Goal: Transaction & Acquisition: Book appointment/travel/reservation

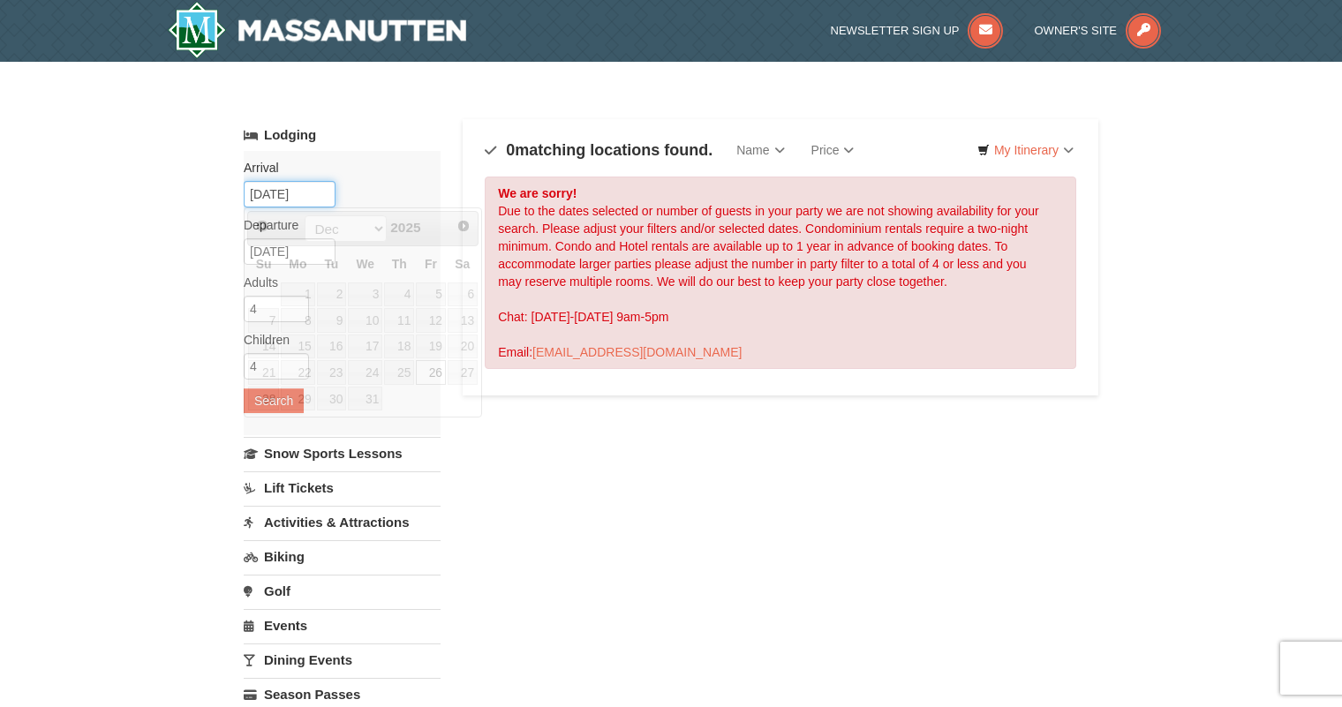
click at [318, 194] on input "12/26/2025" at bounding box center [290, 194] width 92 height 26
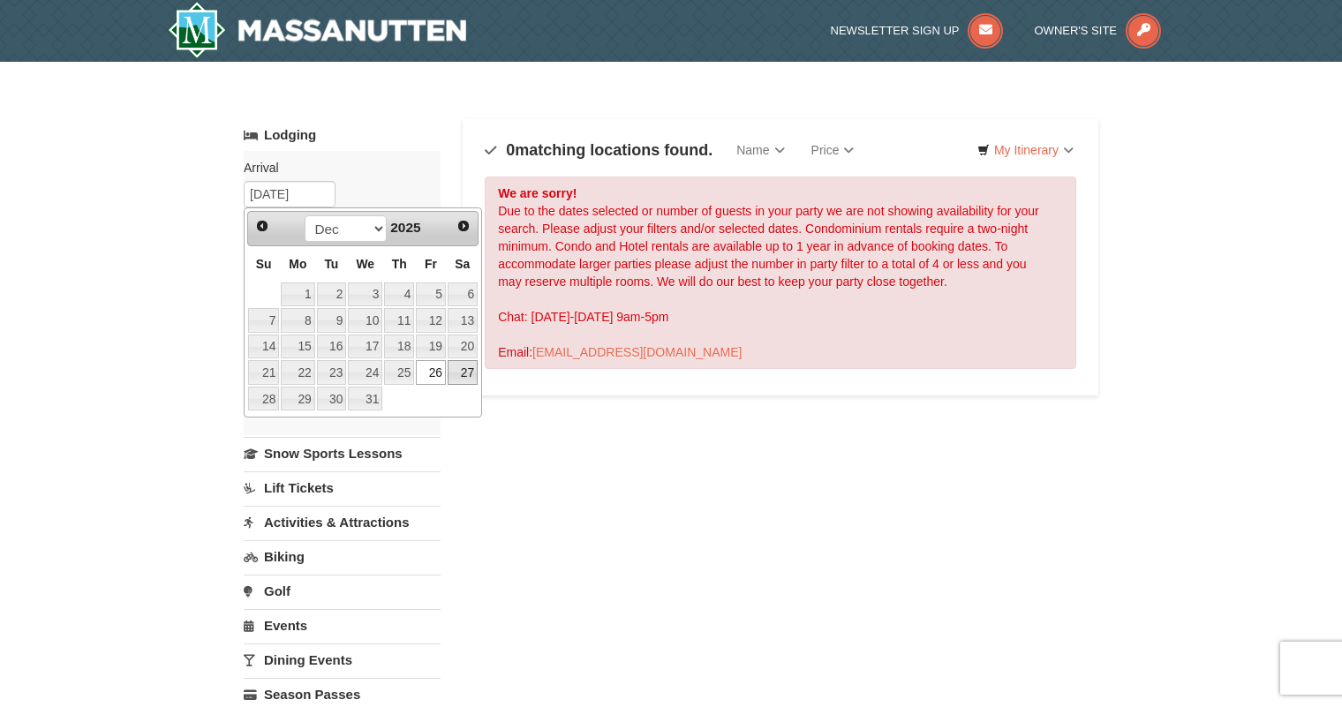
click at [471, 373] on link "27" at bounding box center [463, 372] width 30 height 25
type input "12/27/2025"
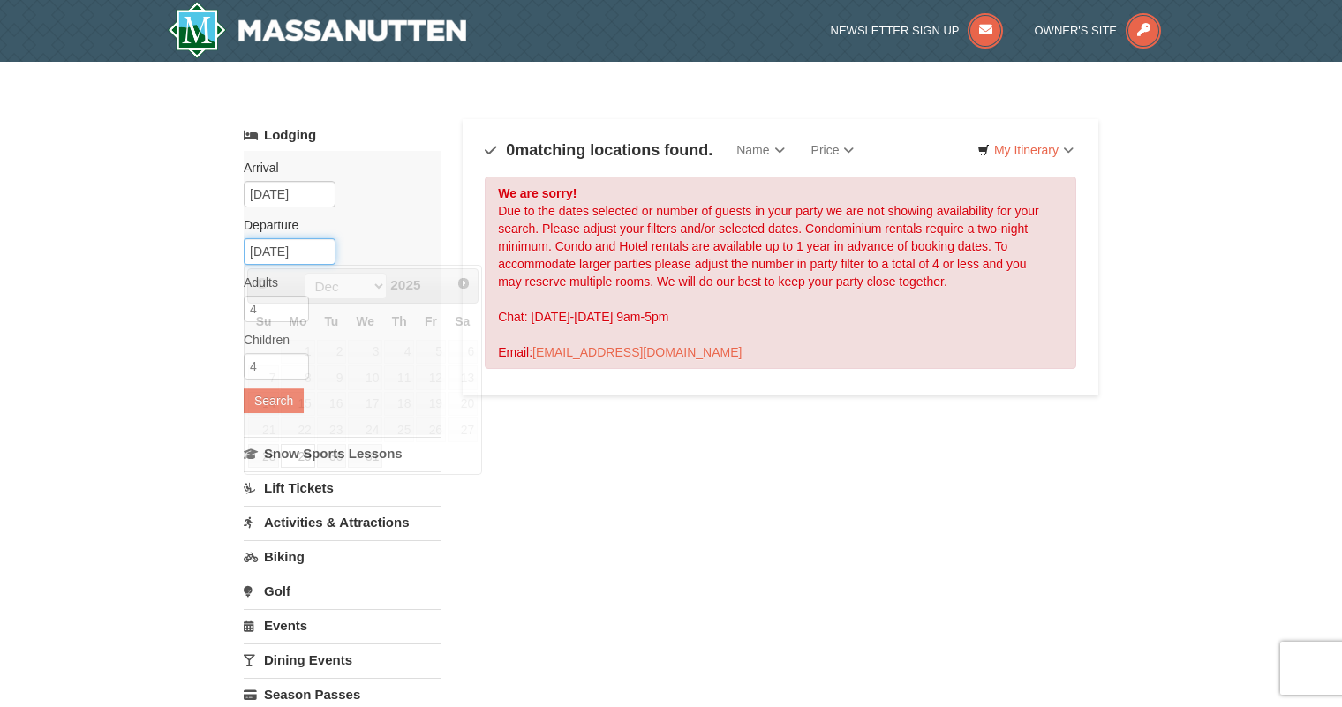
click at [326, 244] on input "12/29/2025" at bounding box center [290, 251] width 92 height 26
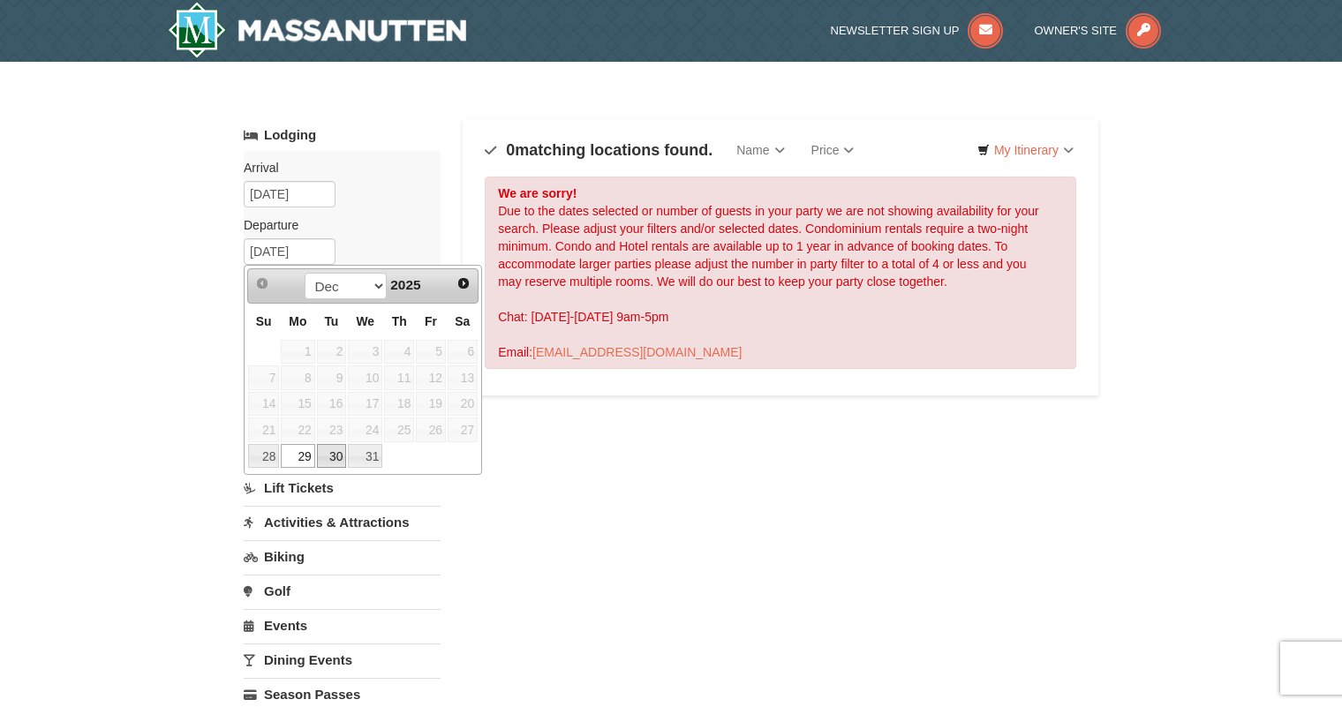
click at [335, 453] on link "30" at bounding box center [332, 456] width 30 height 25
type input "12/30/2025"
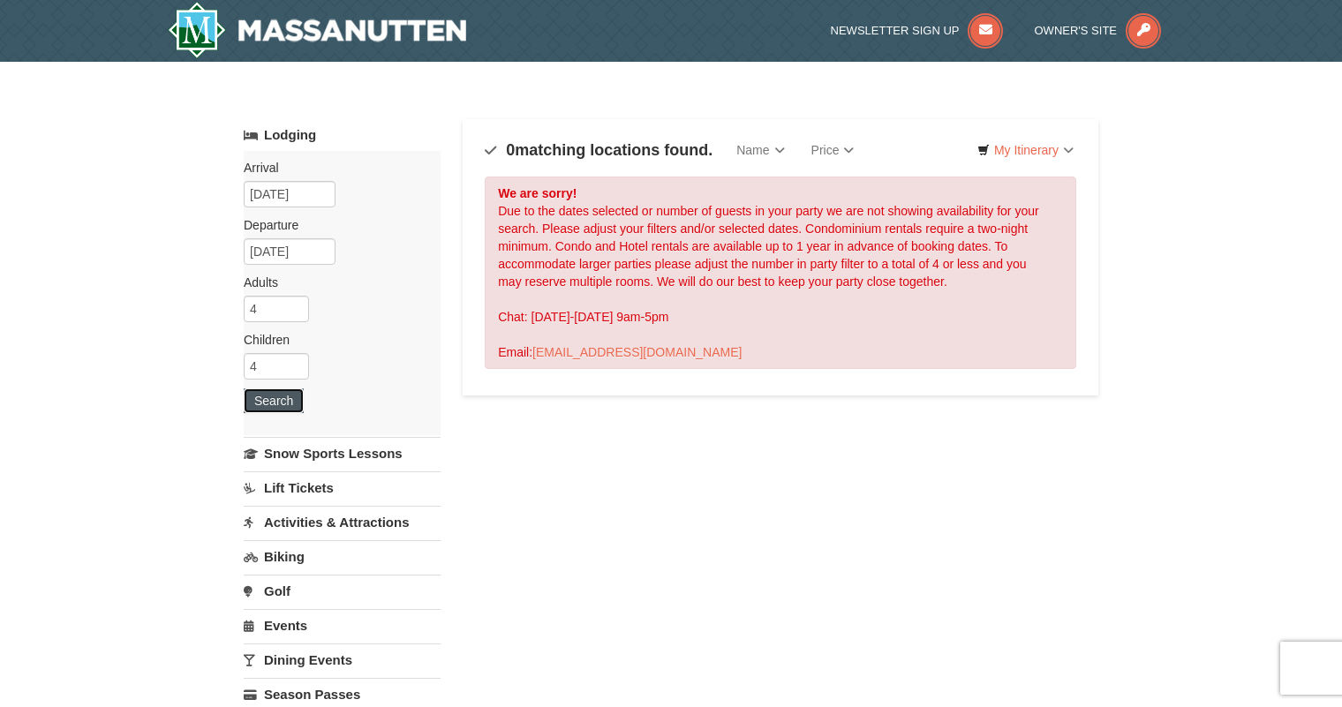
click at [276, 401] on button "Search" at bounding box center [274, 400] width 60 height 25
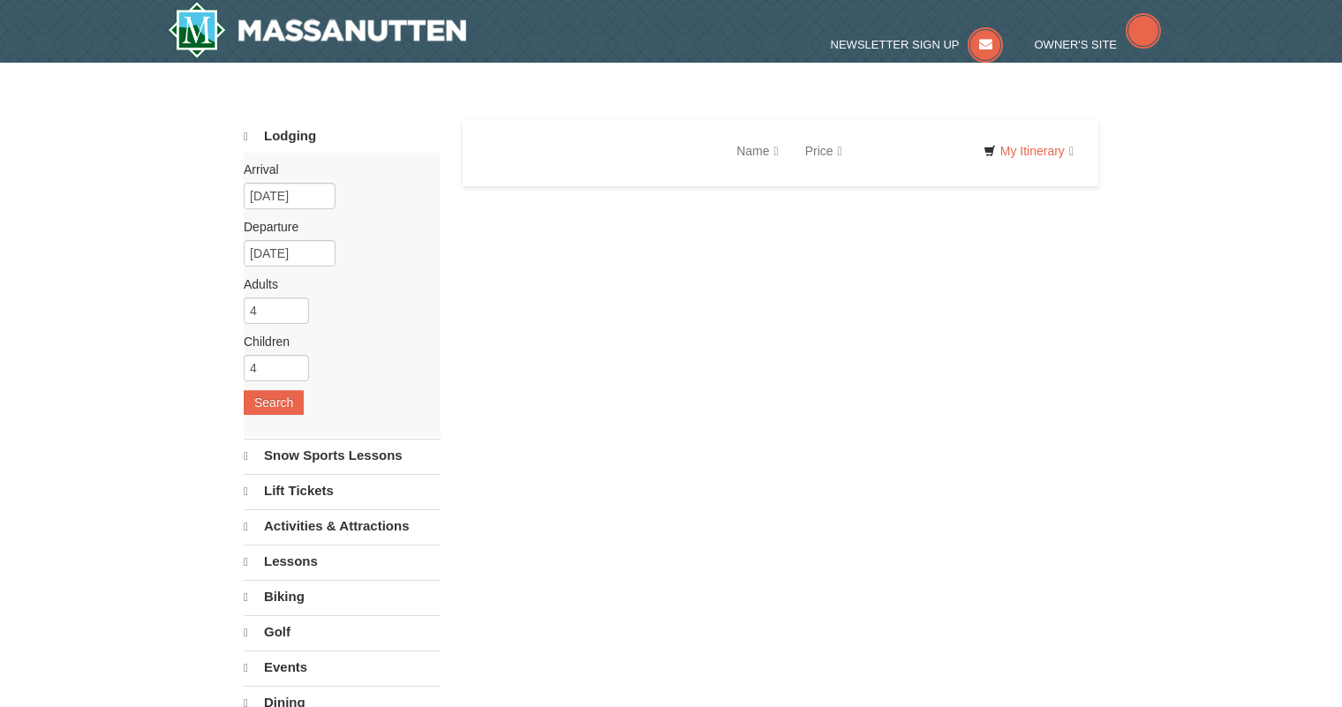
select select "10"
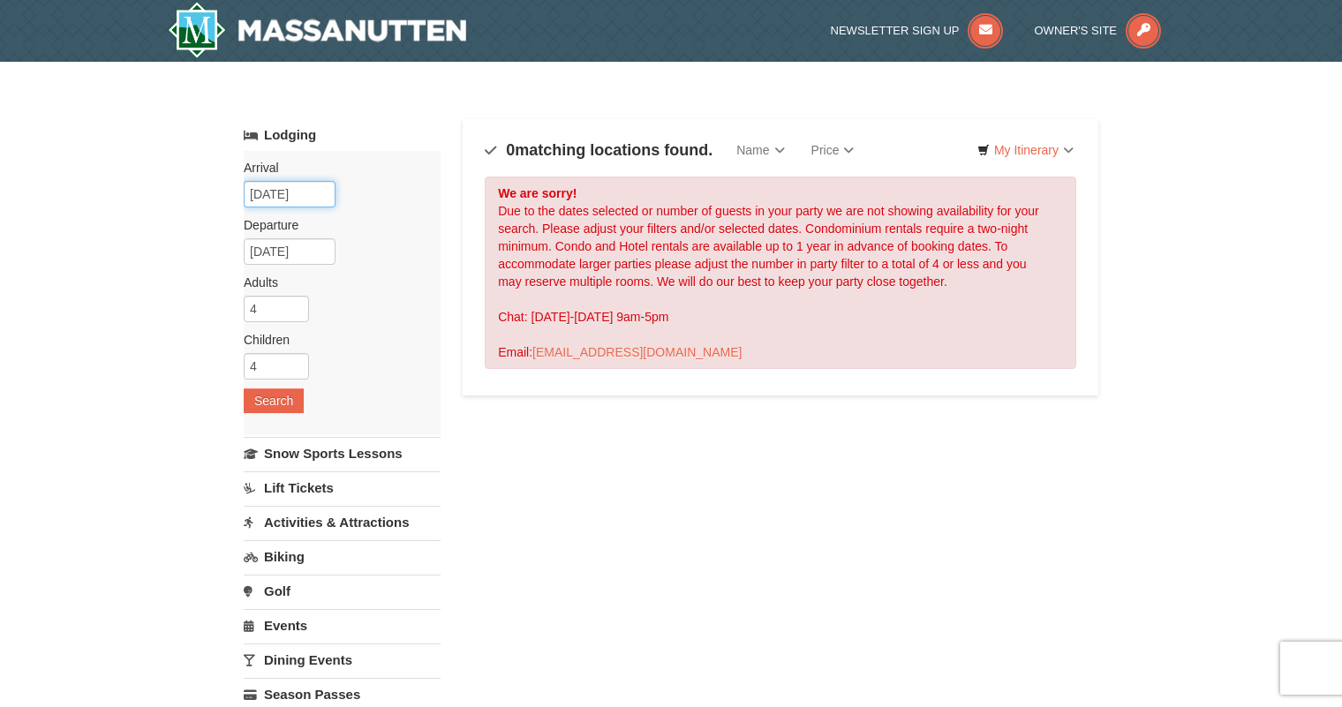
click at [321, 191] on input "12/27/2025" at bounding box center [290, 194] width 92 height 26
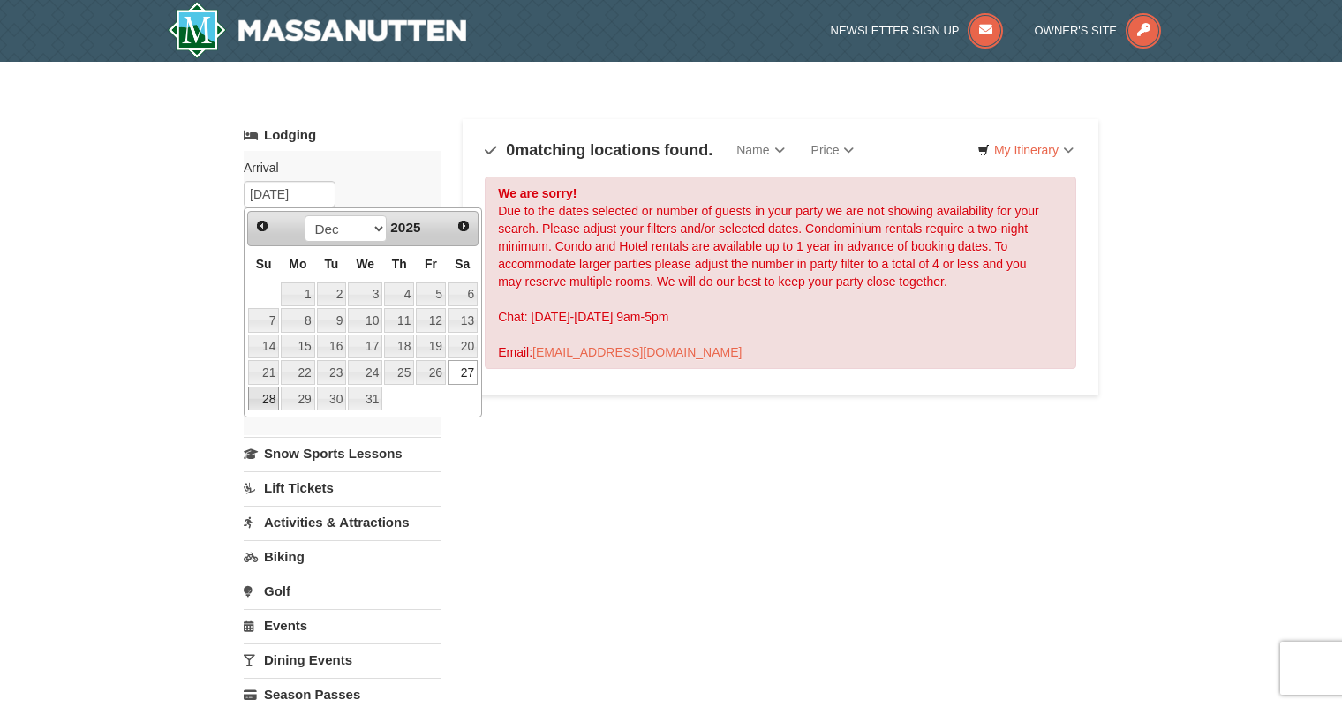
click at [266, 400] on link "28" at bounding box center [263, 399] width 31 height 25
type input "[DATE]"
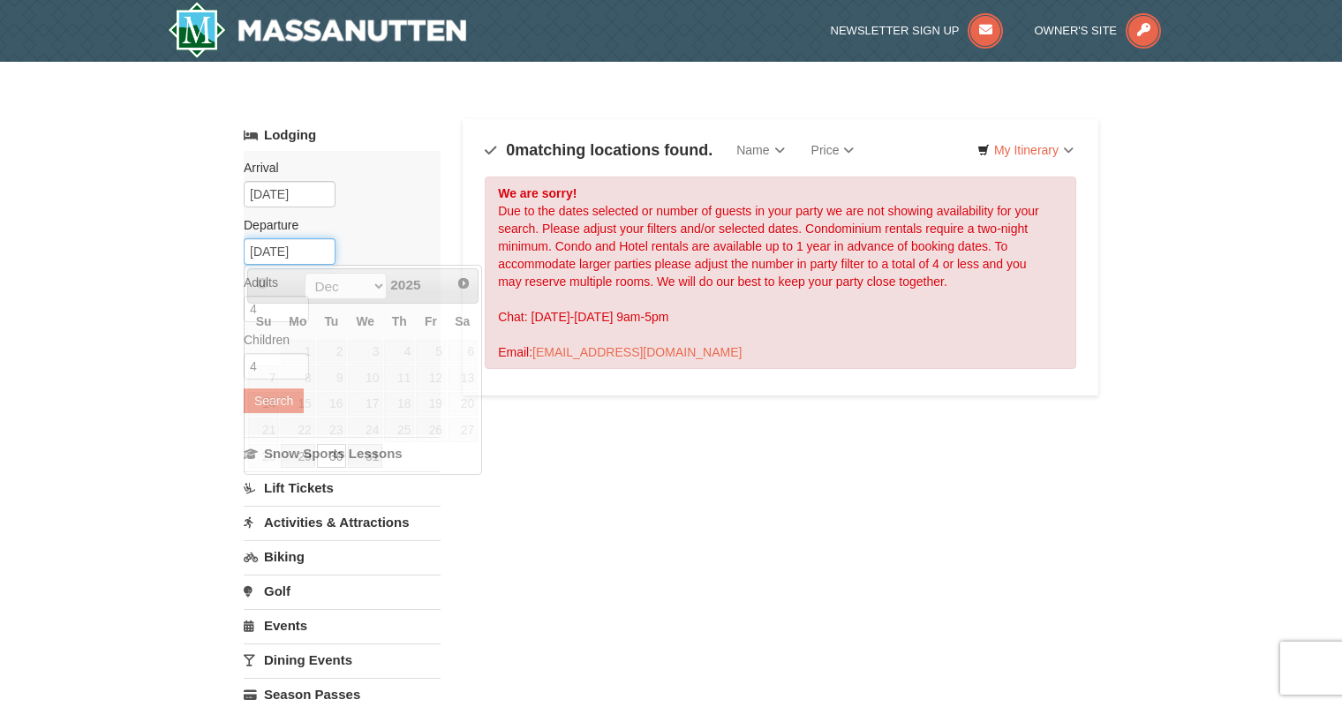
click at [319, 252] on input "[DATE]" at bounding box center [290, 251] width 92 height 26
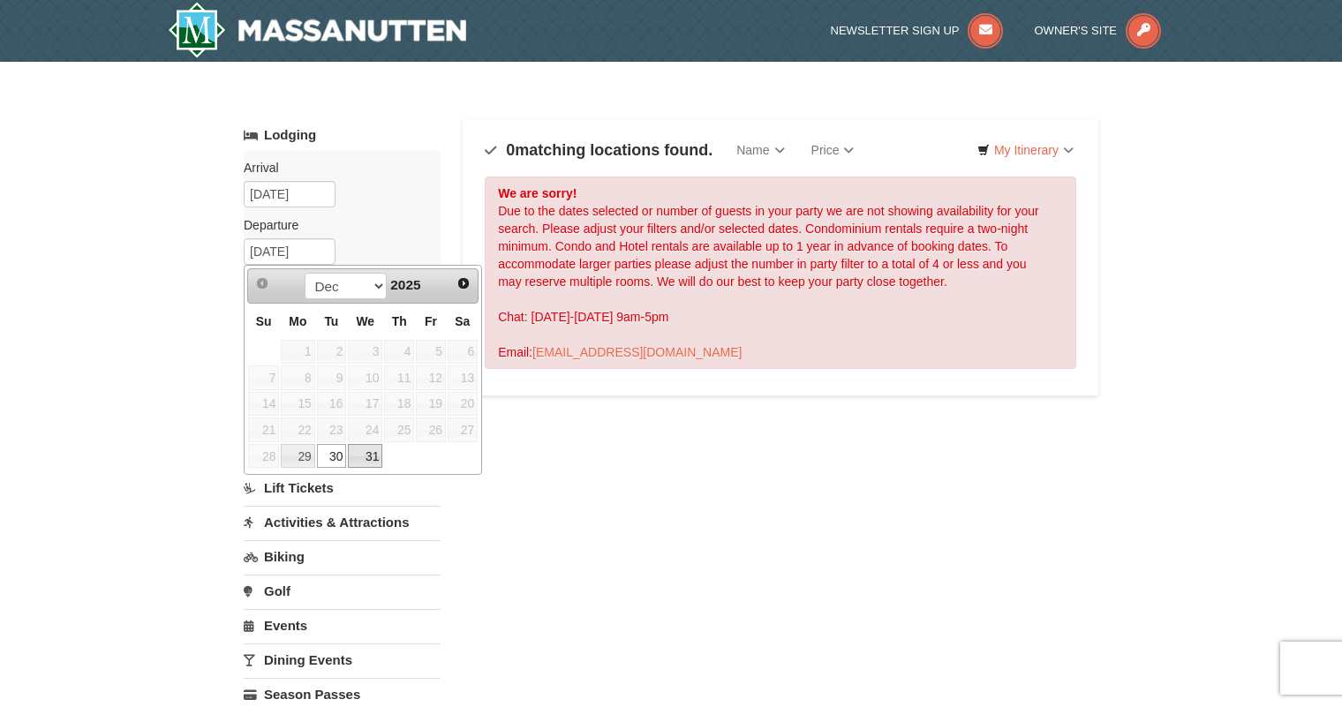
click at [374, 456] on link "31" at bounding box center [365, 456] width 34 height 25
type input "12/31/2025"
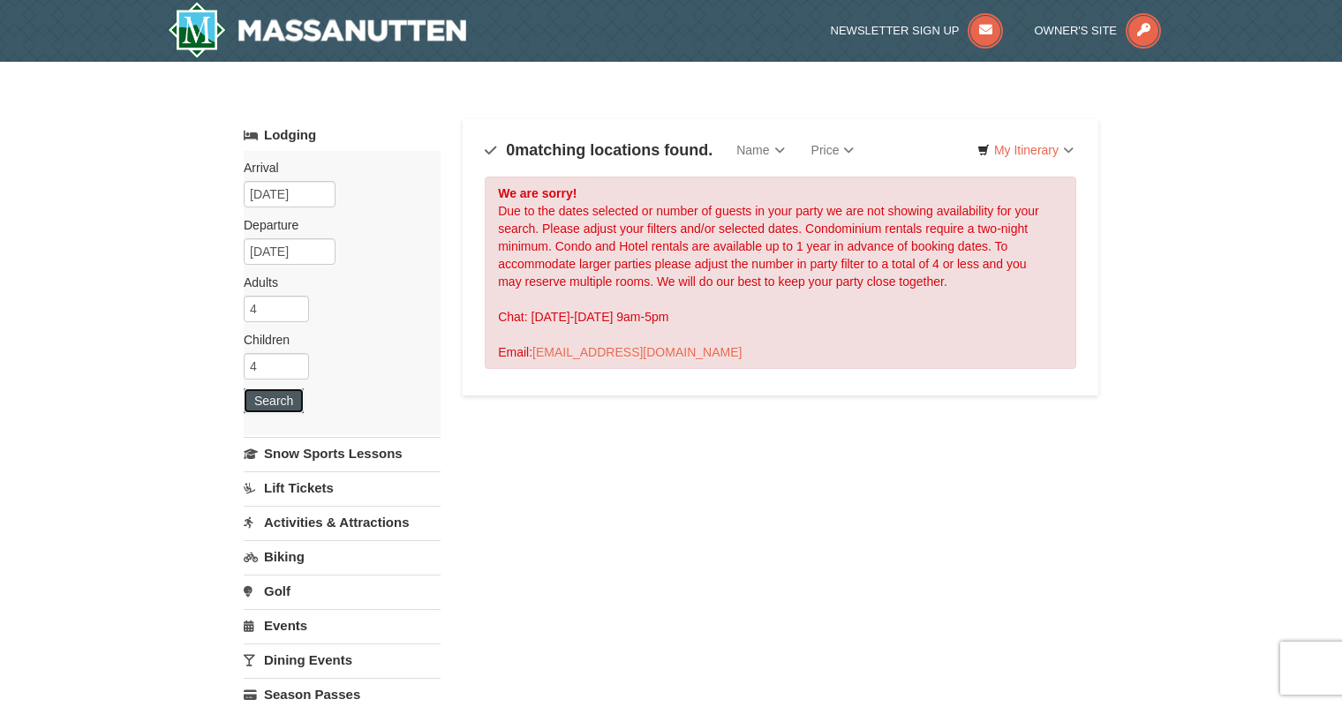
click at [287, 403] on button "Search" at bounding box center [274, 400] width 60 height 25
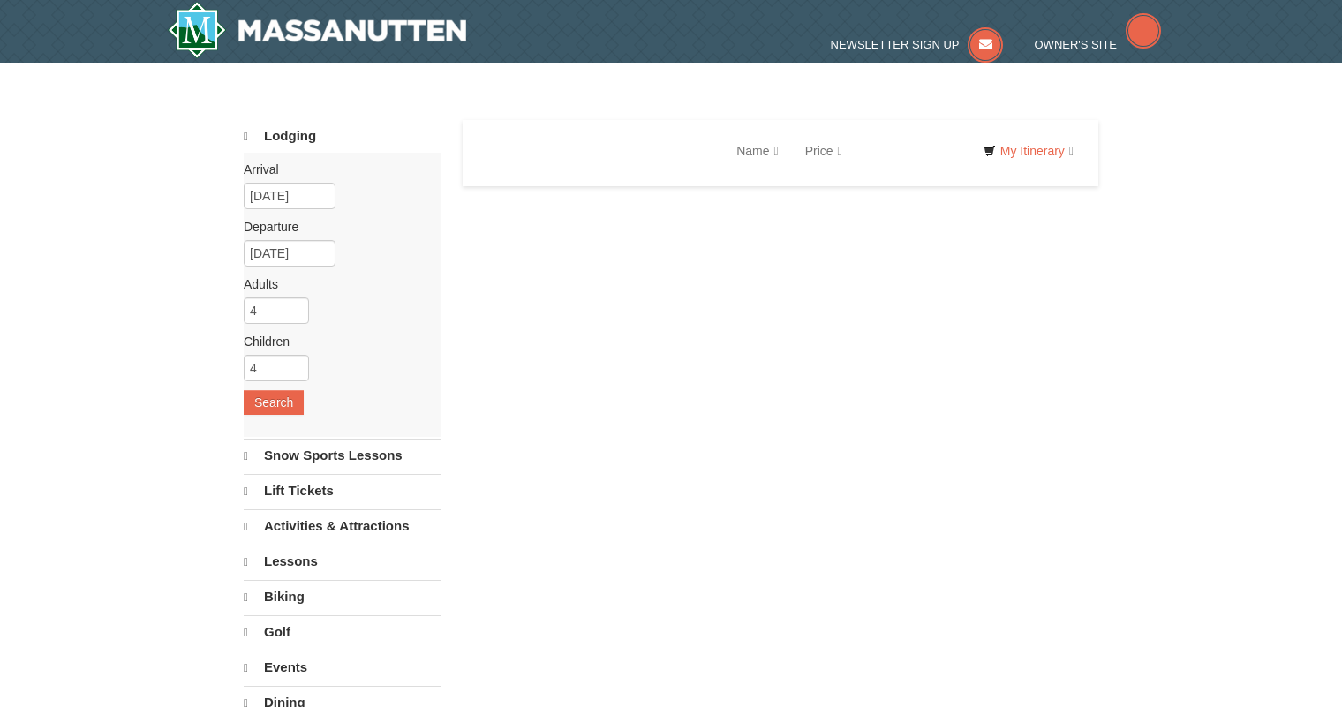
select select "10"
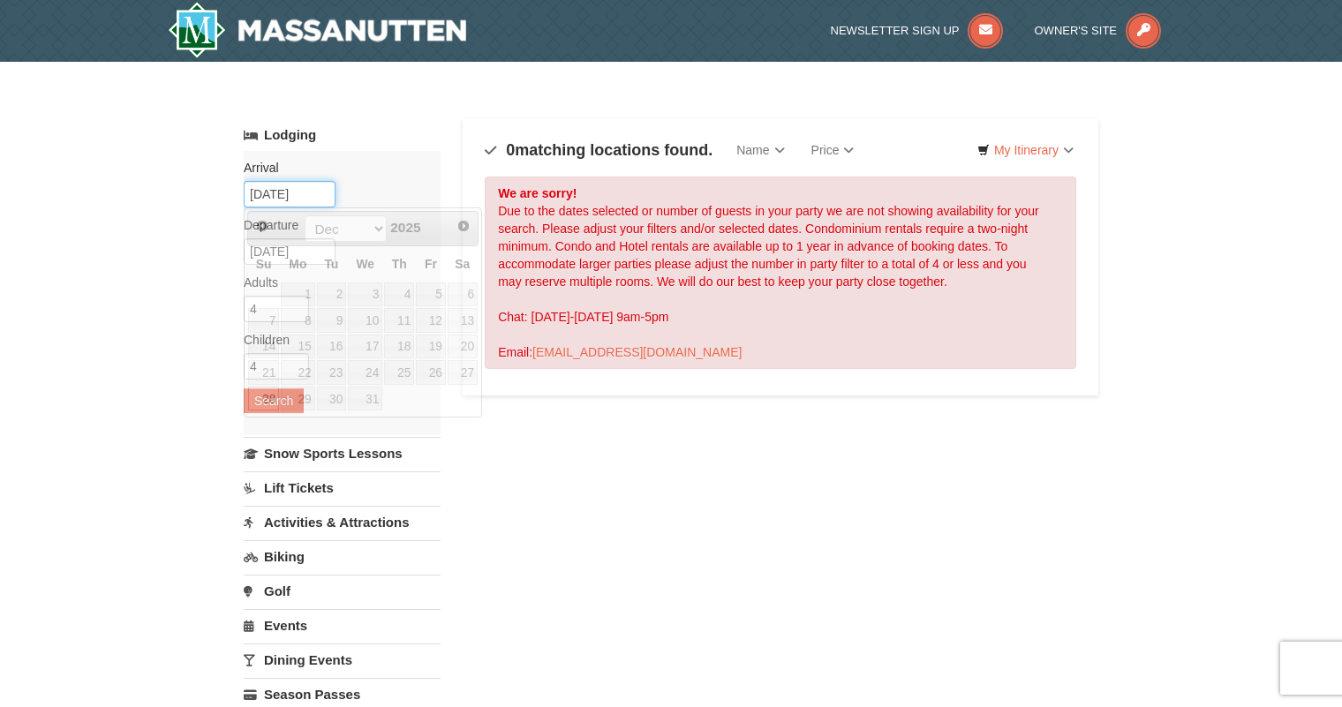
click at [322, 190] on input "[DATE]" at bounding box center [290, 194] width 92 height 26
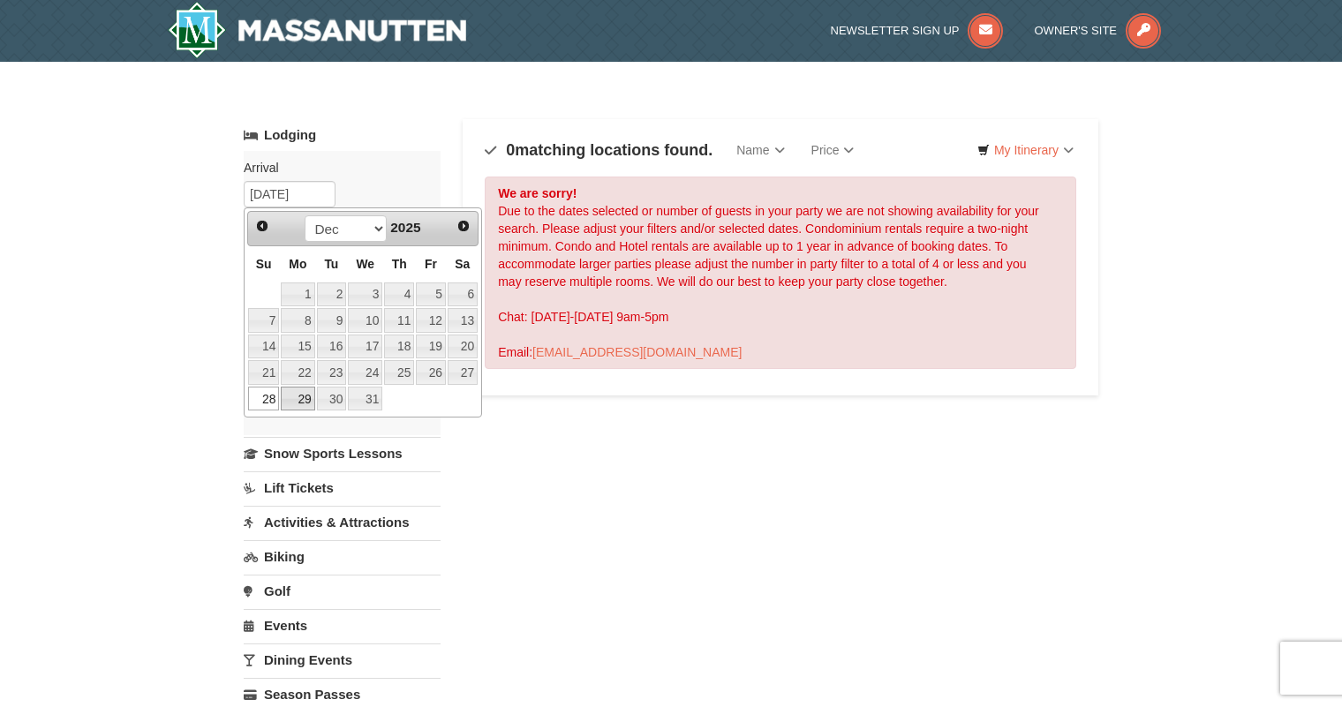
click at [310, 391] on link "29" at bounding box center [298, 399] width 34 height 25
type input "[DATE]"
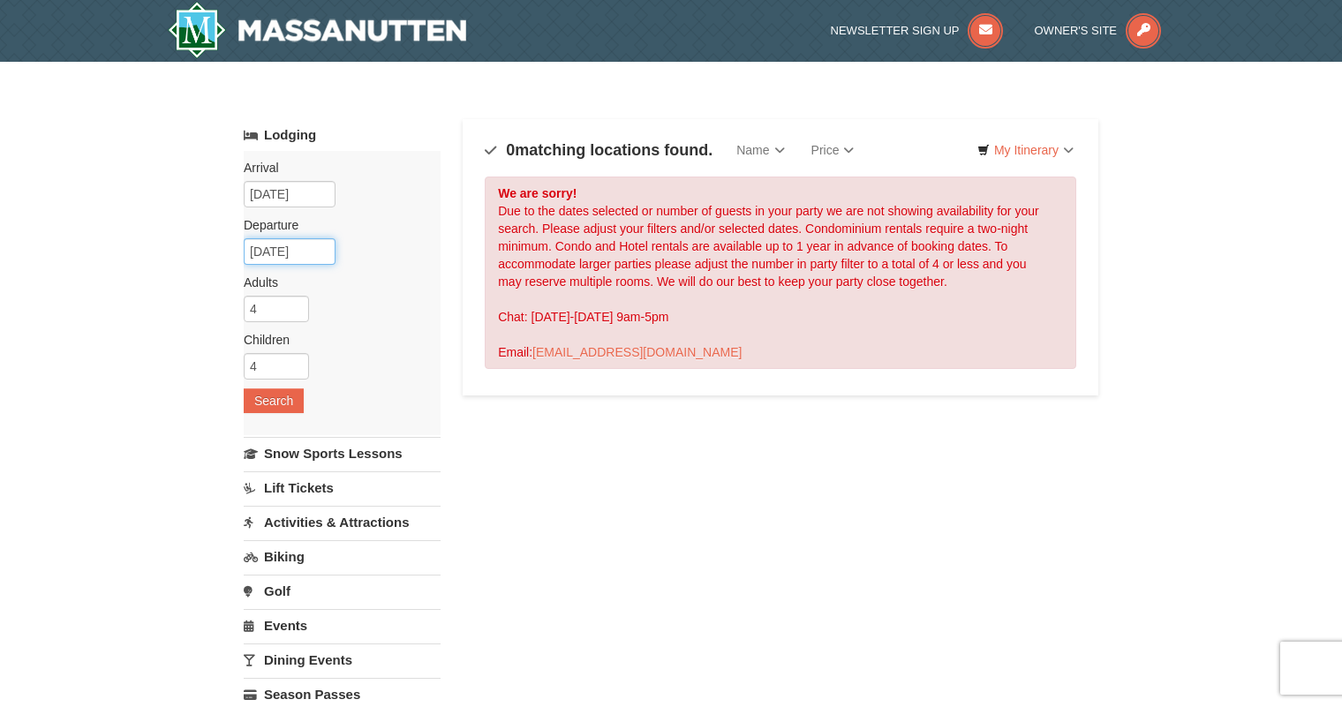
click at [322, 250] on input "[DATE]" at bounding box center [290, 251] width 92 height 26
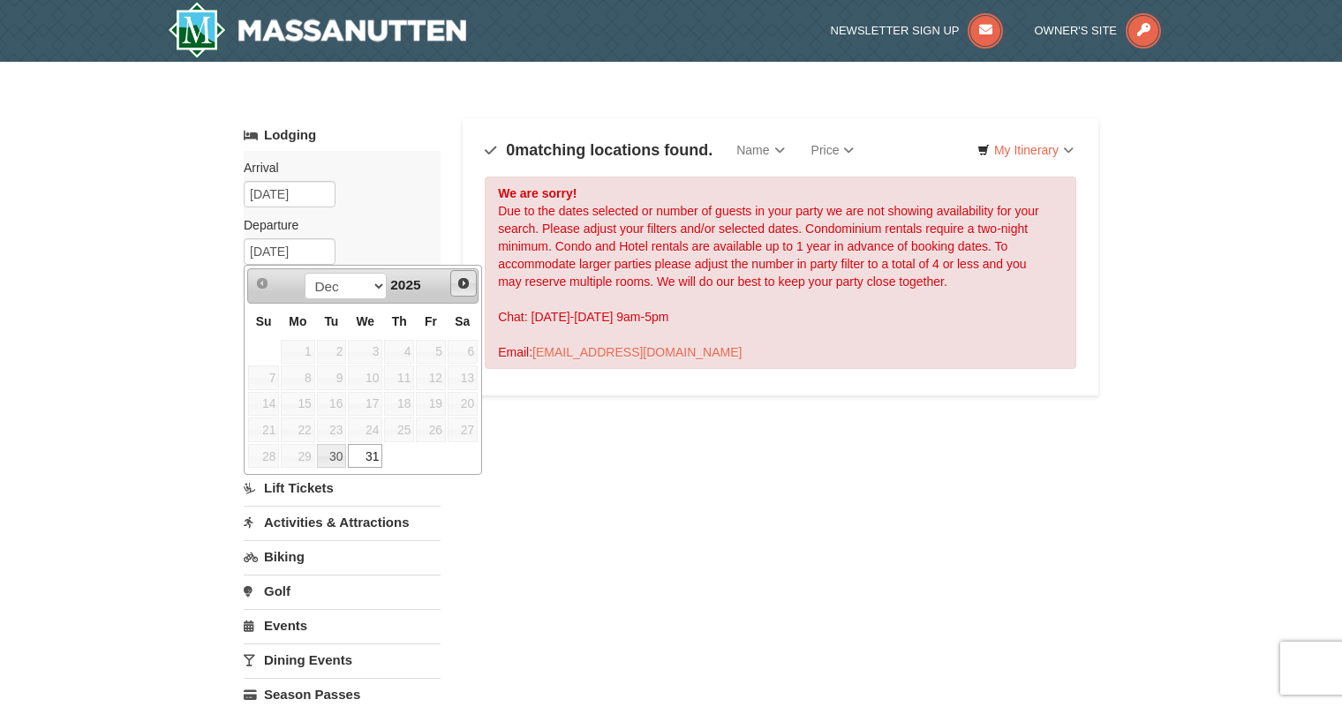
click at [464, 286] on span "Next" at bounding box center [463, 283] width 14 height 14
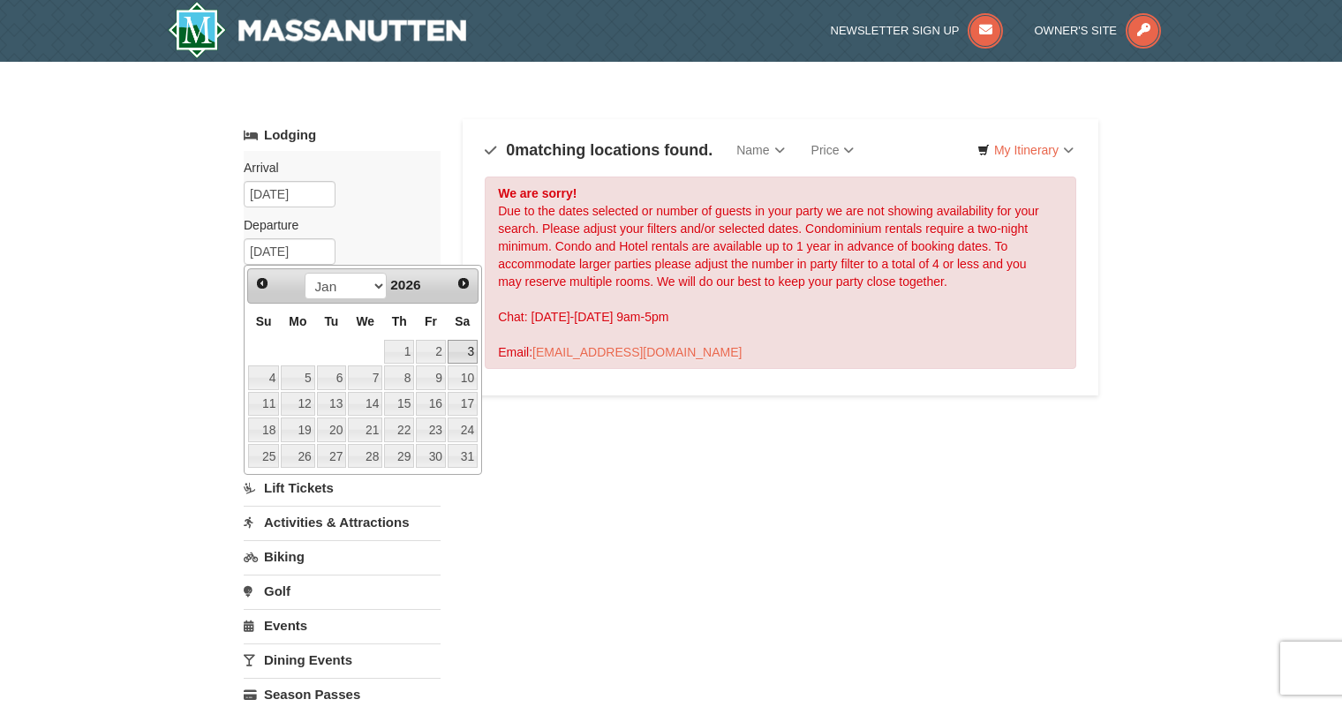
click at [464, 354] on link "3" at bounding box center [463, 352] width 30 height 25
type input "01/03/2026"
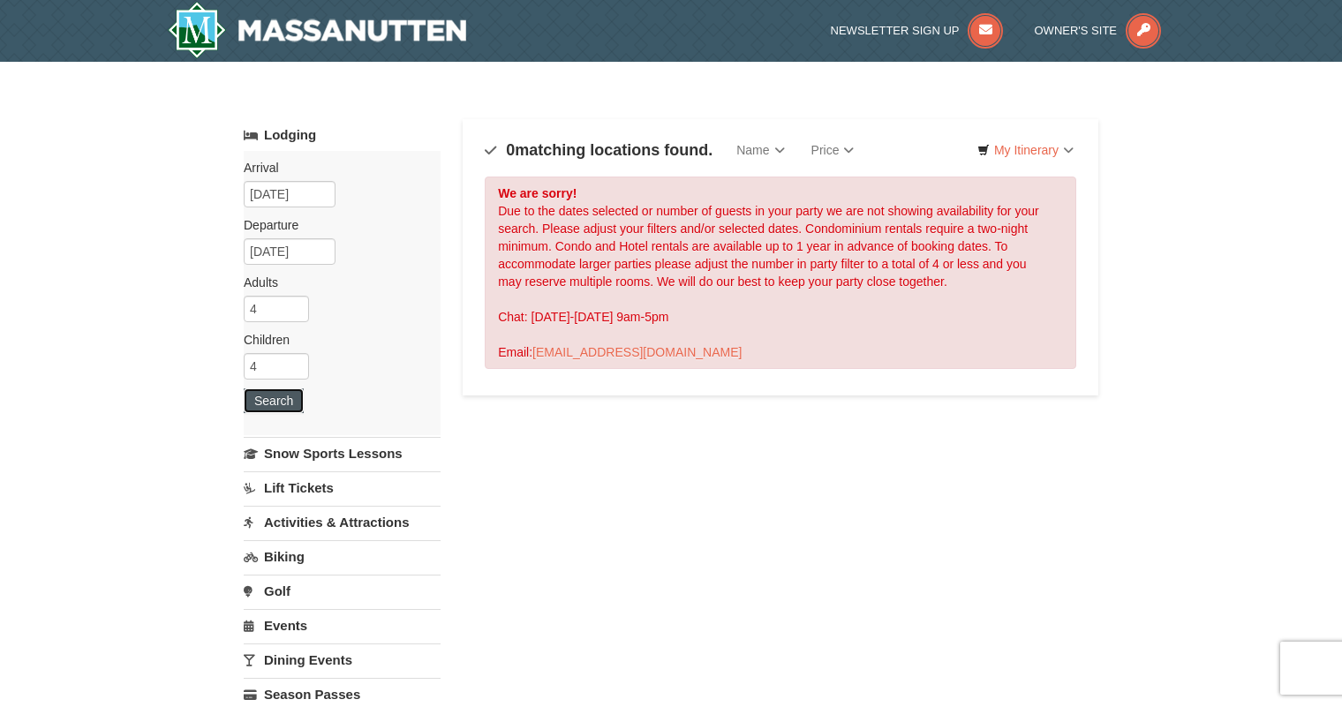
click at [275, 403] on button "Search" at bounding box center [274, 400] width 60 height 25
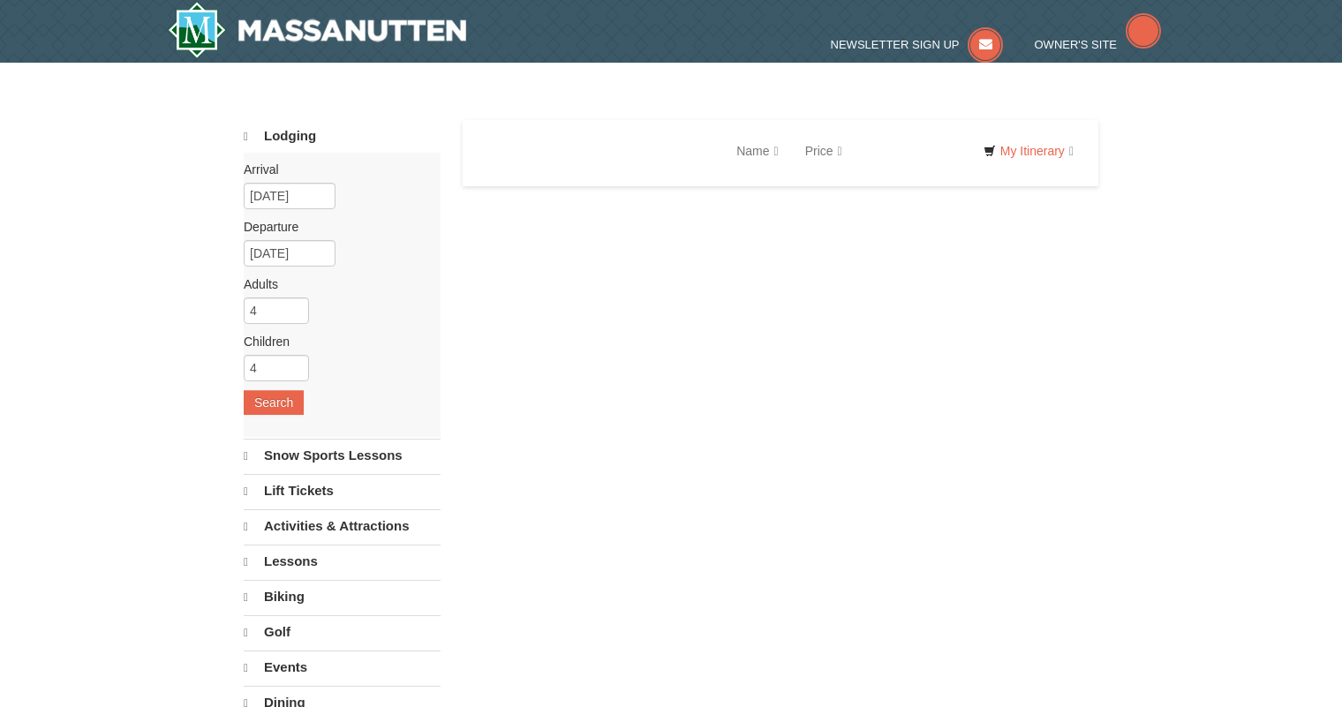
select select "10"
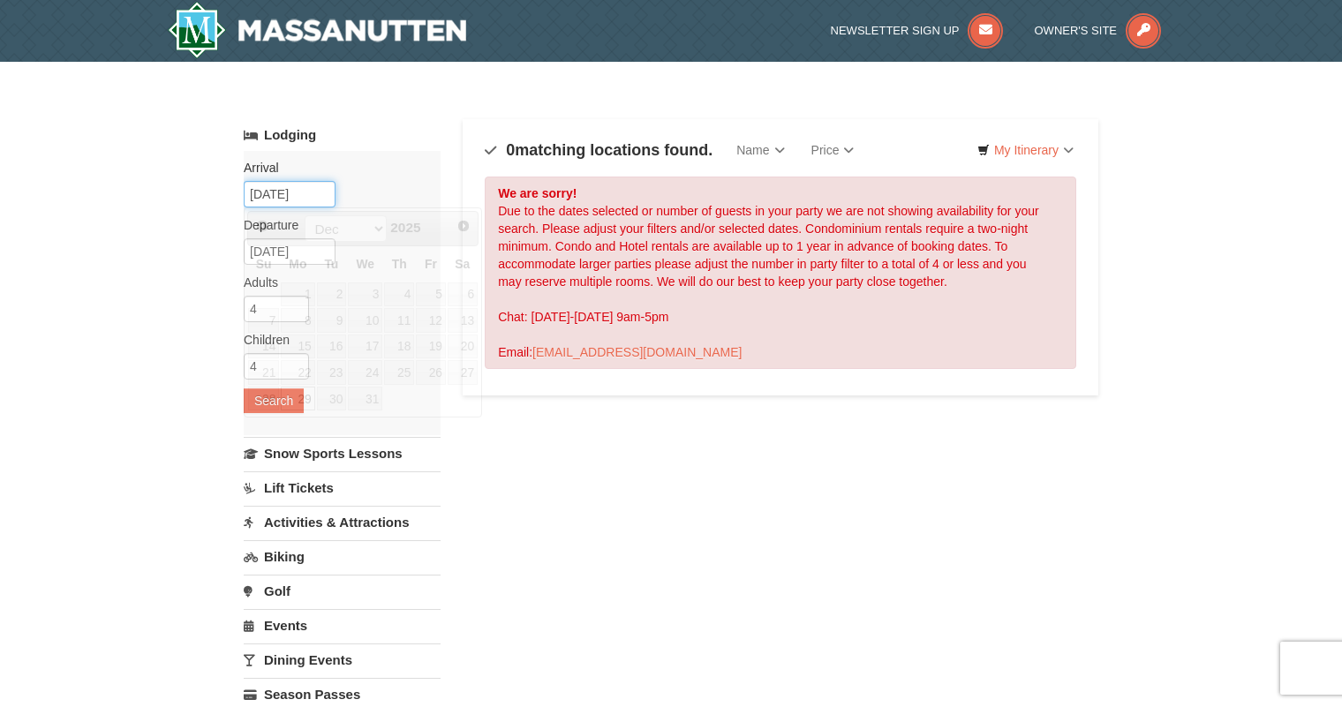
click at [325, 189] on input "[DATE]" at bounding box center [290, 194] width 92 height 26
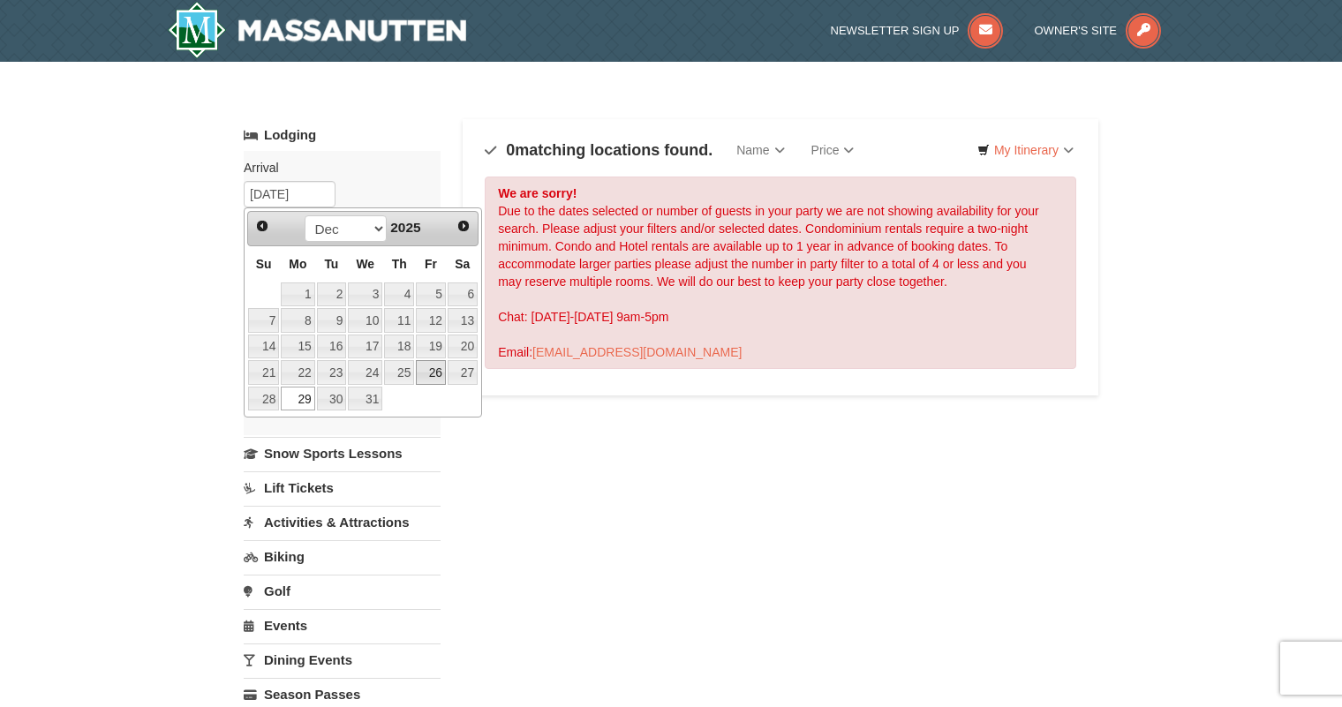
click at [436, 369] on link "26" at bounding box center [431, 372] width 30 height 25
type input "12/26/2025"
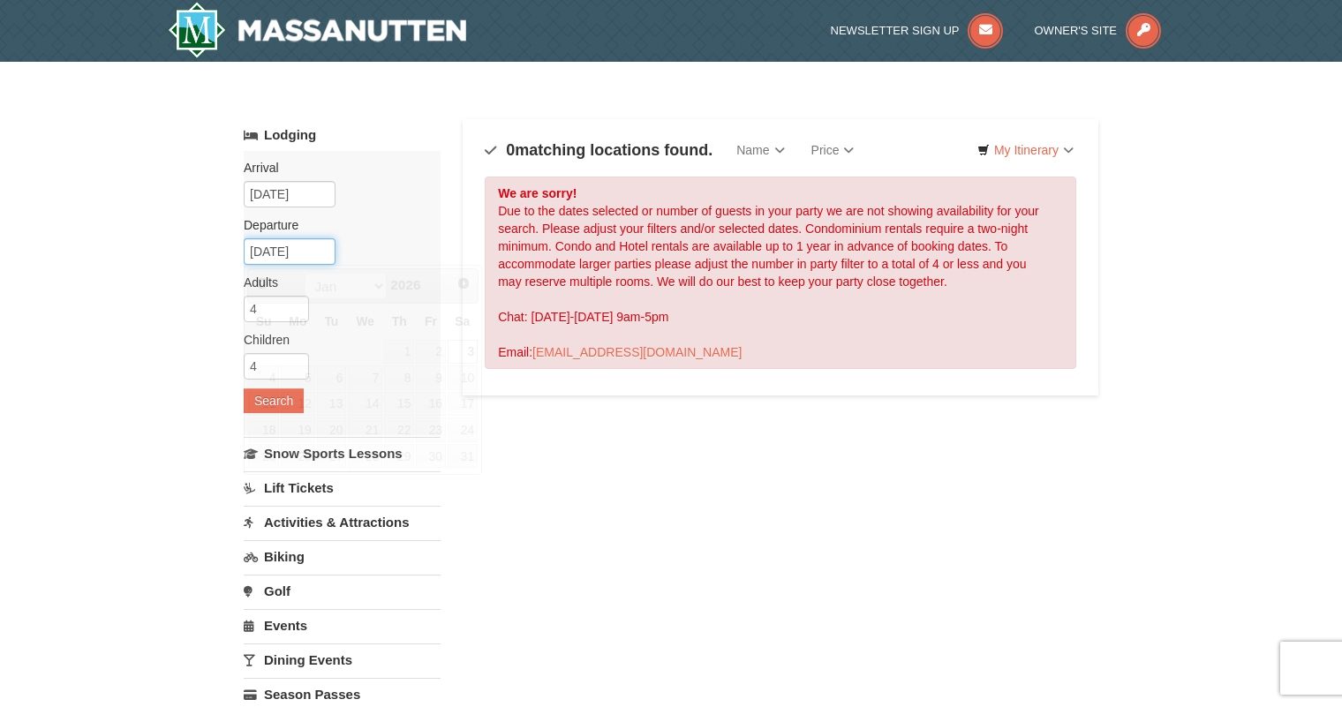
click at [320, 250] on input "[DATE]" at bounding box center [290, 251] width 92 height 26
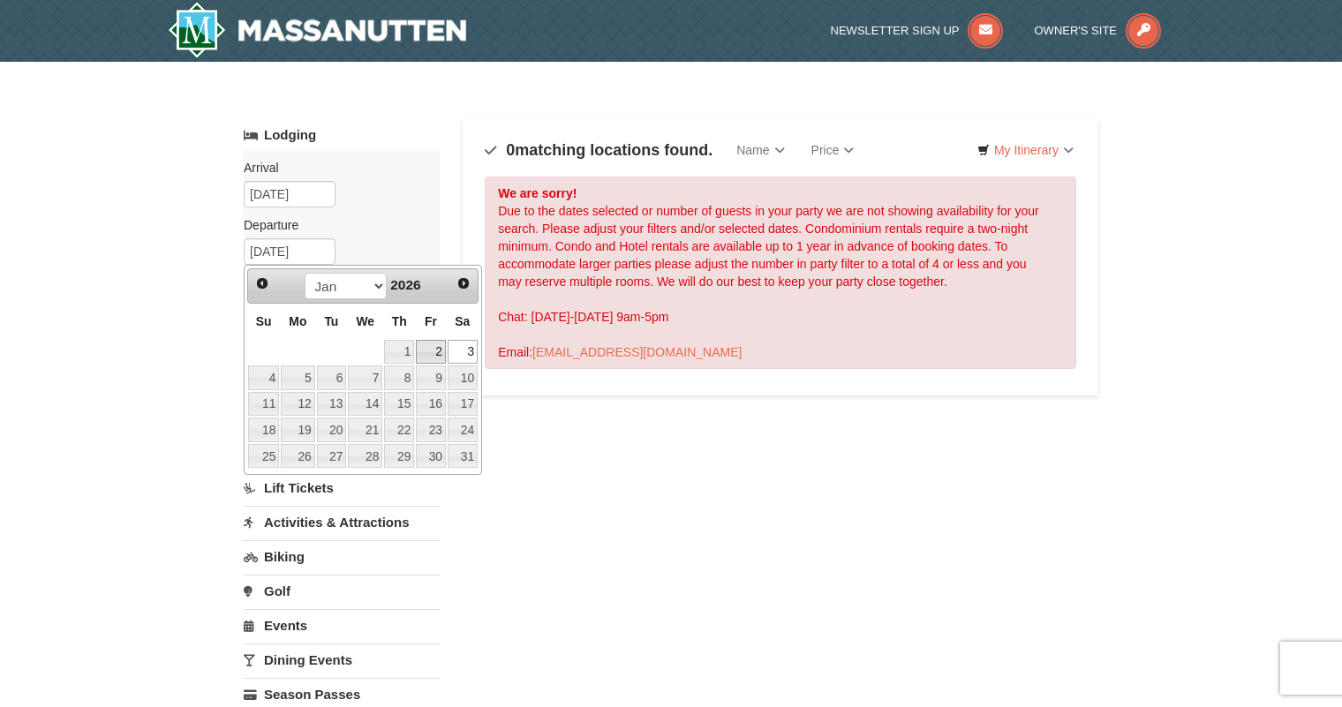
click at [426, 346] on link "2" at bounding box center [431, 352] width 30 height 25
type input "01/02/2026"
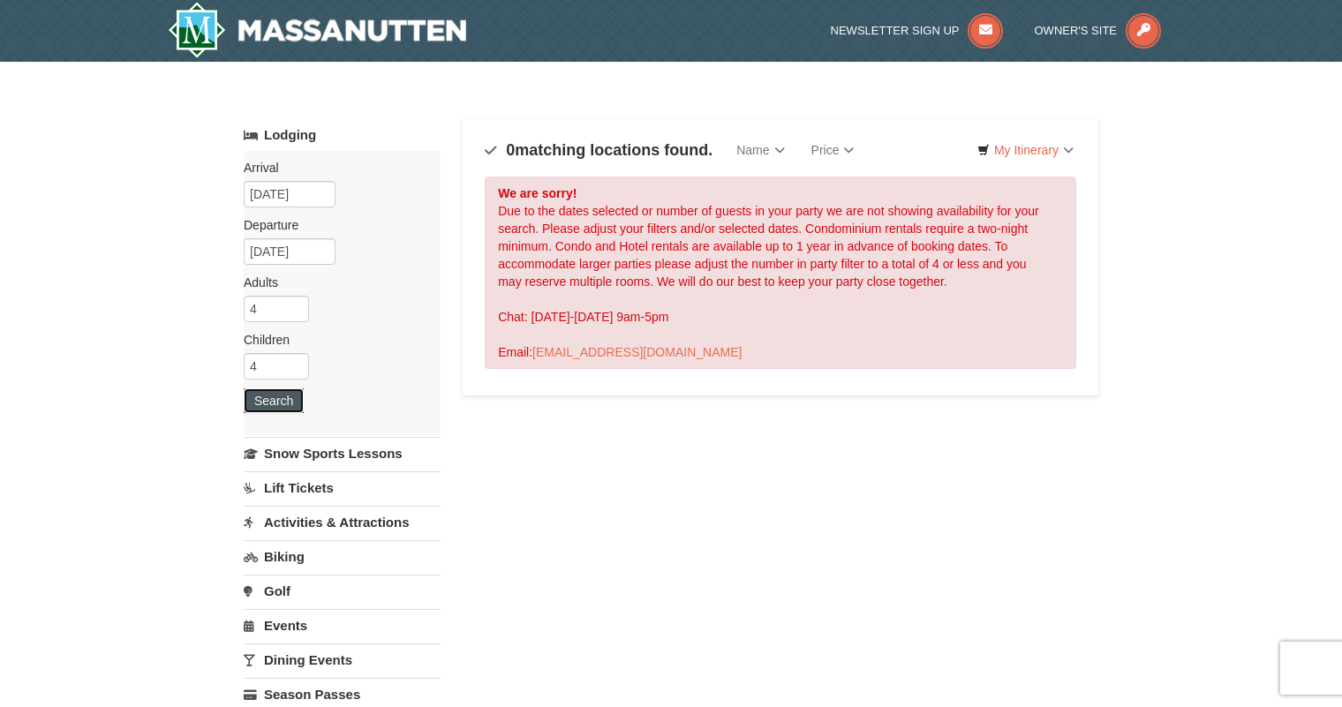
click at [261, 392] on button "Search" at bounding box center [274, 400] width 60 height 25
type input "5"
click at [297, 306] on input "5" at bounding box center [276, 309] width 65 height 26
click at [276, 402] on button "Search" at bounding box center [274, 400] width 60 height 25
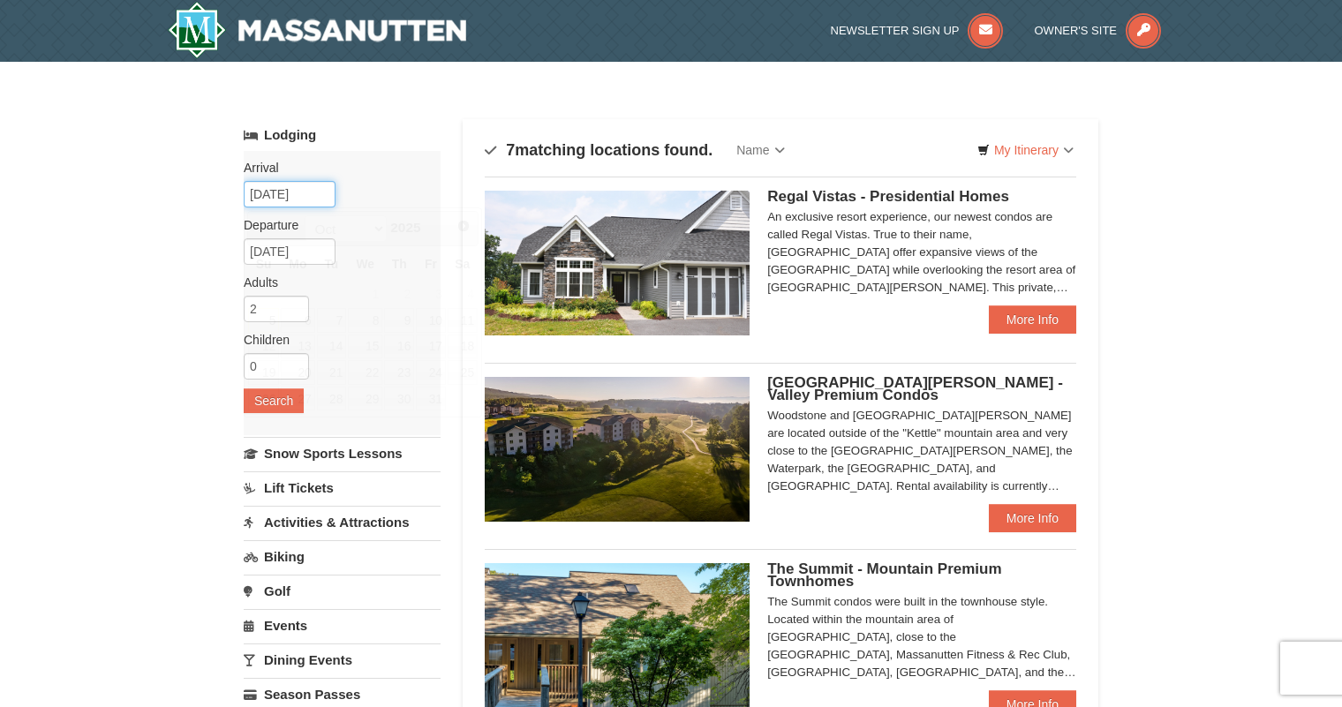
click at [319, 192] on input "10/05/2025" at bounding box center [290, 194] width 92 height 26
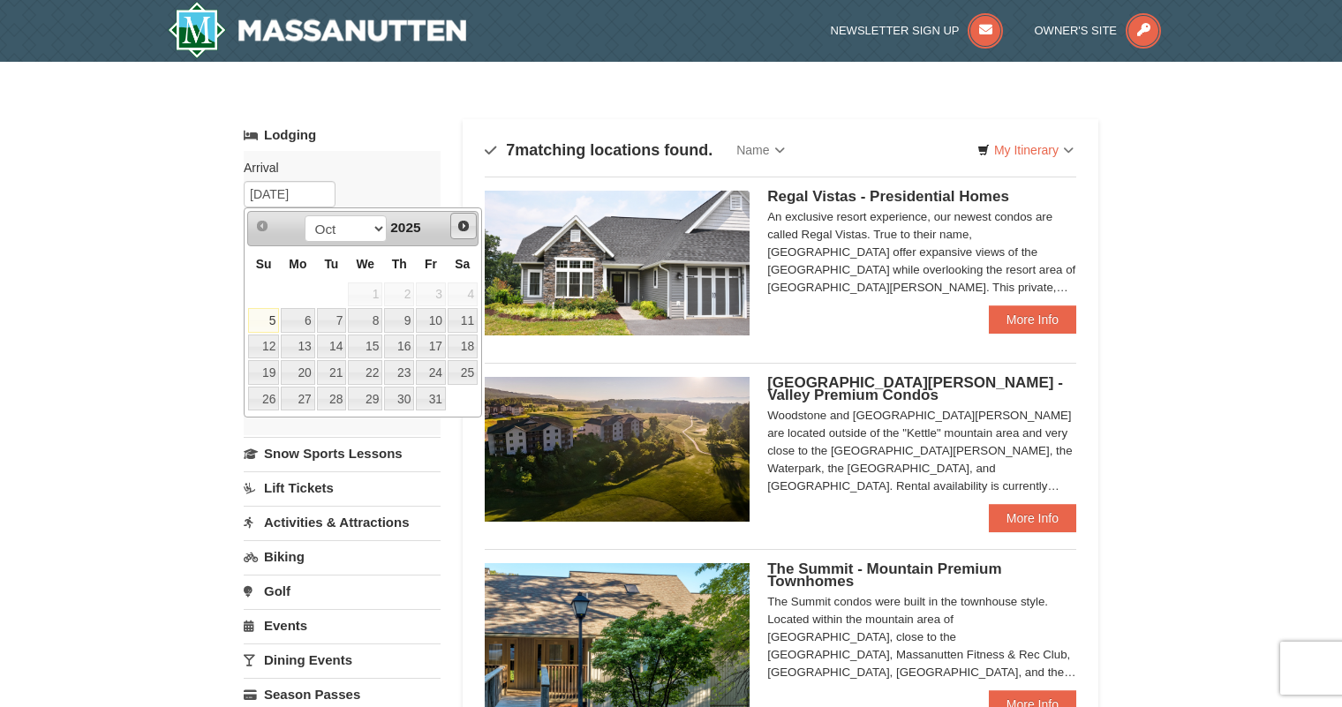
click at [463, 230] on span "Next" at bounding box center [463, 226] width 14 height 14
click at [435, 366] on link "26" at bounding box center [431, 372] width 30 height 25
type input "[DATE]"
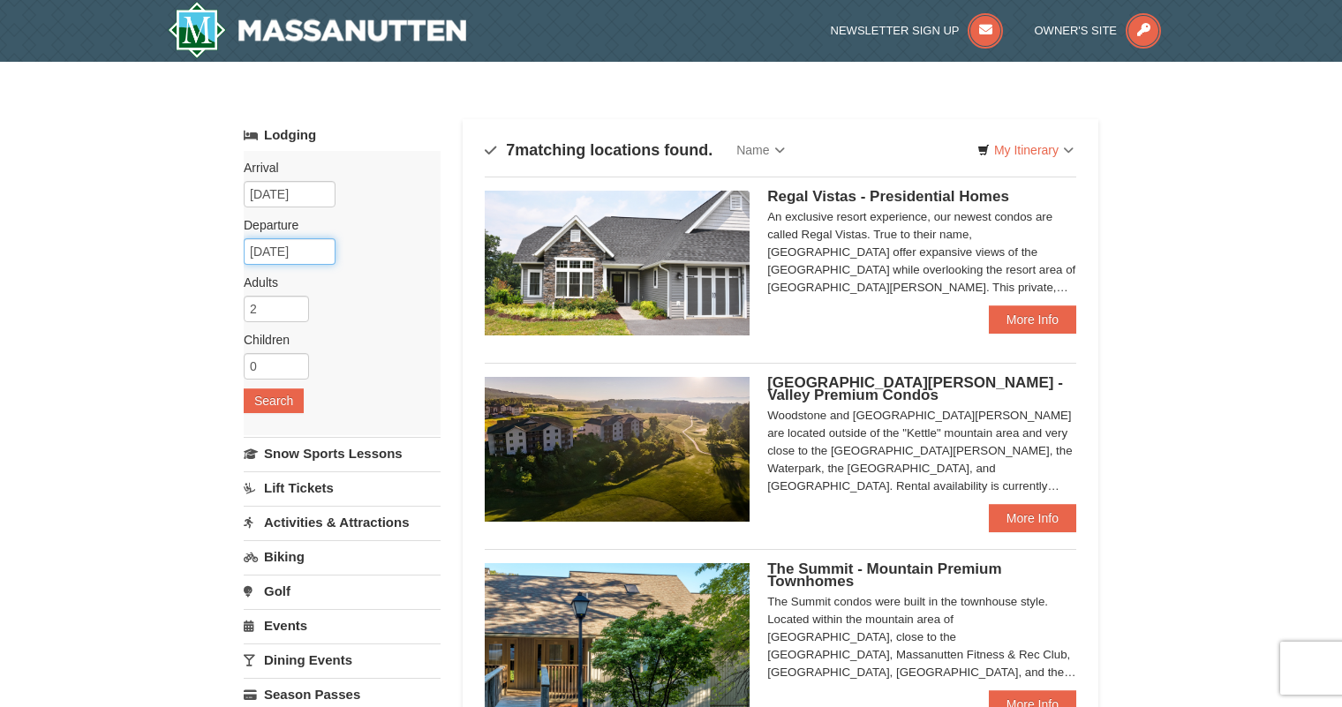
click at [326, 252] on input "12/27/2025" at bounding box center [290, 251] width 92 height 26
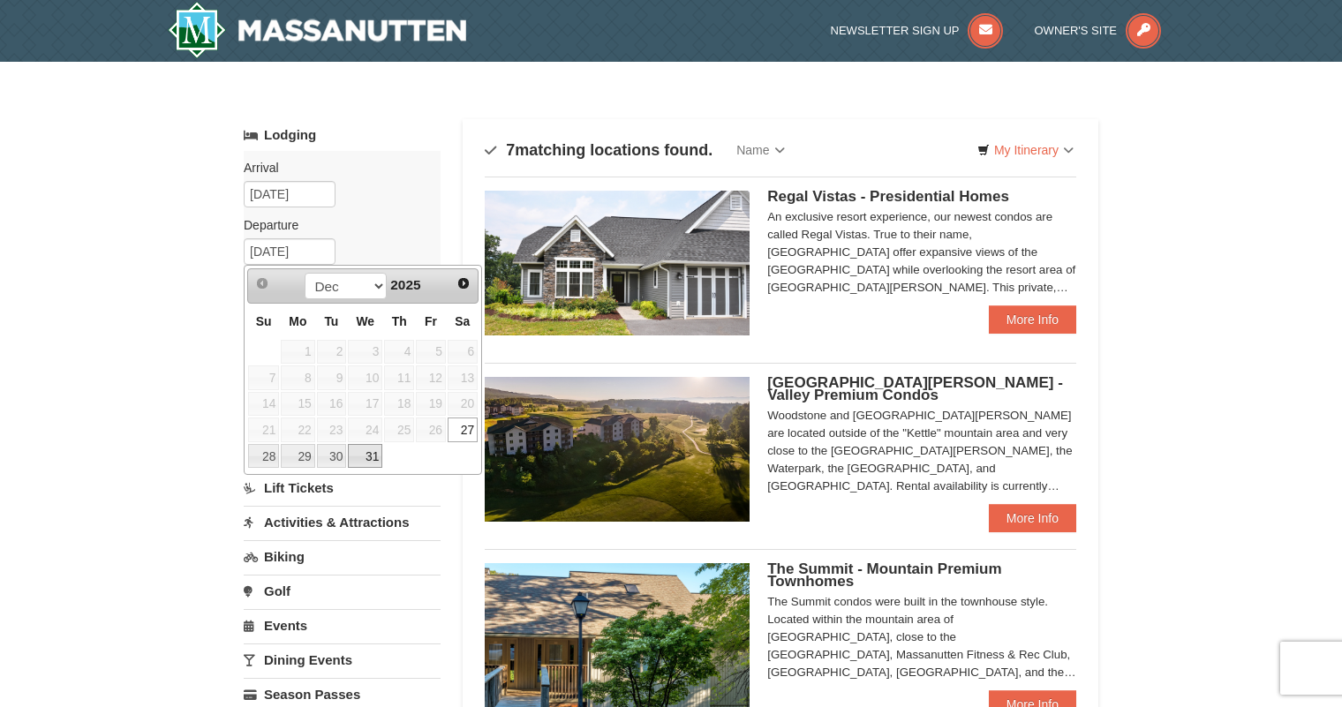
click at [369, 461] on link "31" at bounding box center [365, 456] width 34 height 25
type input "12/31/2025"
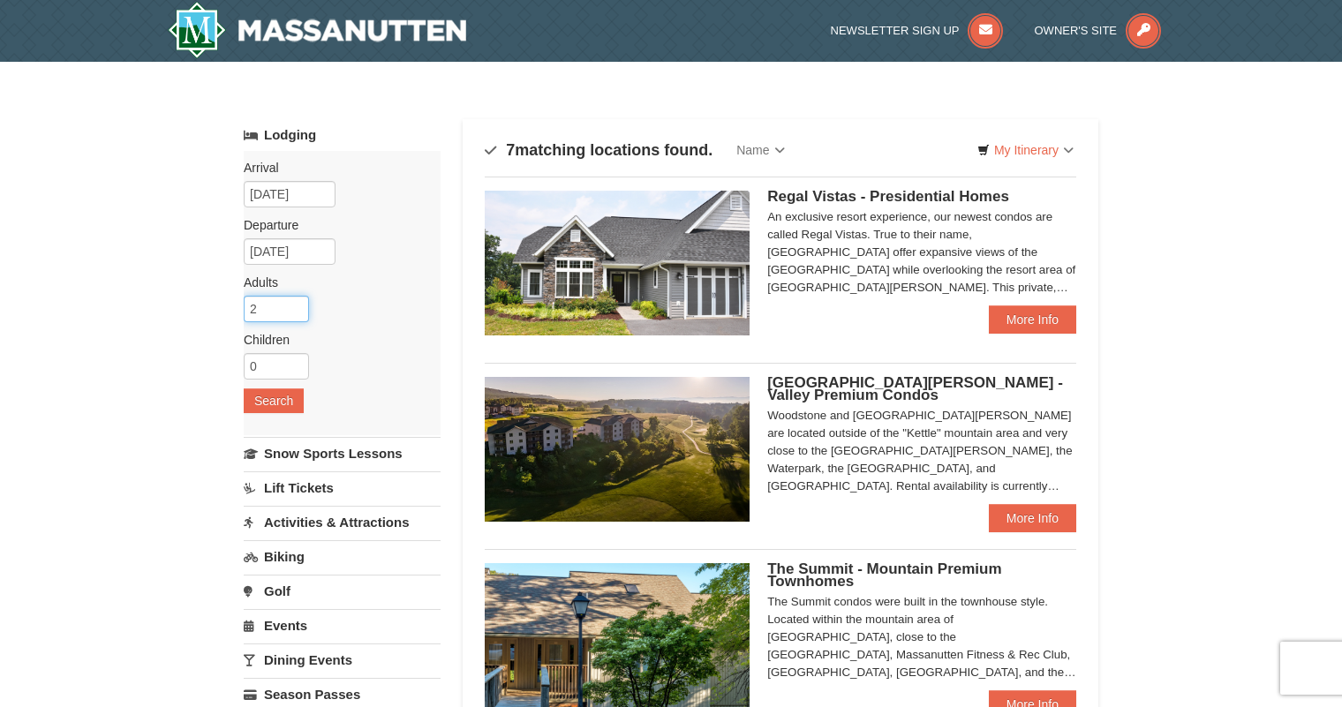
click at [283, 308] on input "2" at bounding box center [276, 309] width 65 height 26
click at [299, 304] on input "3" at bounding box center [276, 309] width 65 height 26
click at [299, 304] on input "4" at bounding box center [276, 309] width 65 height 26
type input "5"
click at [299, 304] on input "5" at bounding box center [276, 309] width 65 height 26
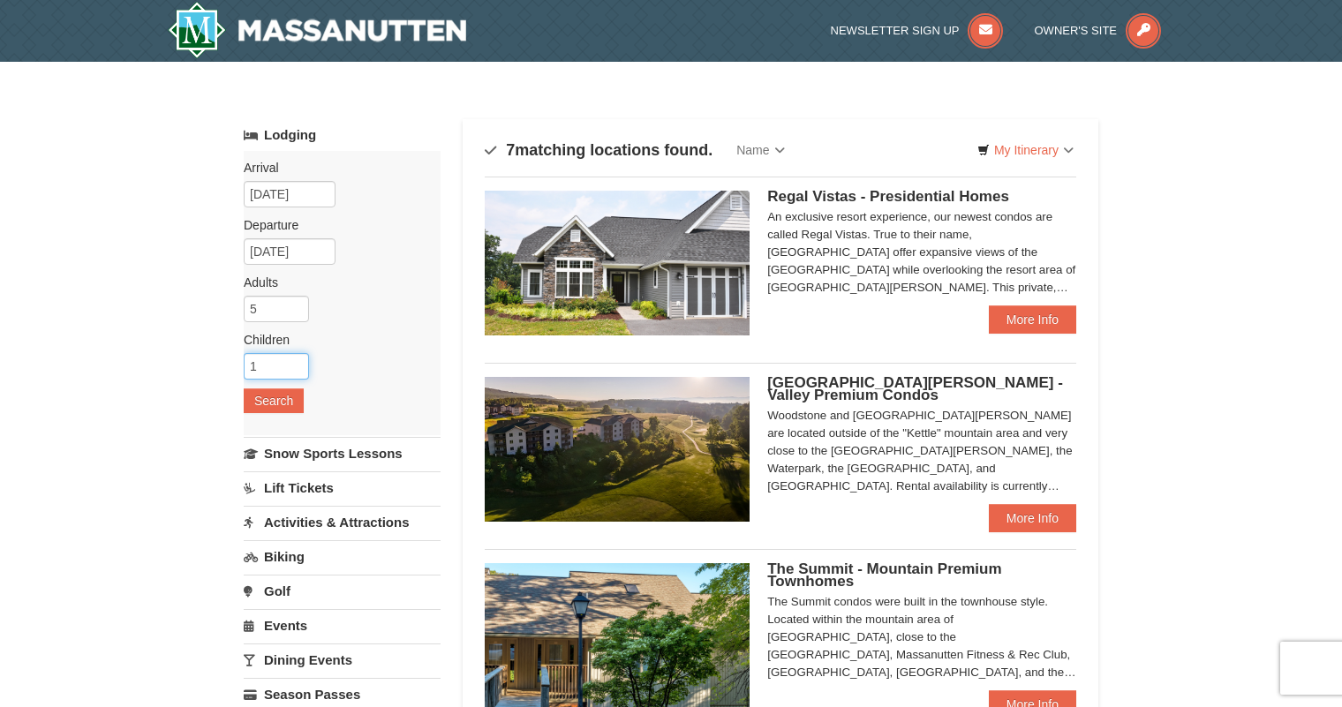
click at [298, 362] on input "1" at bounding box center [276, 366] width 65 height 26
click at [298, 362] on input "2" at bounding box center [276, 366] width 65 height 26
click at [298, 362] on input "3" at bounding box center [276, 366] width 65 height 26
type input "4"
click at [298, 362] on input "4" at bounding box center [276, 366] width 65 height 26
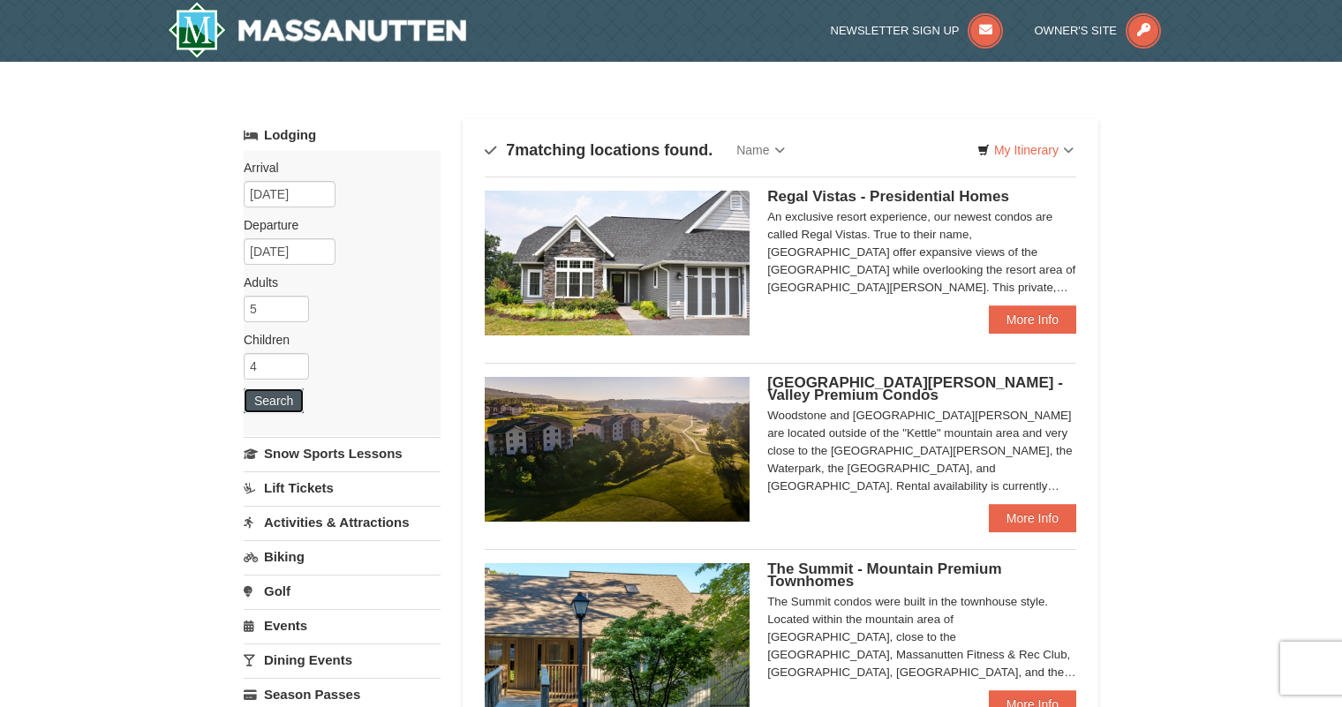
click at [281, 400] on button "Search" at bounding box center [274, 400] width 60 height 25
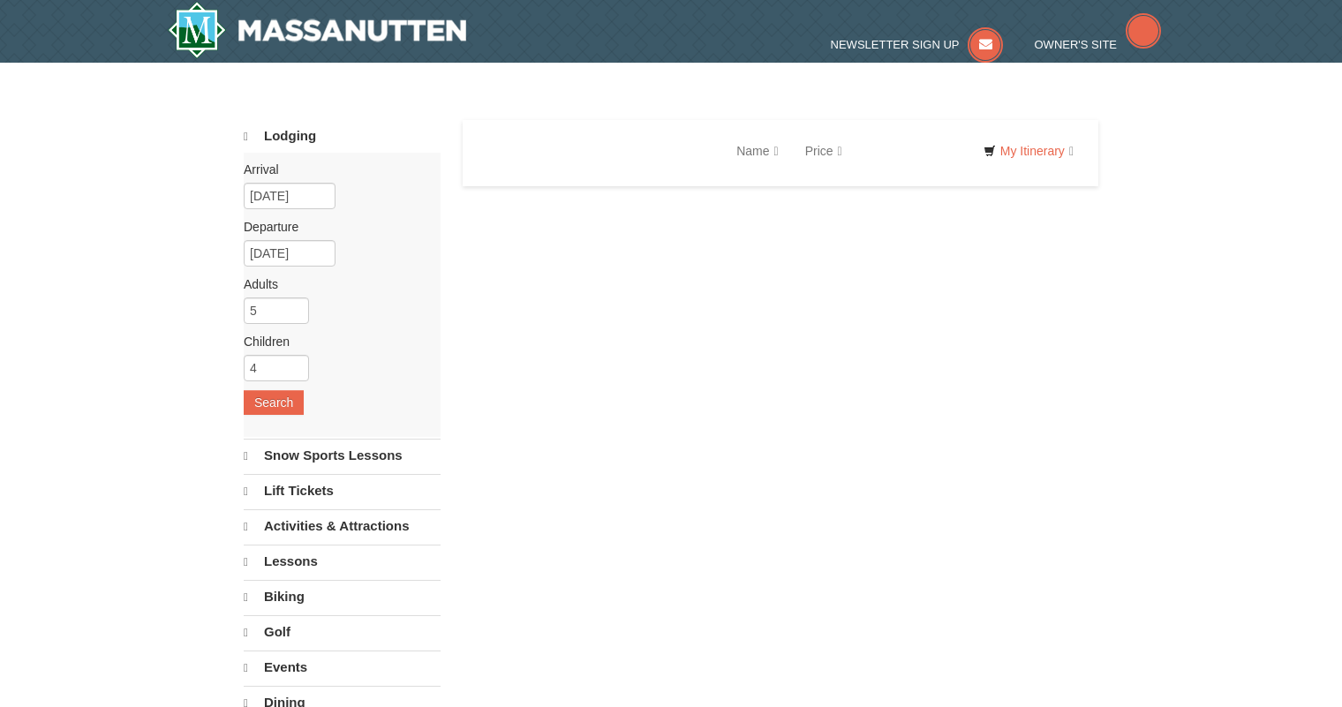
select select "10"
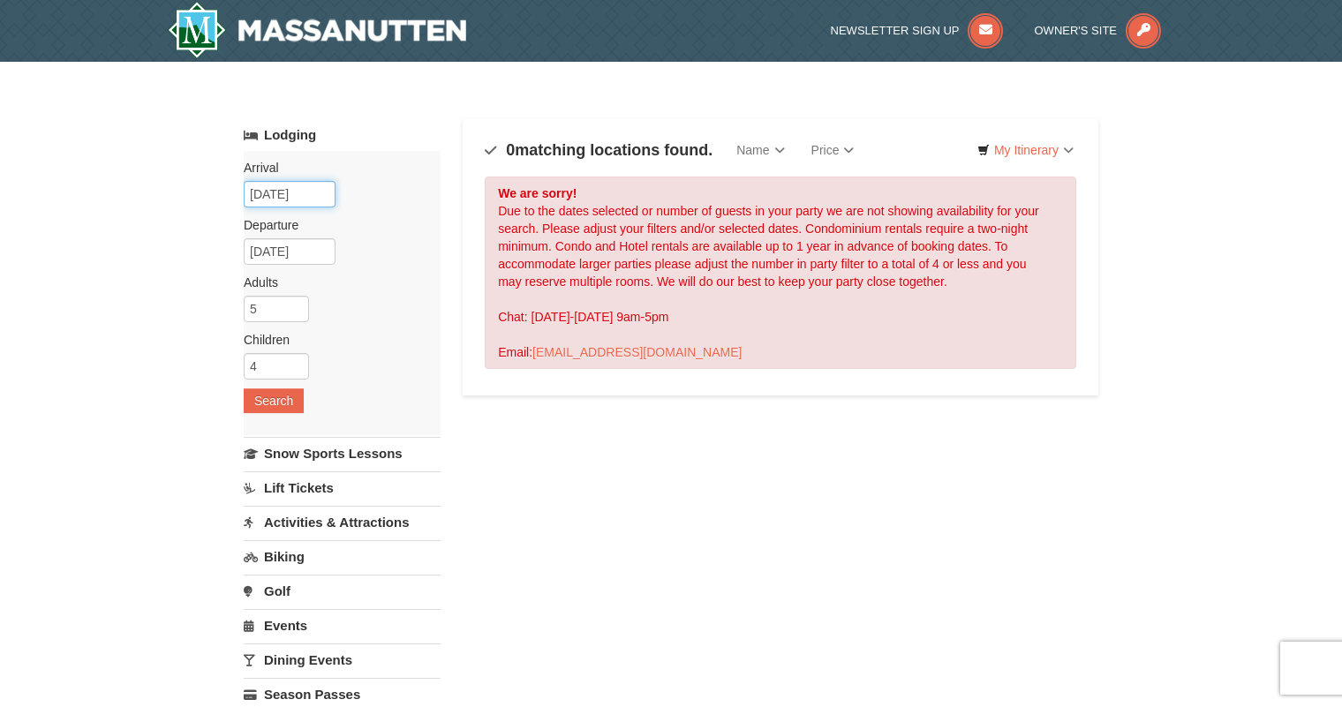
click at [319, 198] on input "[DATE]" at bounding box center [290, 194] width 92 height 26
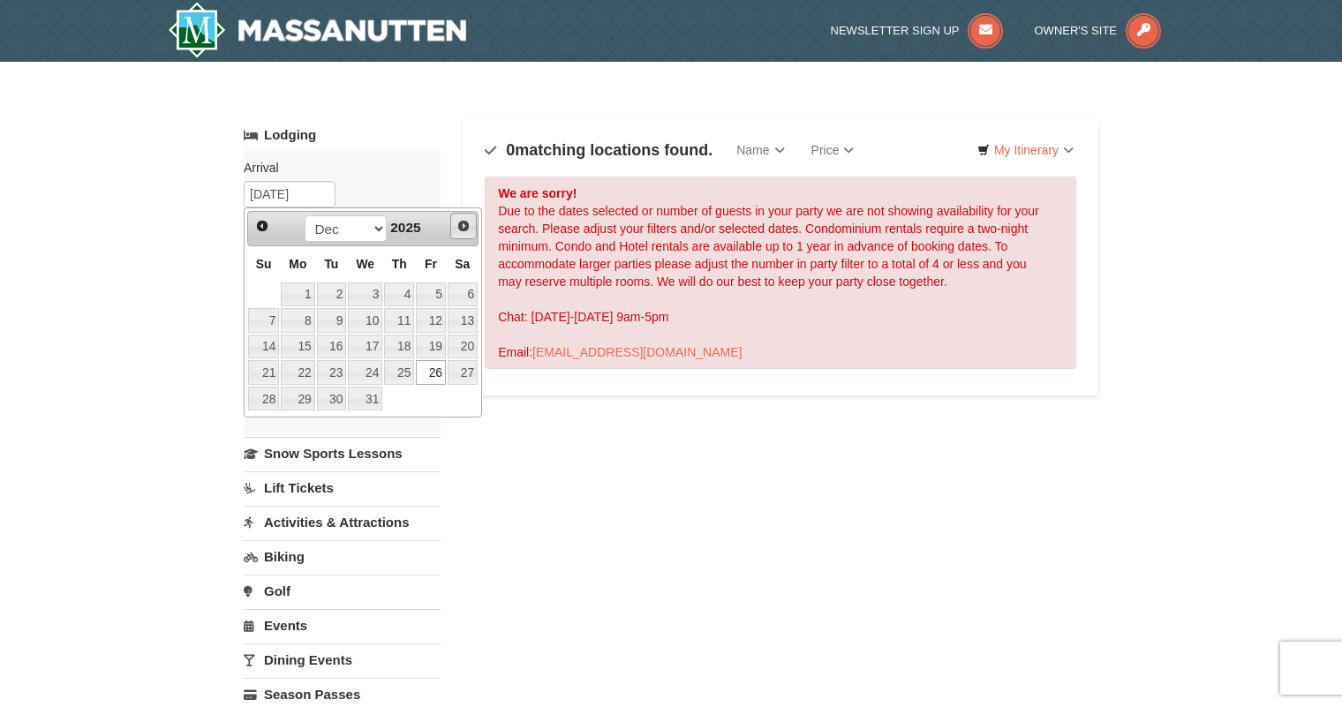
click at [470, 226] on span "Next" at bounding box center [463, 226] width 14 height 14
click at [433, 296] on link "2" at bounding box center [431, 295] width 30 height 25
type input "01/02/2026"
type input "[DATE]"
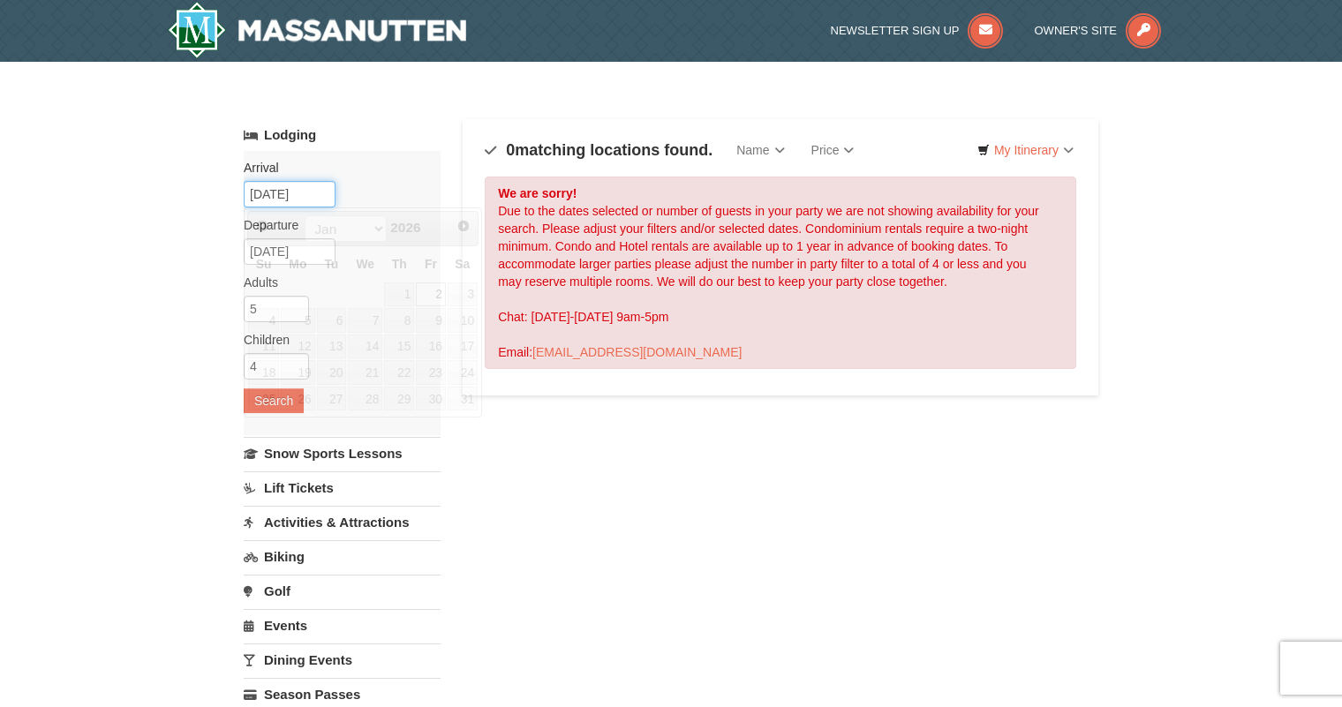
click at [276, 192] on input "01/02/2026" at bounding box center [290, 194] width 92 height 26
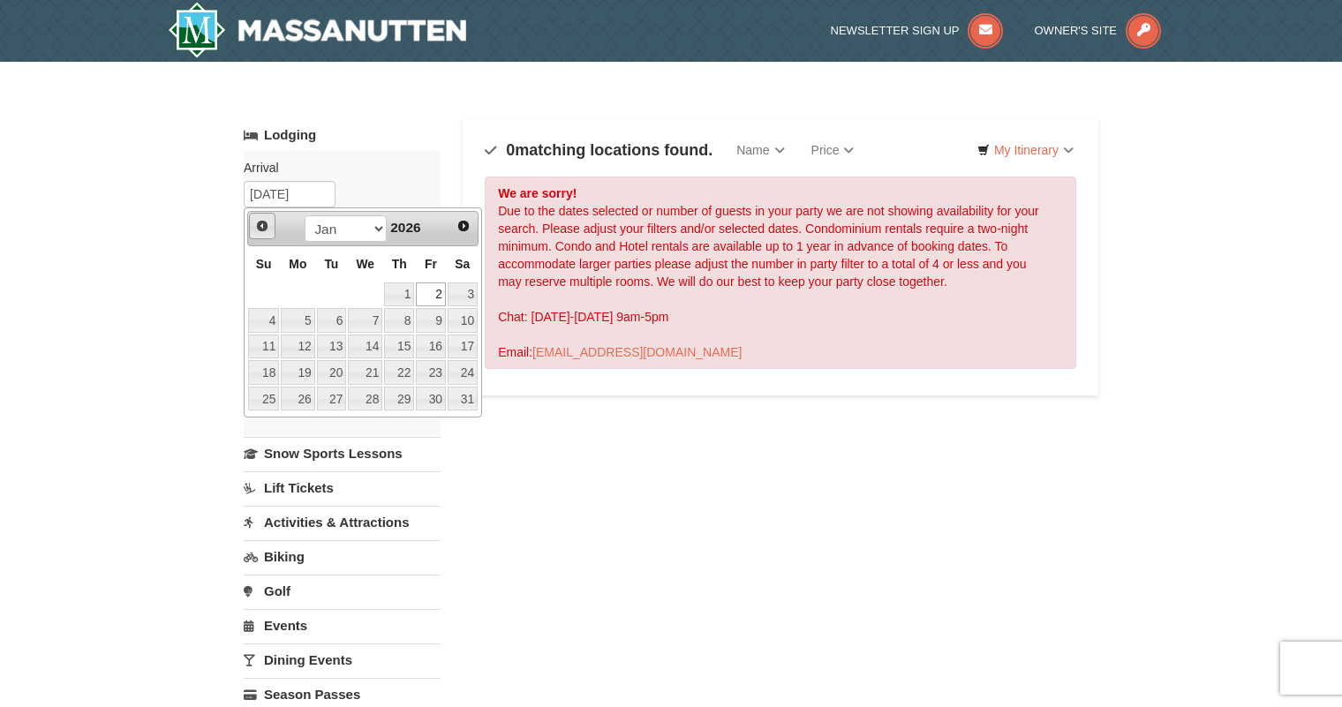
click at [262, 230] on span "Prev" at bounding box center [262, 226] width 14 height 14
click at [299, 400] on link "29" at bounding box center [298, 399] width 34 height 25
type input "[DATE]"
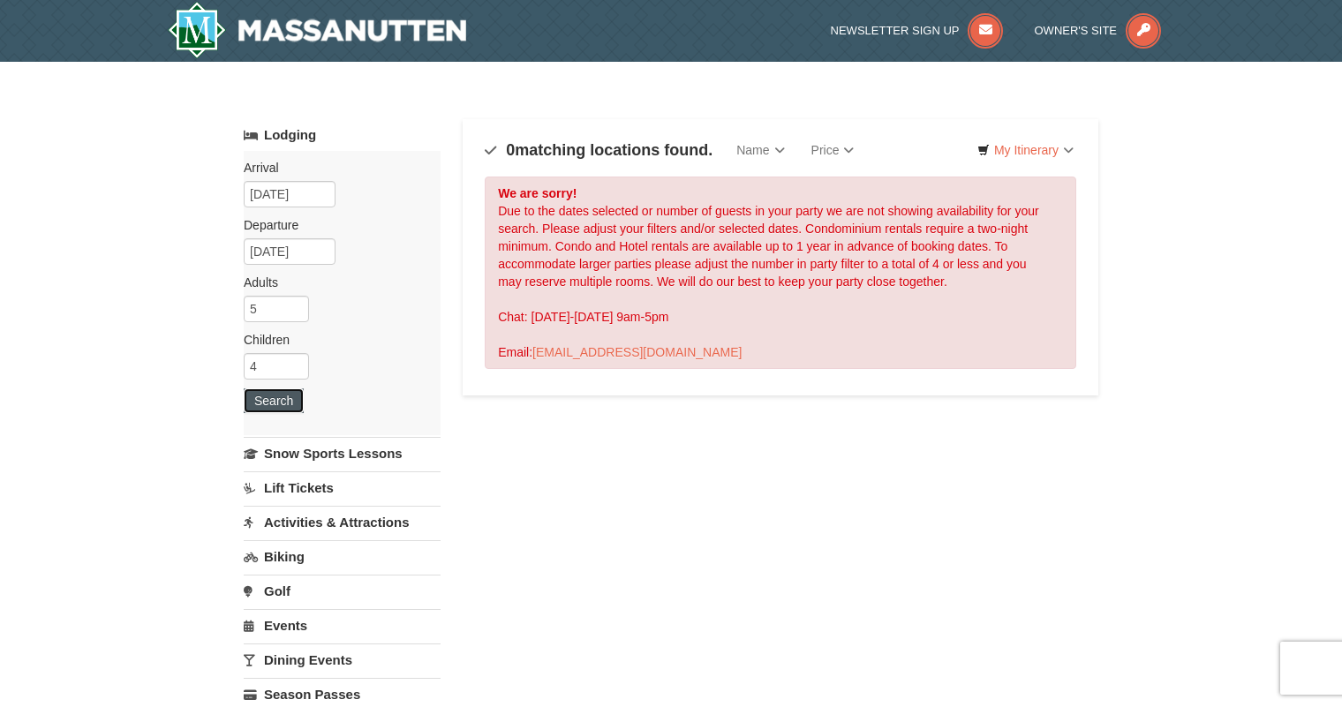
click at [281, 401] on button "Search" at bounding box center [274, 400] width 60 height 25
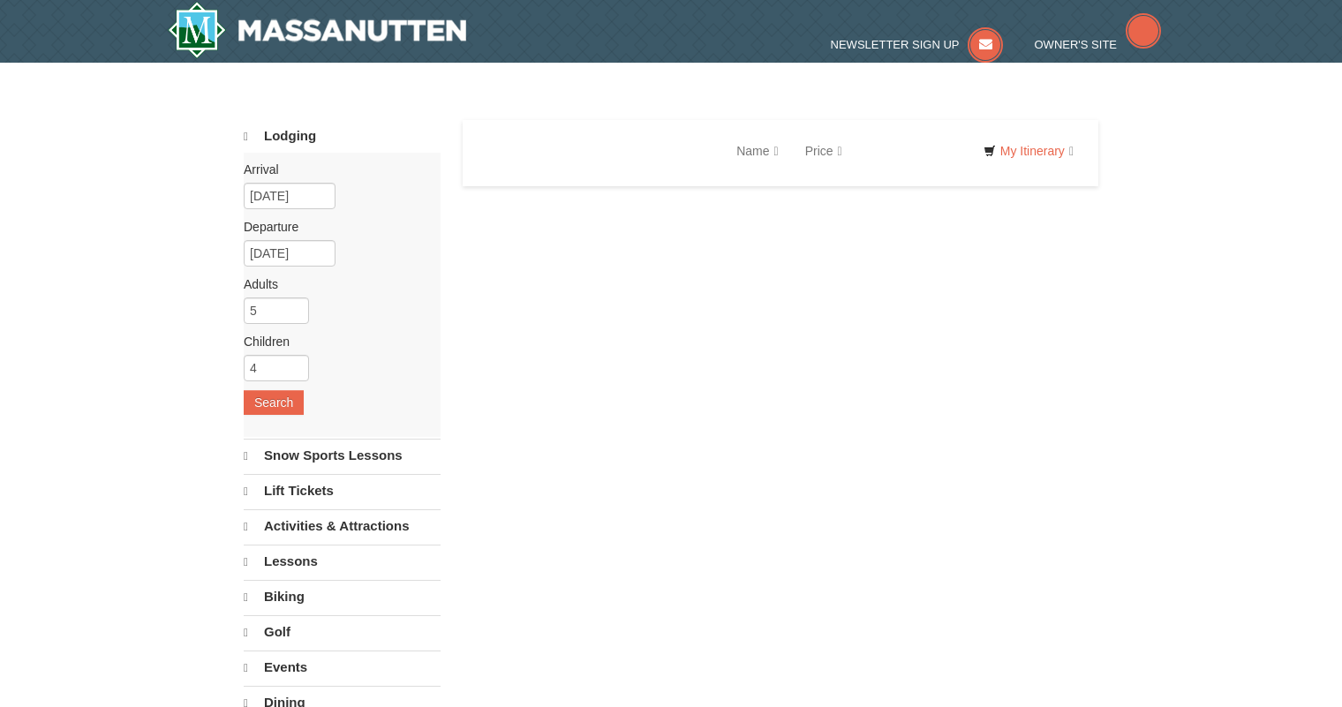
select select "10"
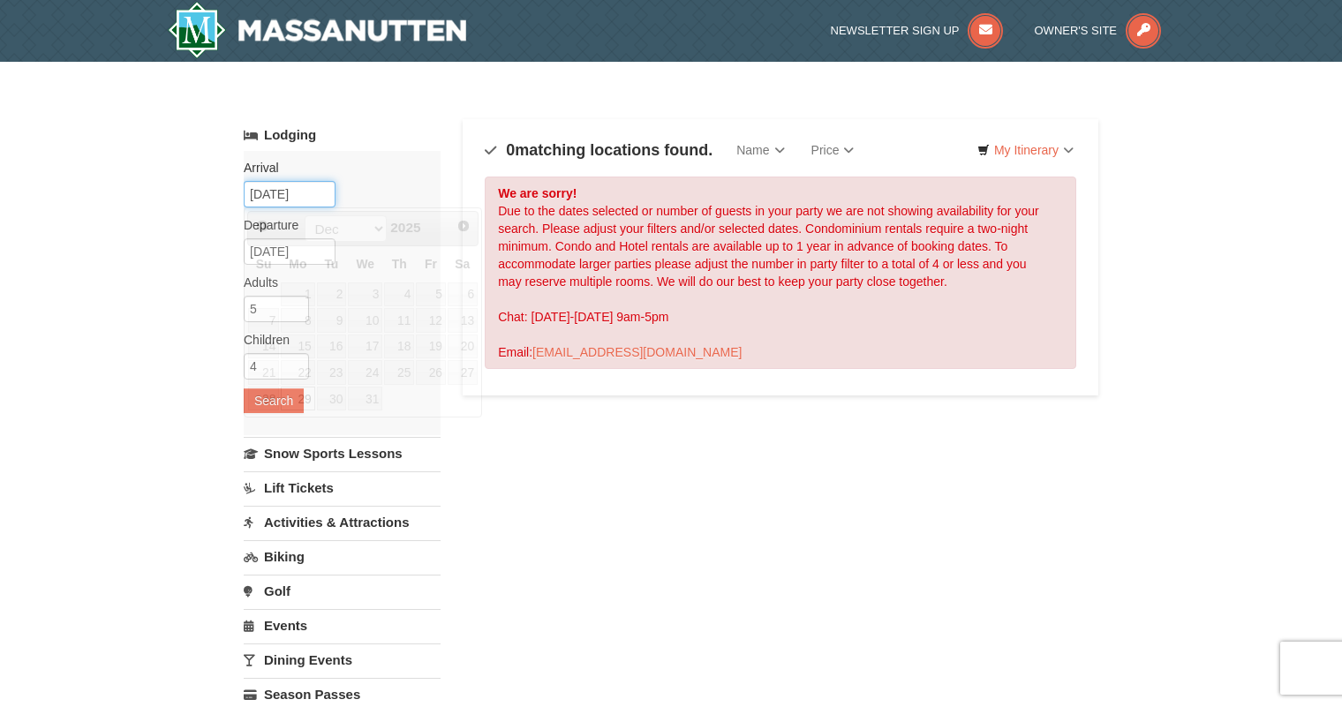
click at [312, 191] on input "[DATE]" at bounding box center [290, 194] width 92 height 26
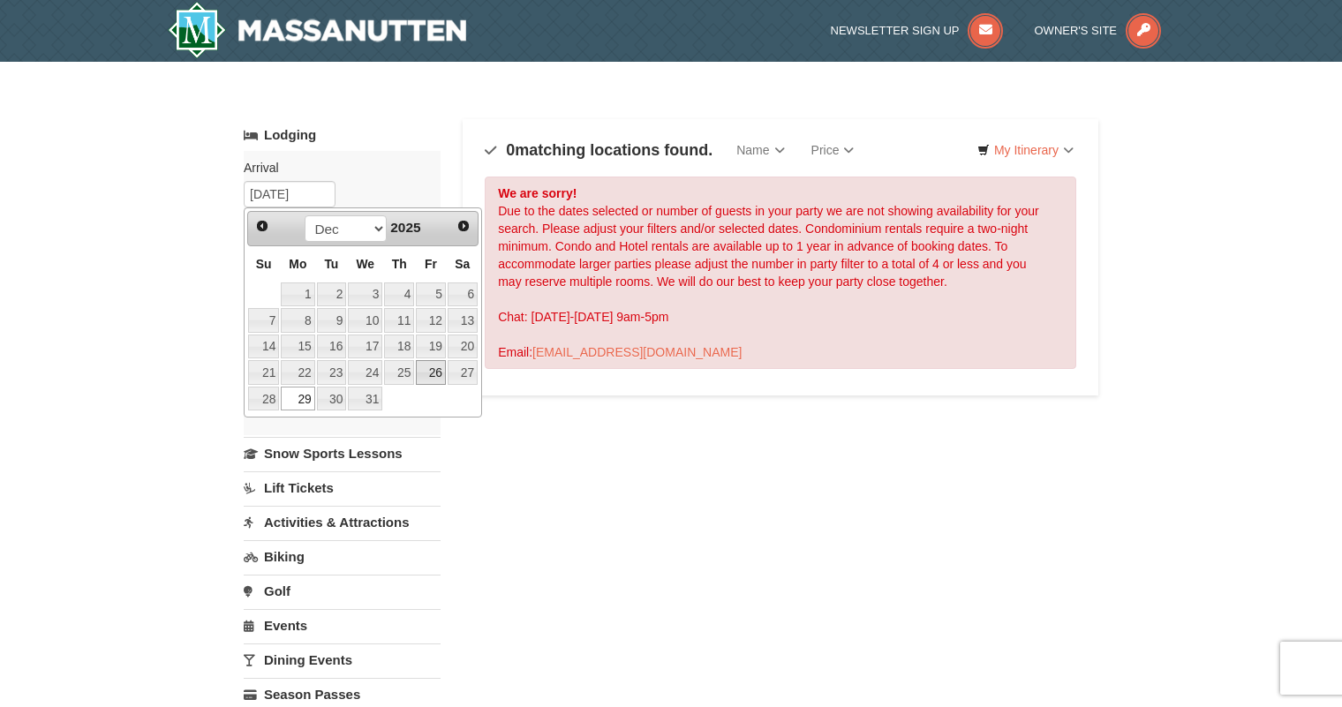
click at [439, 377] on link "26" at bounding box center [431, 372] width 30 height 25
type input "[DATE]"
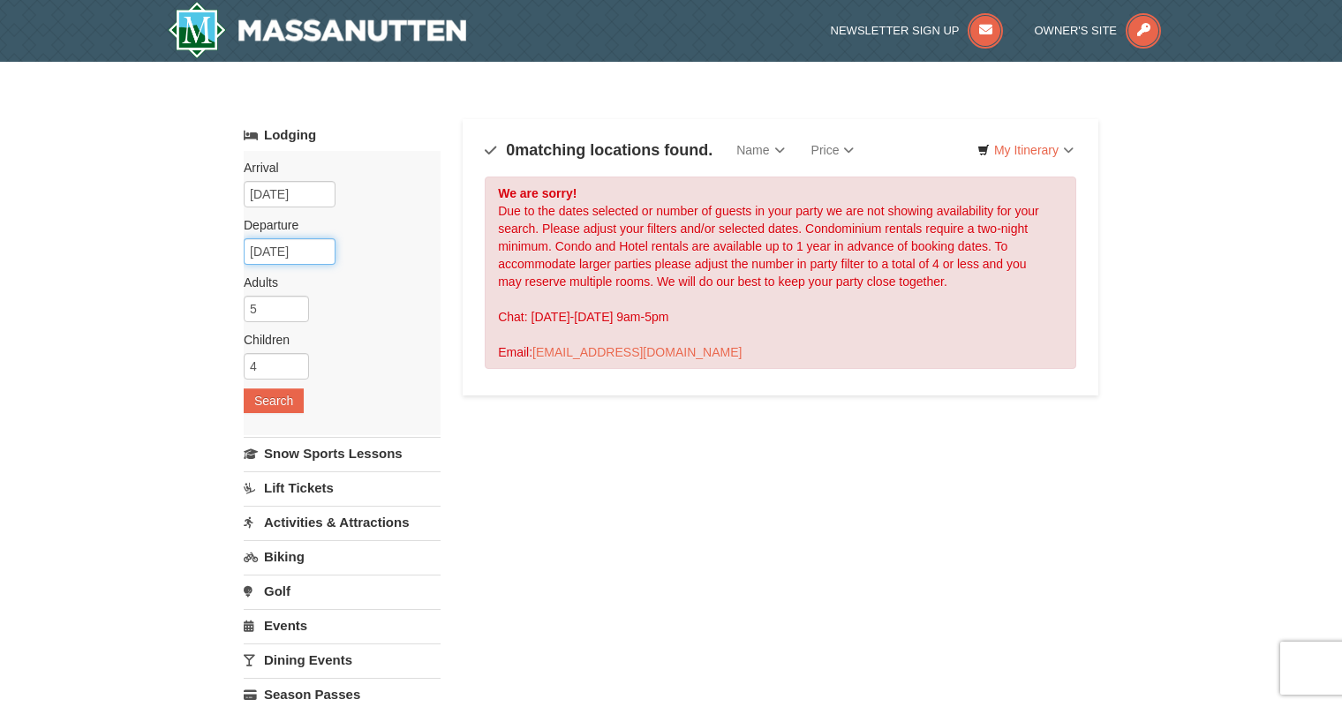
click at [323, 252] on input "01/03/2026" at bounding box center [290, 251] width 92 height 26
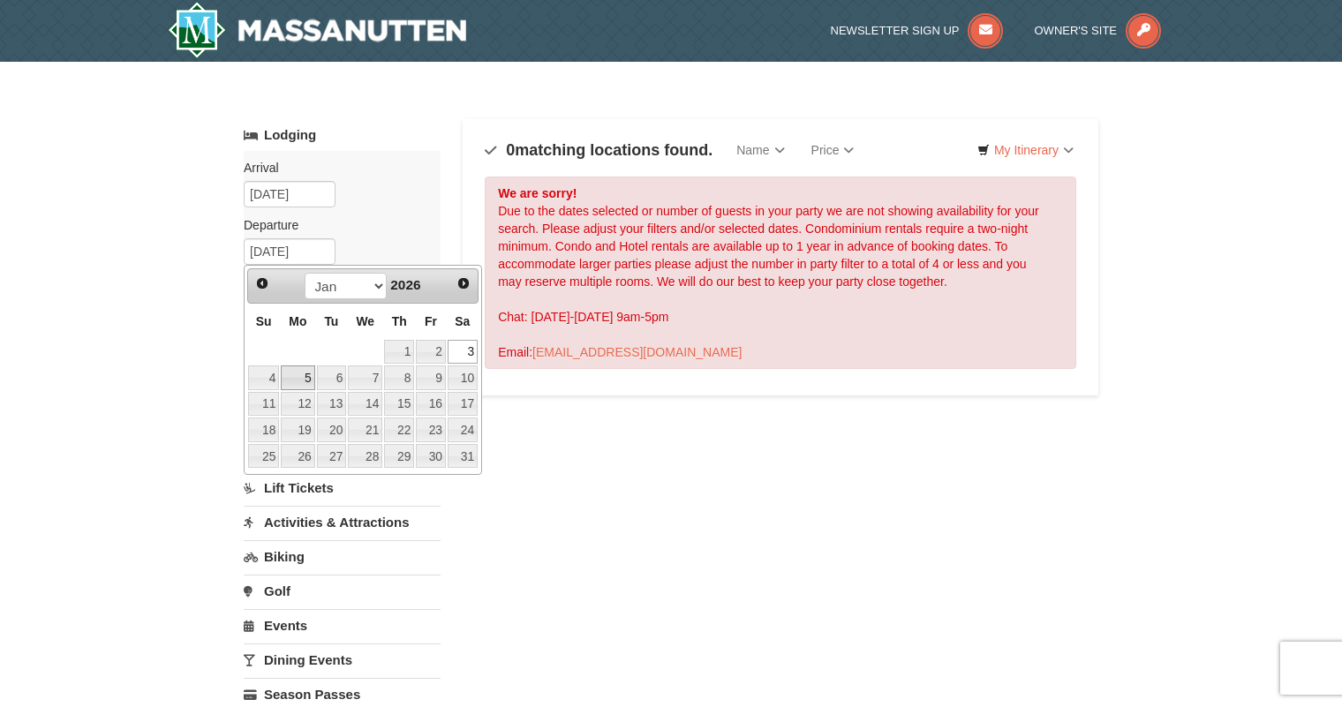
click at [294, 373] on link "5" at bounding box center [298, 378] width 34 height 25
type input "[DATE]"
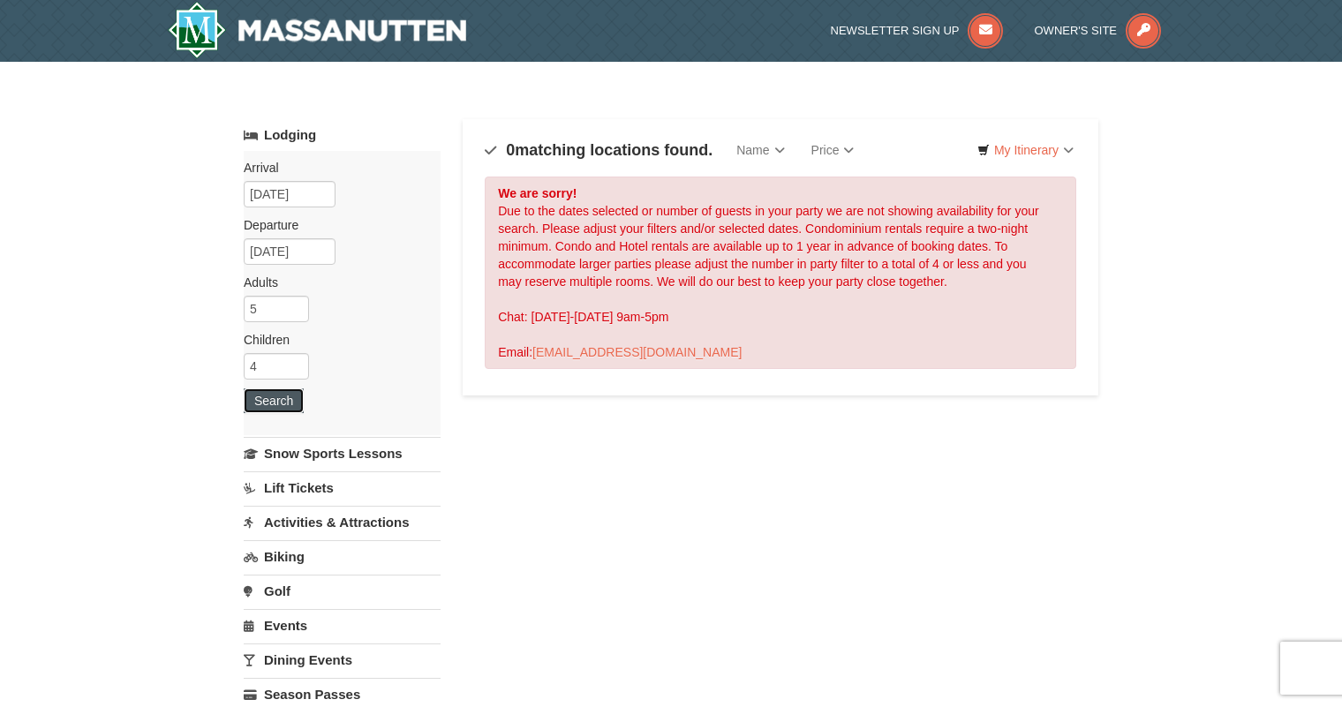
click at [283, 403] on button "Search" at bounding box center [274, 400] width 60 height 25
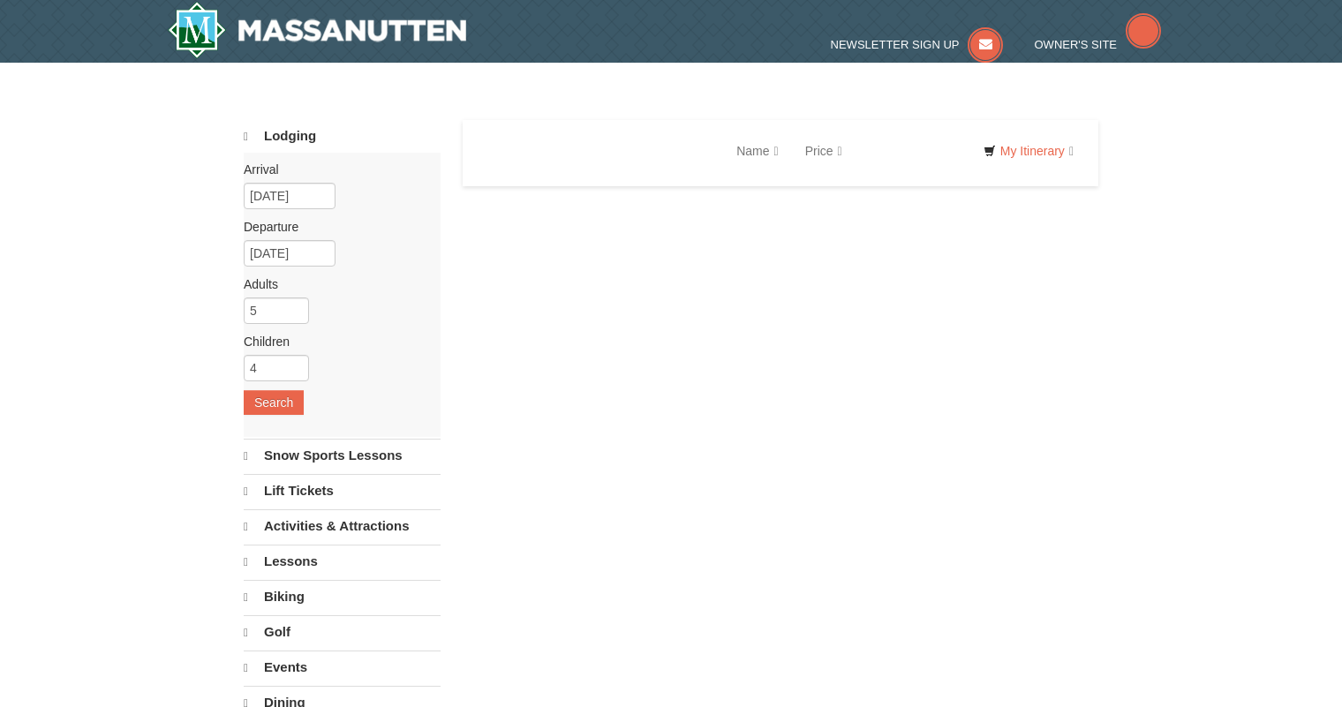
select select "10"
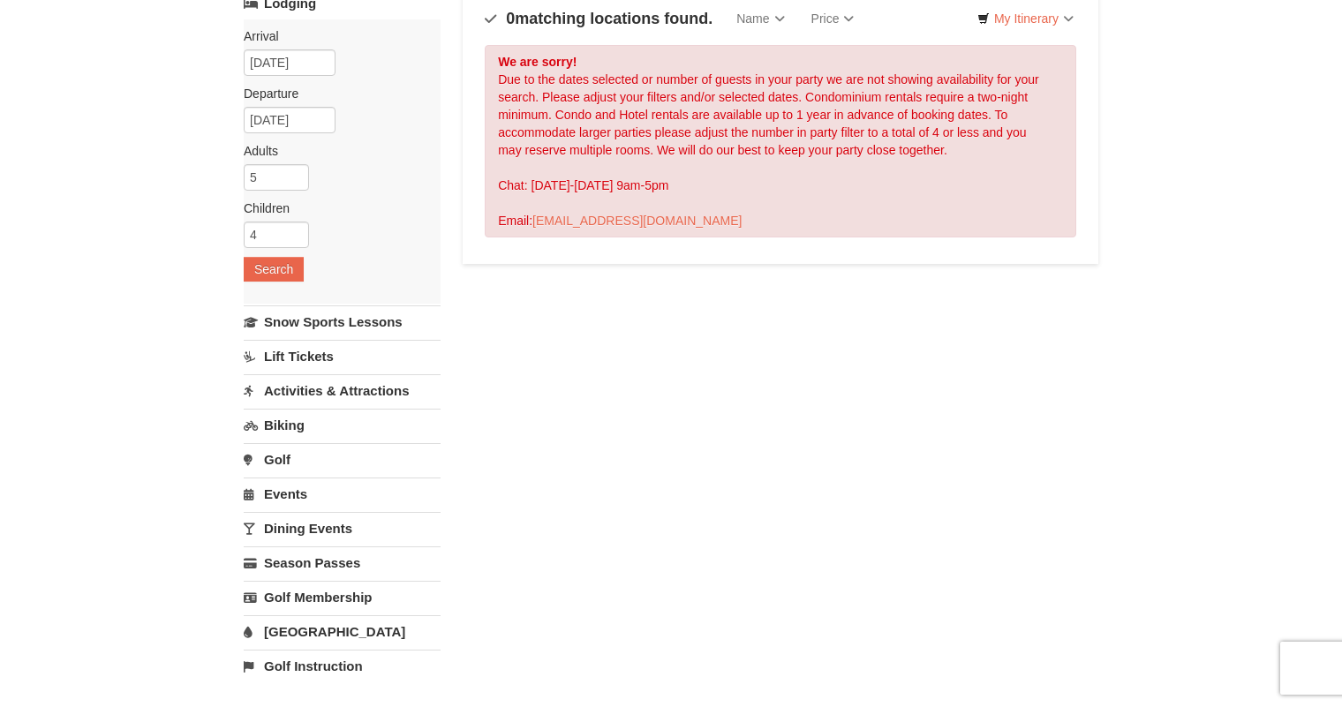
scroll to position [131, 0]
click at [379, 316] on link "Snow Sports Lessons" at bounding box center [342, 322] width 197 height 33
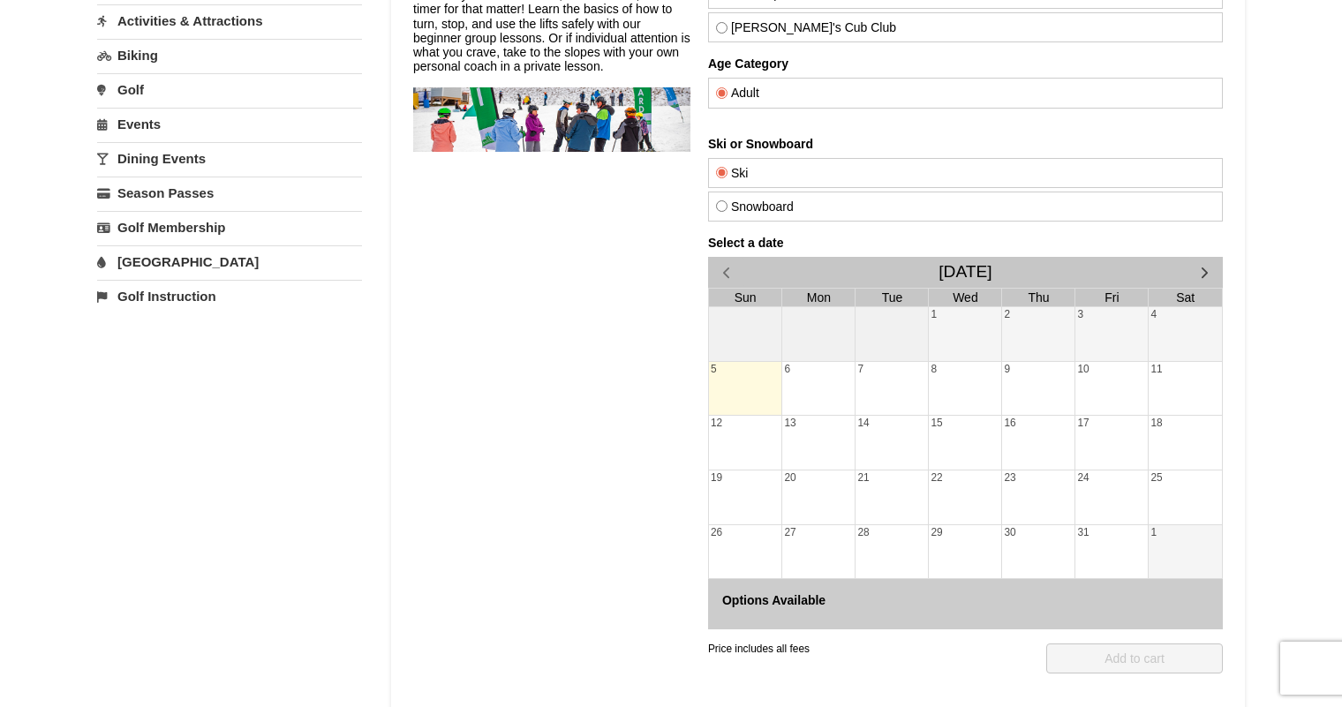
scroll to position [216, 0]
click at [1208, 268] on span "button" at bounding box center [1204, 273] width 19 height 19
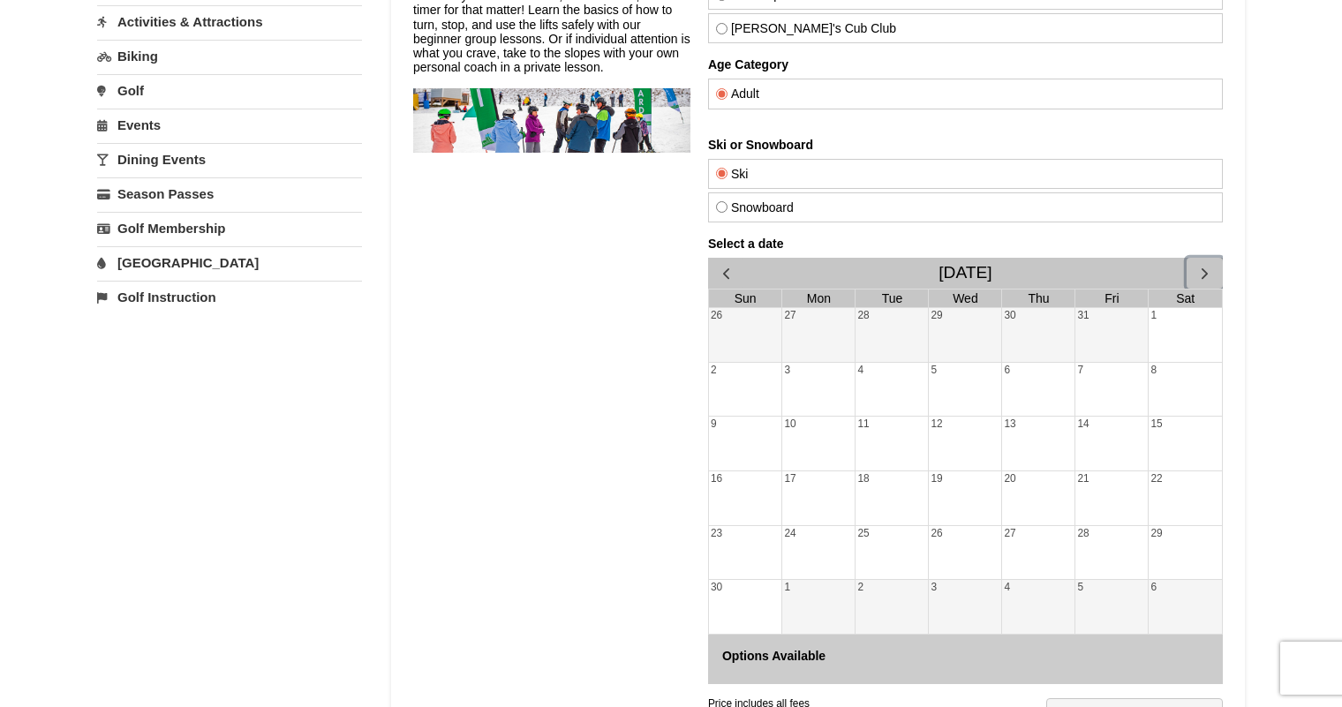
click at [1208, 268] on span "button" at bounding box center [1204, 273] width 19 height 19
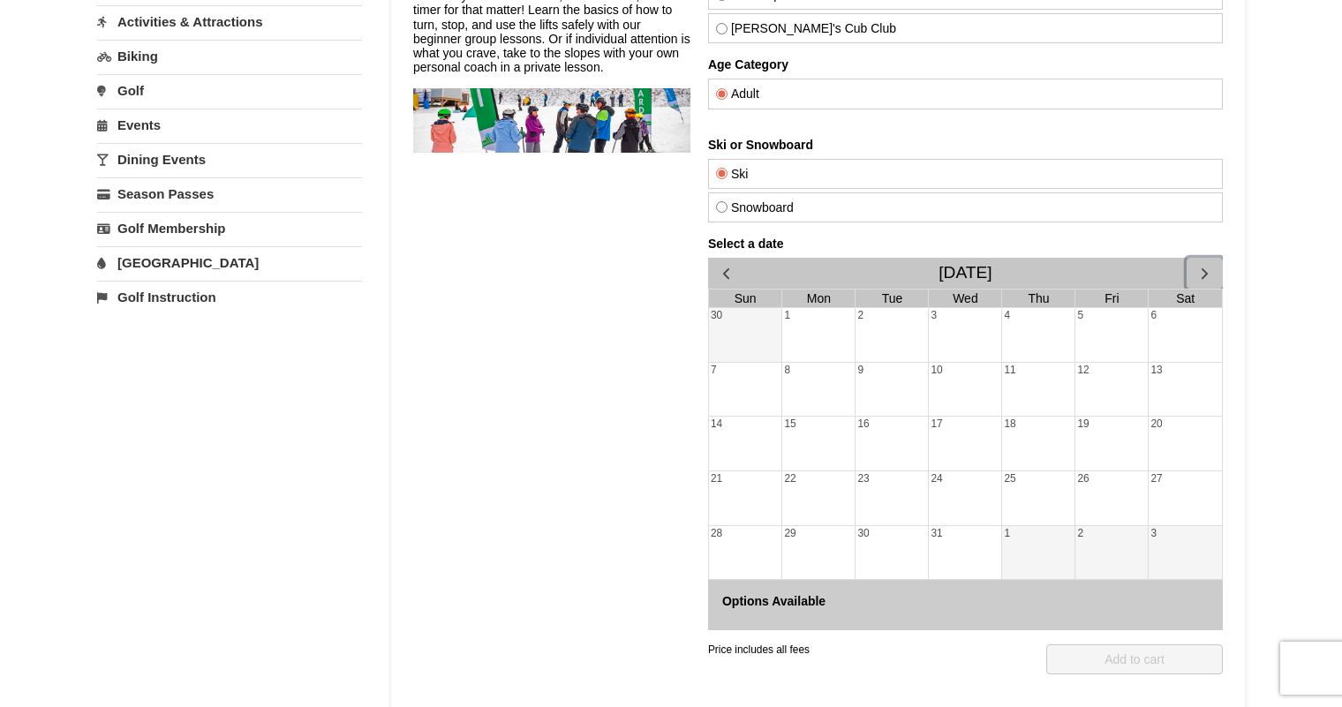
click at [1125, 494] on div "26" at bounding box center [1111, 498] width 72 height 54
click at [1189, 487] on div "27" at bounding box center [1185, 498] width 73 height 54
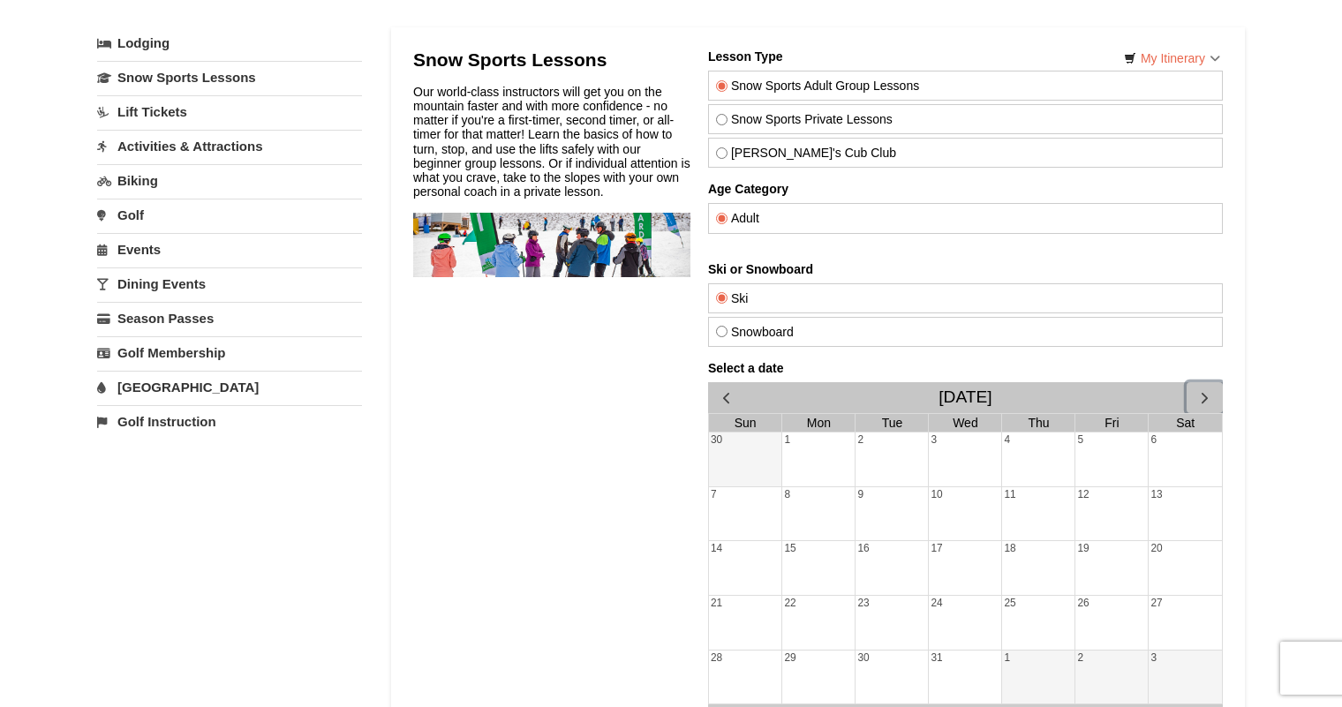
scroll to position [91, 0]
click at [719, 120] on input "Snow Sports Private Lessons" at bounding box center [721, 120] width 11 height 11
radio input "true"
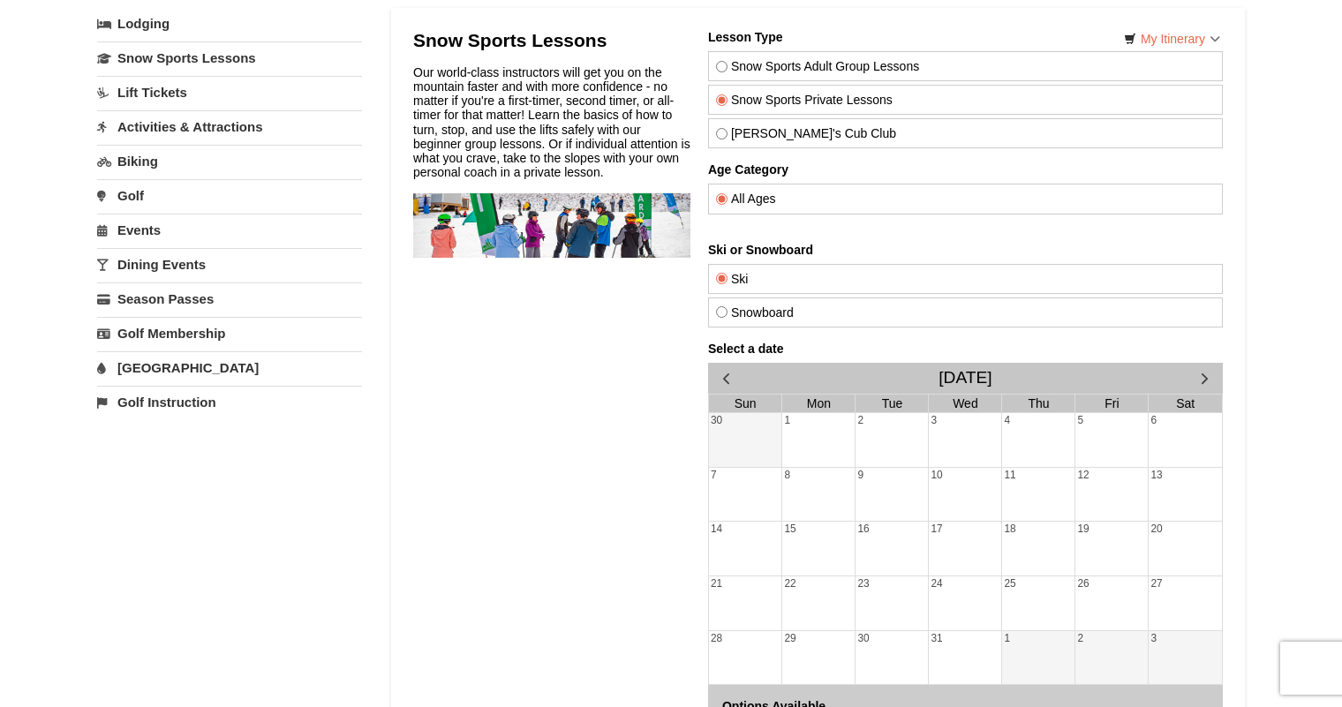
scroll to position [113, 0]
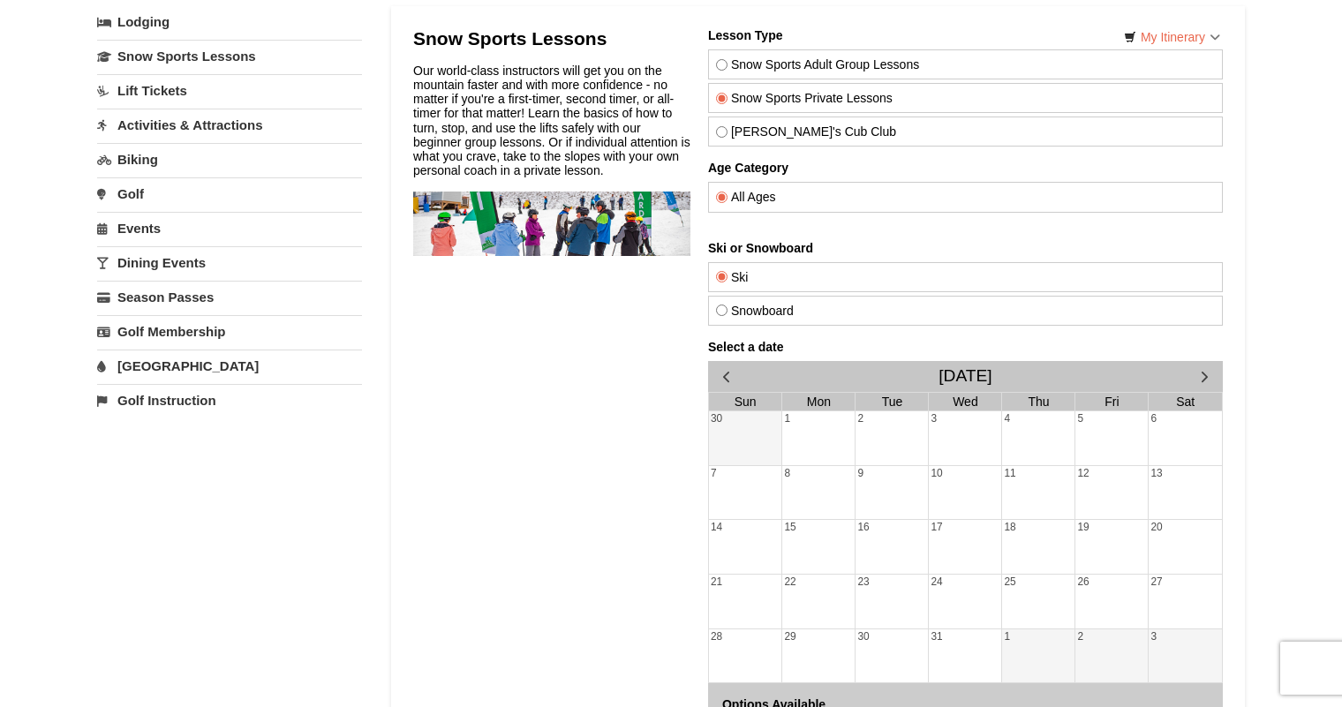
click at [724, 131] on input "Theo's Cub Club" at bounding box center [721, 131] width 11 height 11
radio input "true"
click at [144, 92] on link "Lift Tickets" at bounding box center [229, 90] width 265 height 33
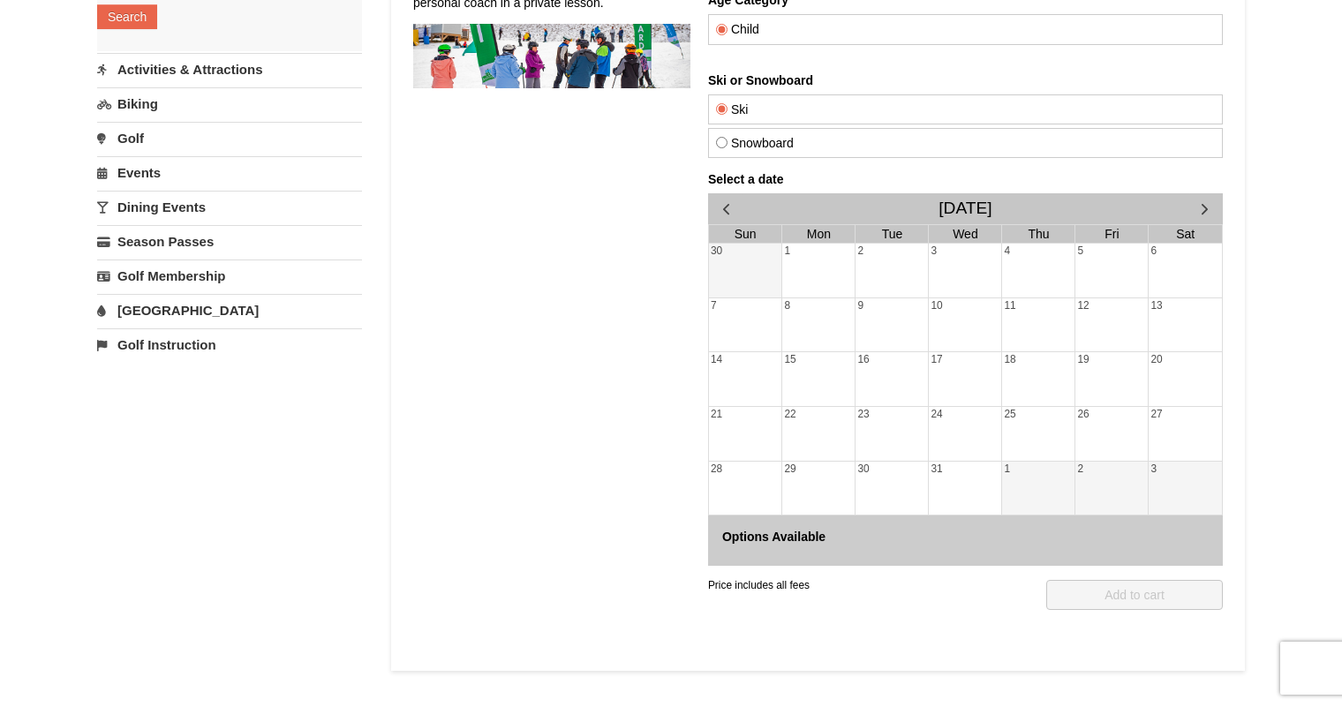
scroll to position [279, 0]
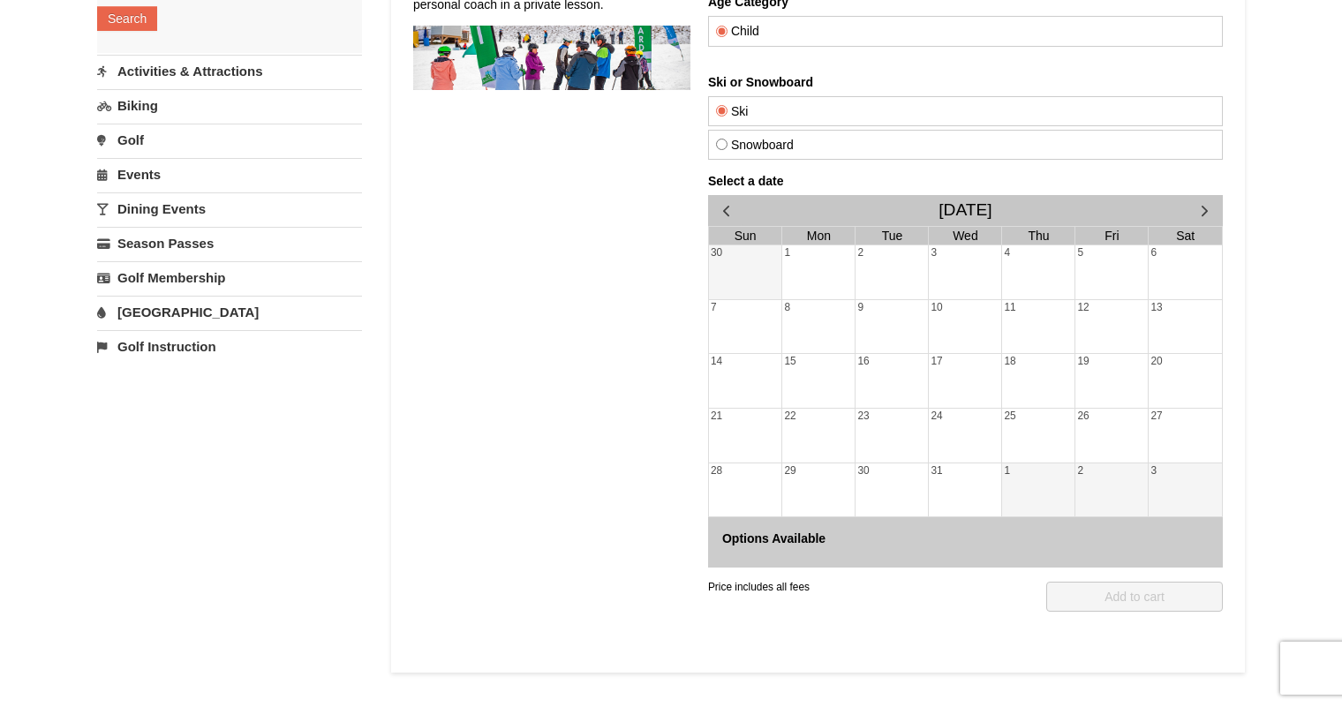
click at [1105, 424] on div "26" at bounding box center [1111, 436] width 72 height 54
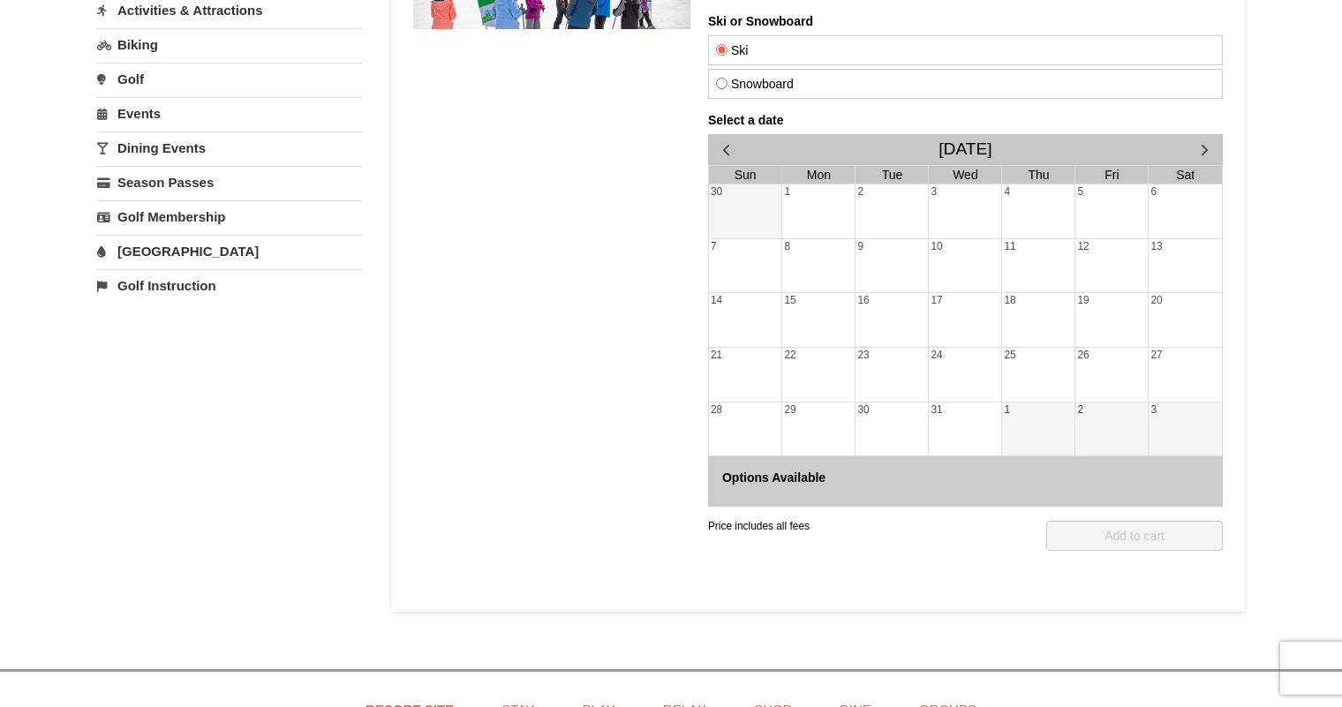
scroll to position [338, 0]
click at [1184, 360] on div "27" at bounding box center [1185, 377] width 73 height 54
click at [1099, 387] on div "26" at bounding box center [1111, 377] width 72 height 54
click at [1033, 388] on div "25" at bounding box center [1038, 377] width 72 height 54
click at [1036, 439] on div "1" at bounding box center [1038, 431] width 72 height 54
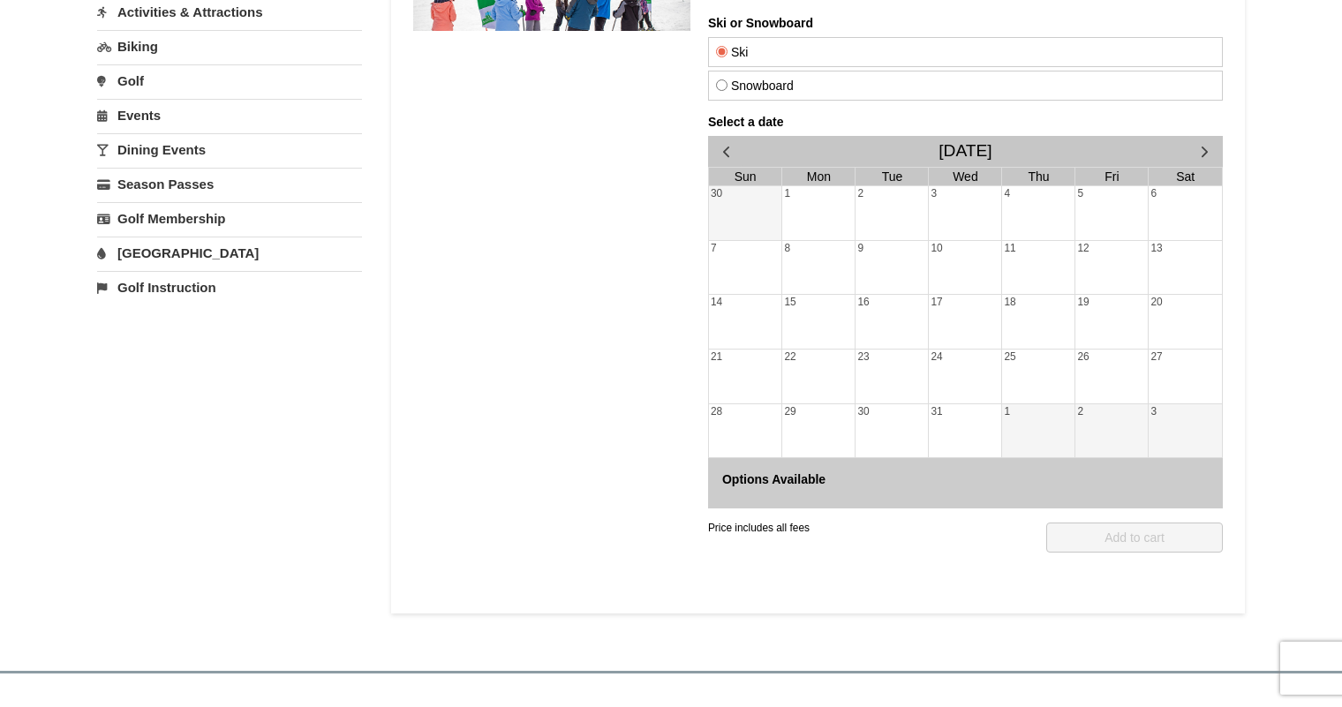
click at [964, 431] on div "31" at bounding box center [965, 431] width 72 height 54
click at [899, 431] on div "30" at bounding box center [892, 431] width 72 height 54
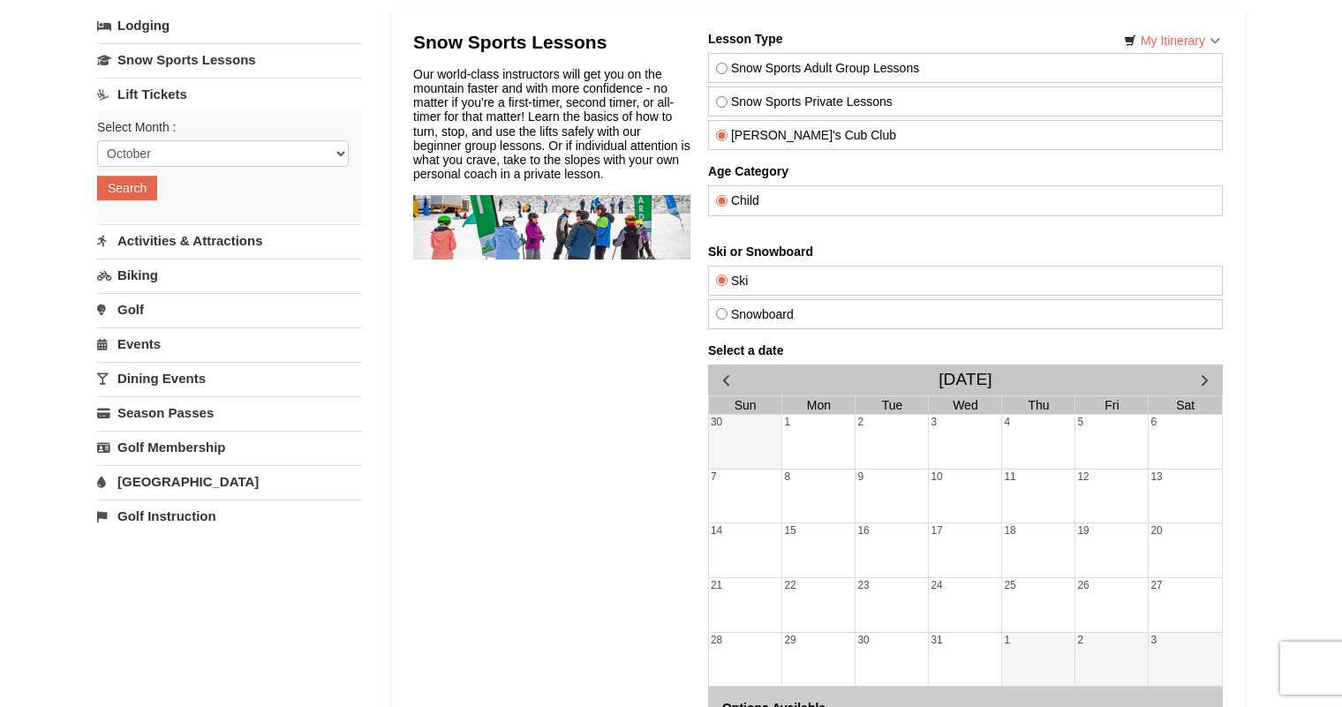
scroll to position [0, 0]
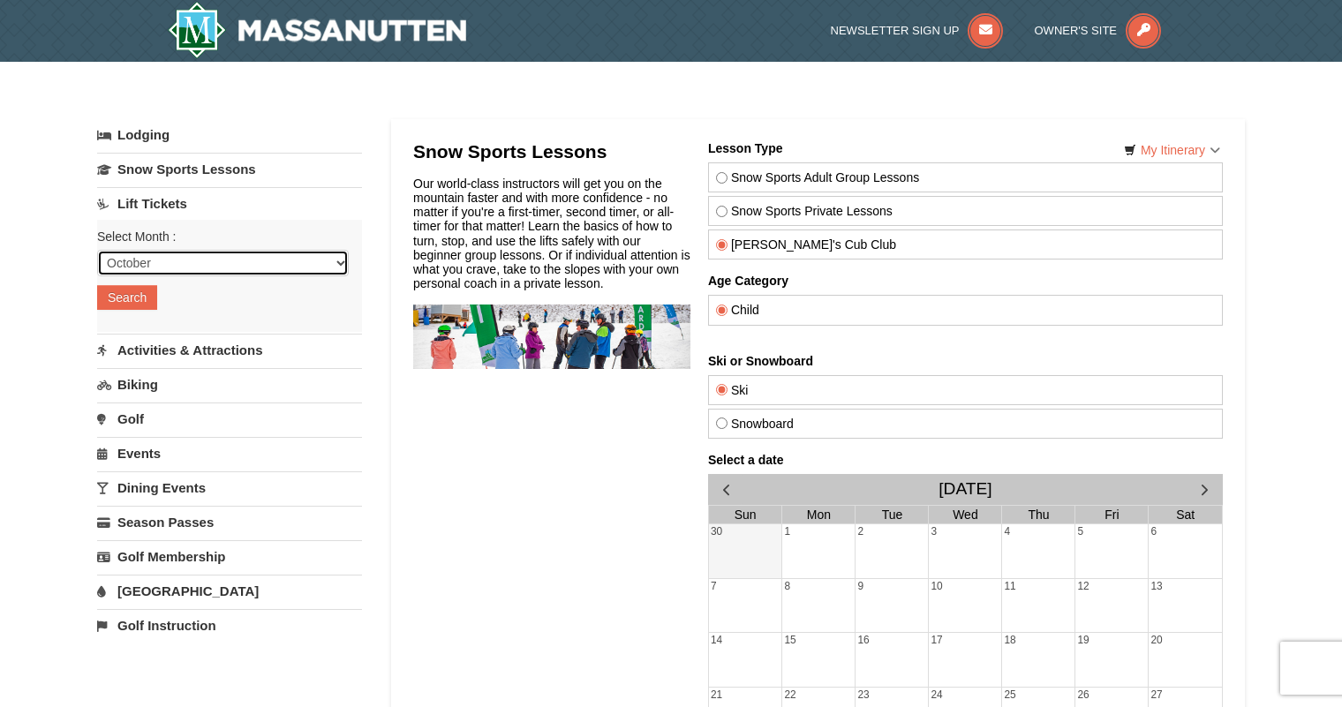
click at [335, 262] on select "October November December January February March April May June July August Sep…" at bounding box center [223, 263] width 252 height 26
select select "12"
click at [97, 250] on select "October November December January February March April May June July August Sep…" at bounding box center [223, 263] width 252 height 26
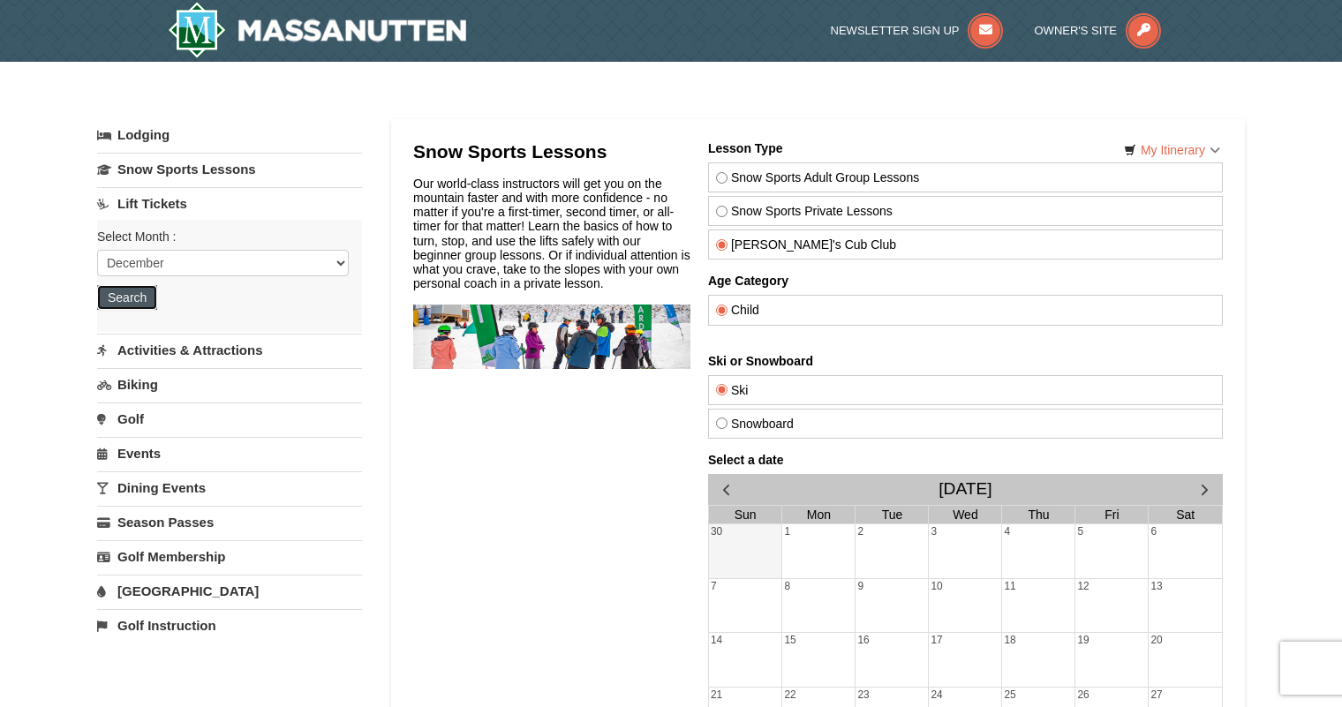
click at [115, 298] on button "Search" at bounding box center [127, 297] width 60 height 25
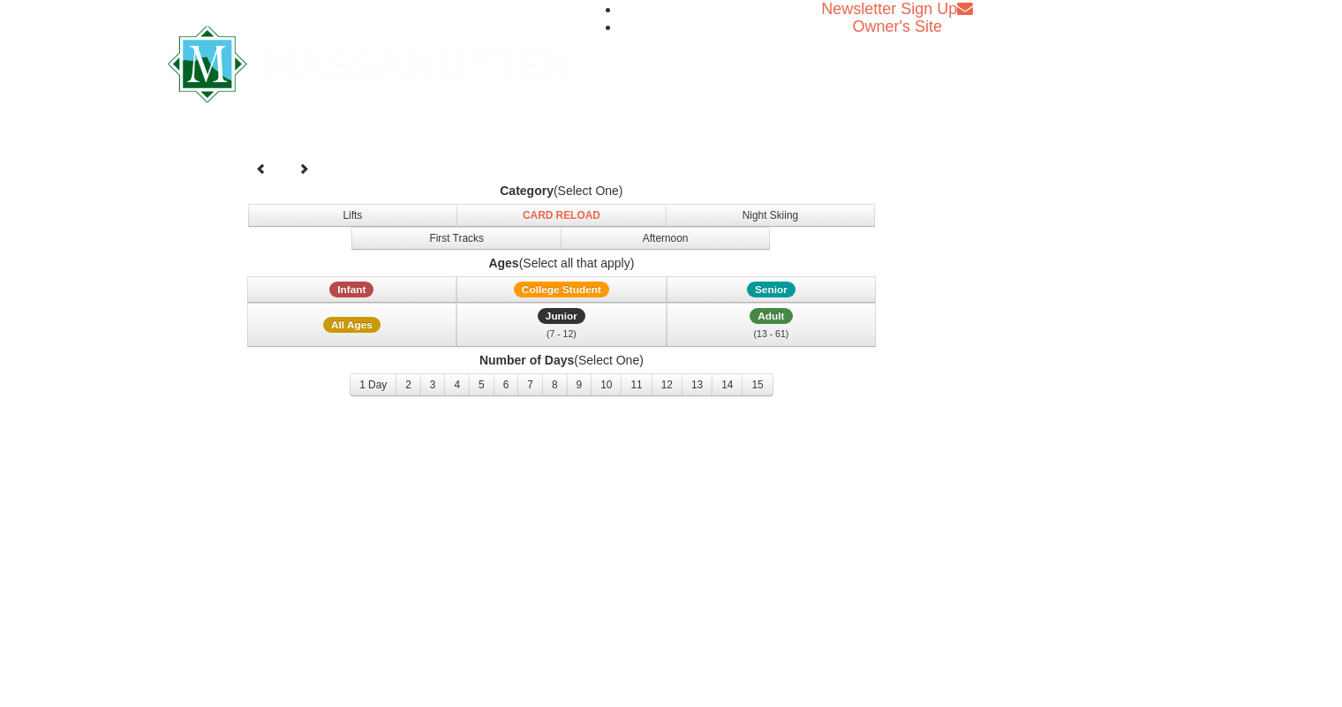
select select "12"
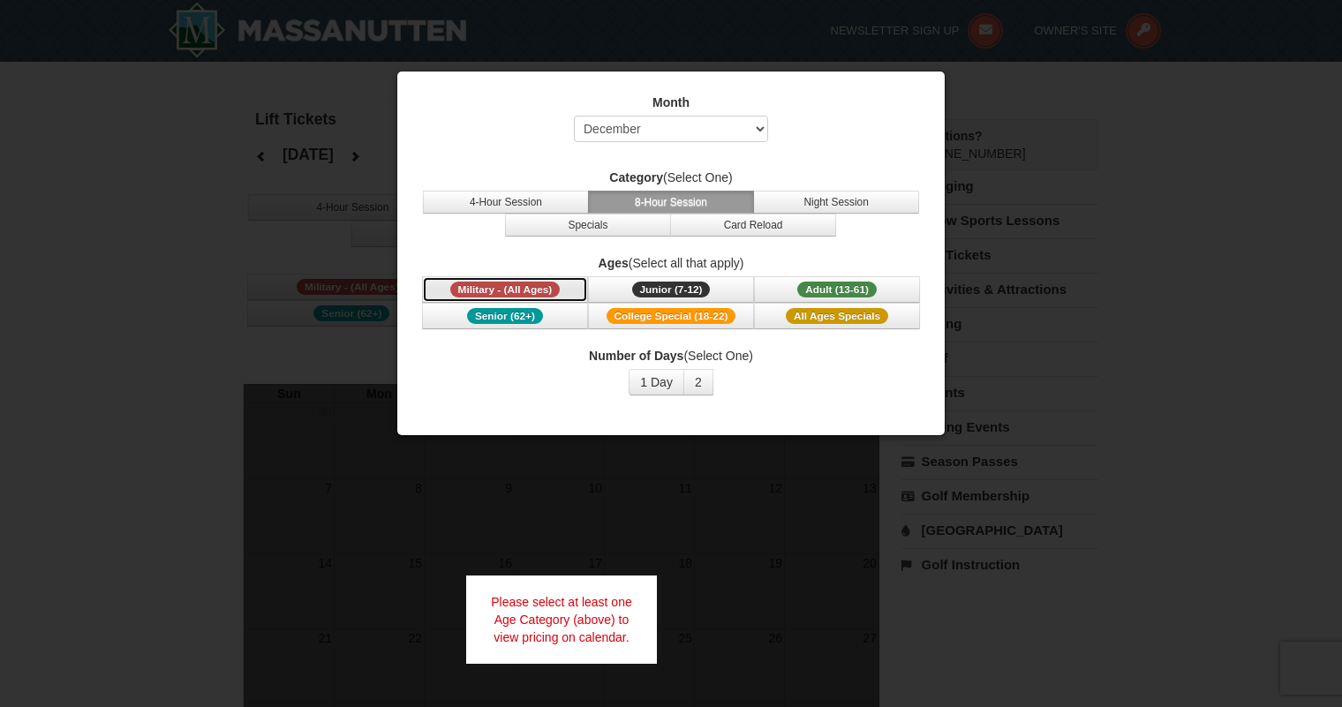
click at [536, 289] on span "Military - (All Ages)" at bounding box center [505, 290] width 110 height 16
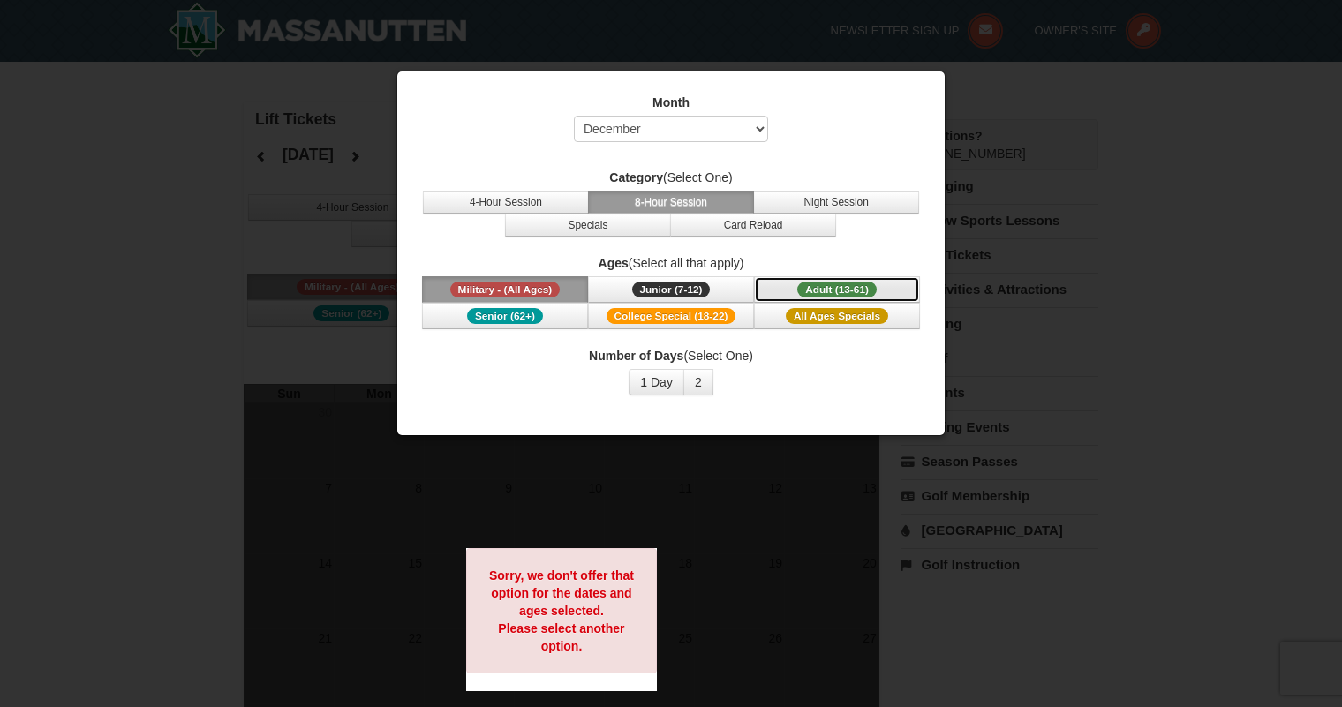
click at [842, 286] on span "Adult (13-61)" at bounding box center [836, 290] width 79 height 16
click at [705, 385] on button "2" at bounding box center [698, 382] width 30 height 26
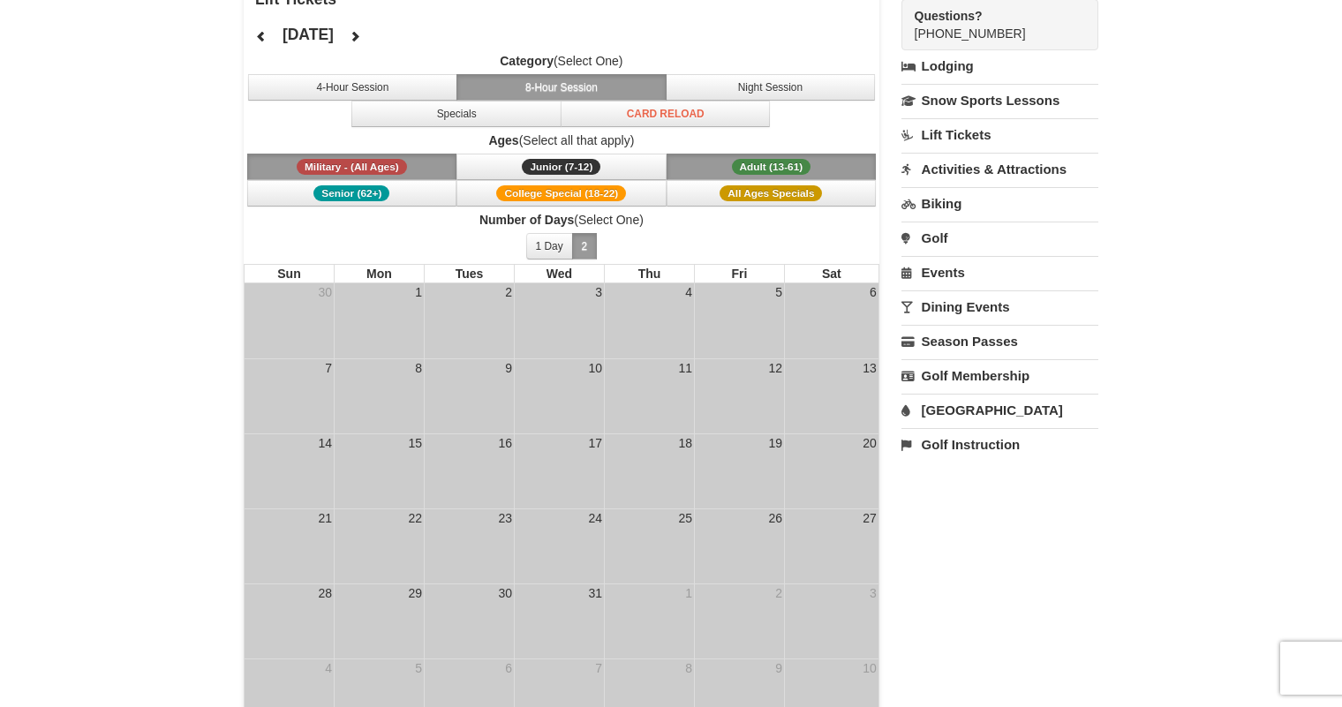
scroll to position [131, 0]
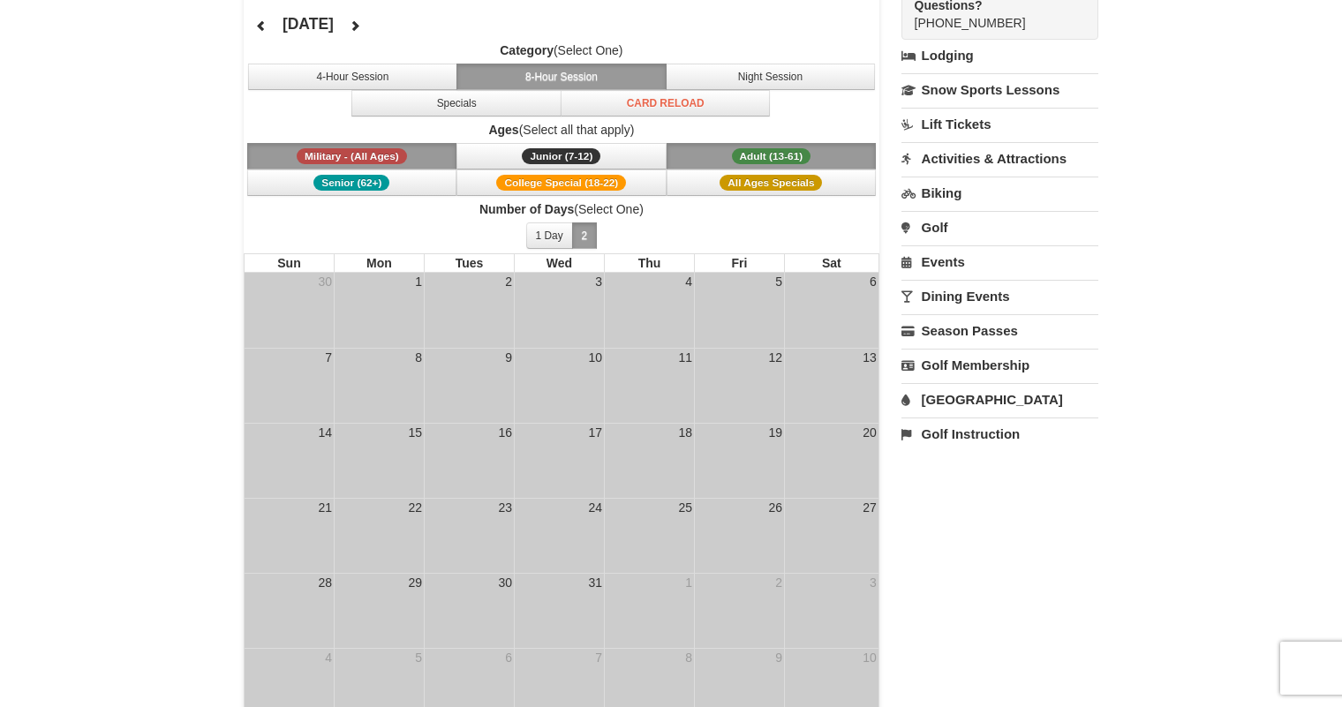
click at [665, 441] on div at bounding box center [649, 442] width 89 height 3
click at [661, 518] on div at bounding box center [649, 518] width 89 height 3
click at [575, 557] on td "24" at bounding box center [559, 535] width 90 height 75
click at [554, 227] on button "1 Day" at bounding box center [549, 236] width 47 height 26
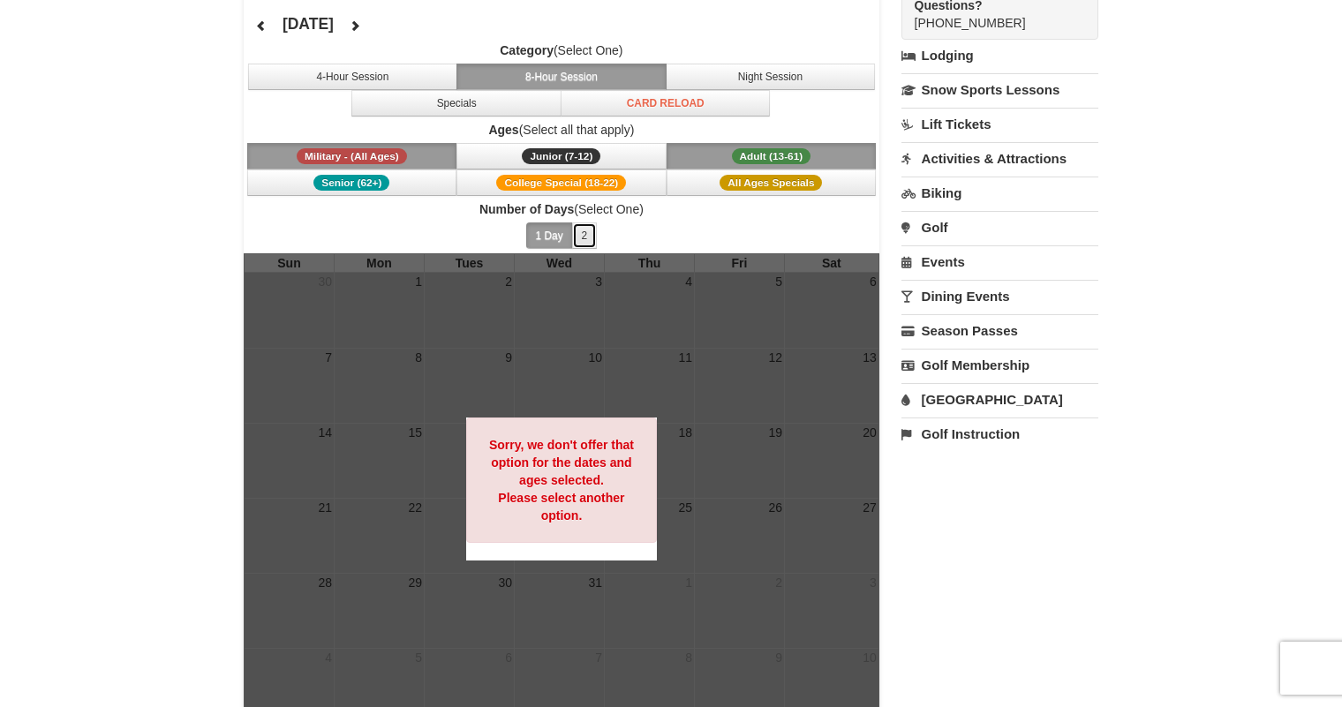
click at [587, 230] on button "2" at bounding box center [585, 236] width 26 height 26
click at [645, 360] on div at bounding box center [562, 488] width 636 height 471
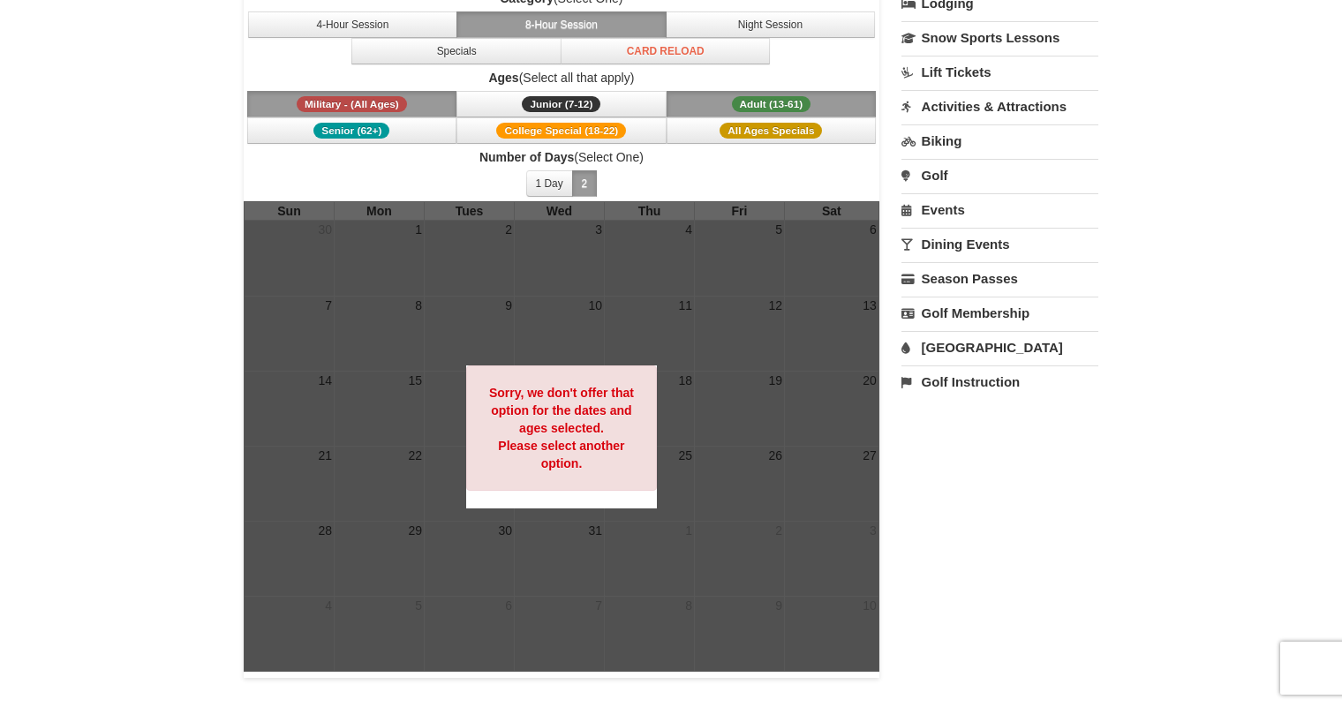
scroll to position [181, 0]
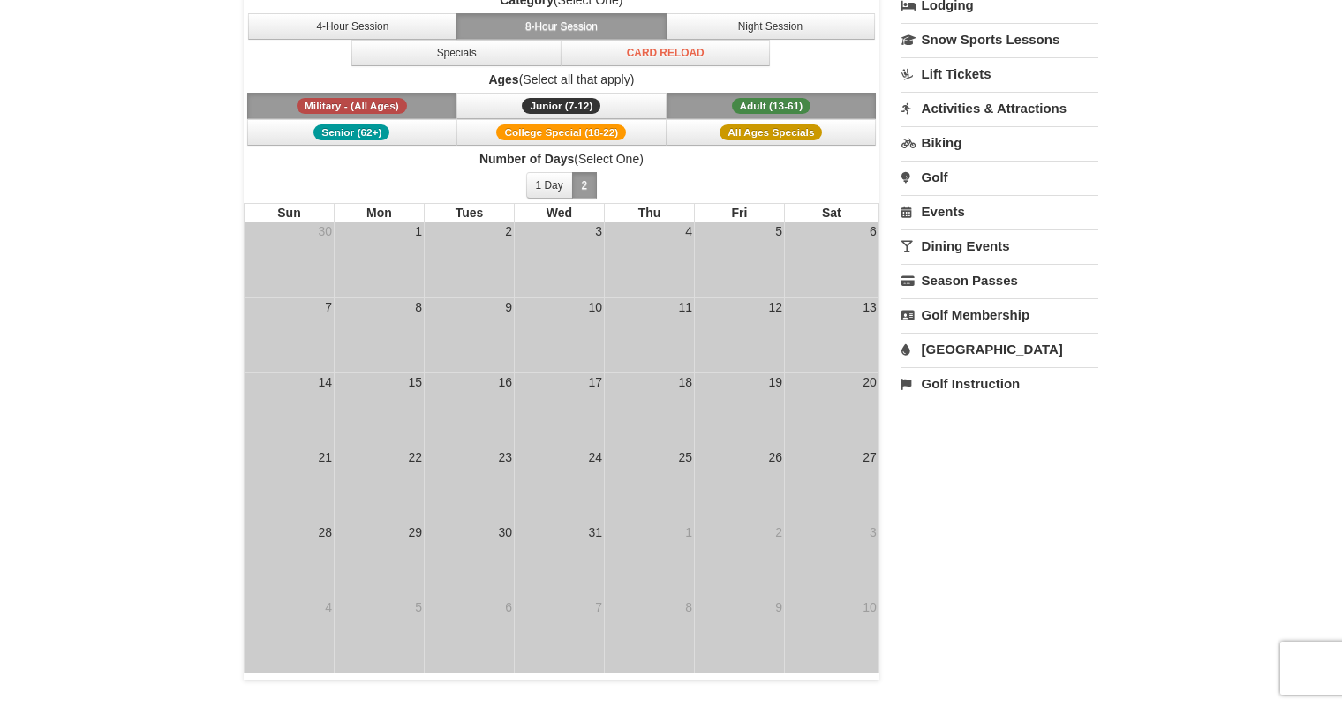
click at [635, 434] on td "18" at bounding box center [649, 410] width 90 height 75
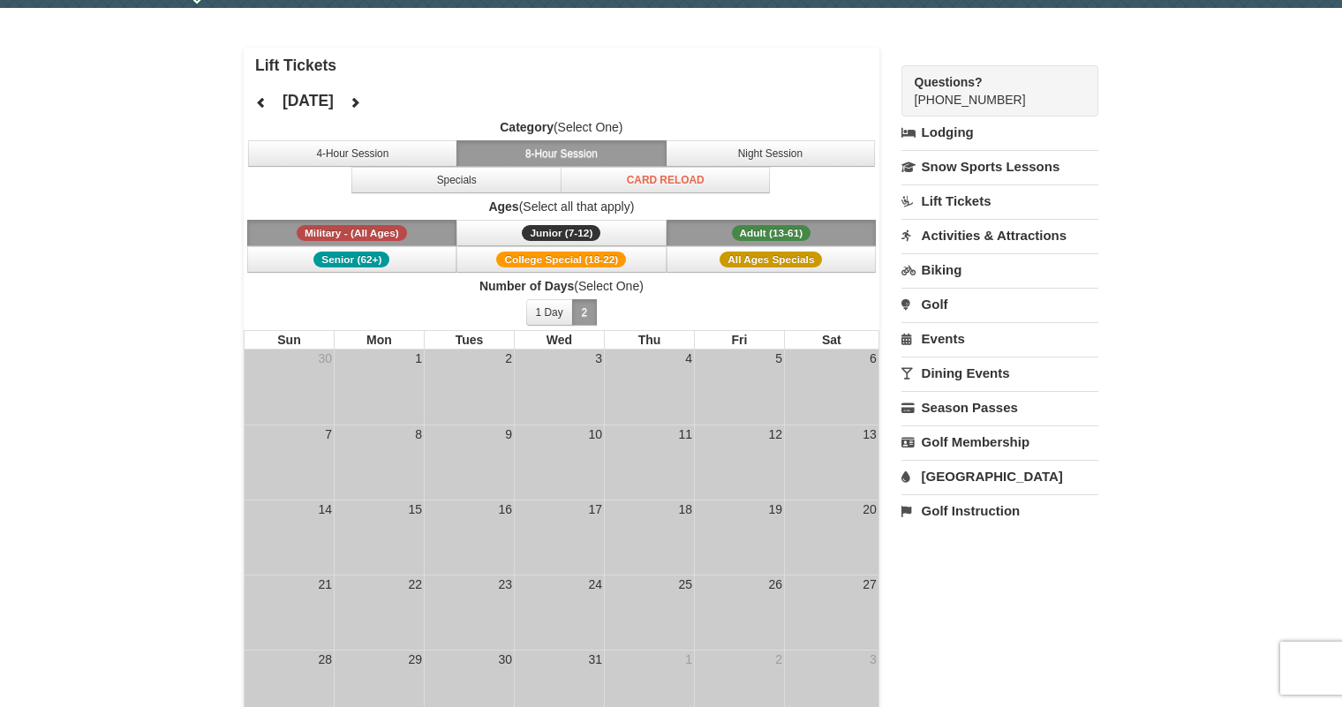
scroll to position [0, 0]
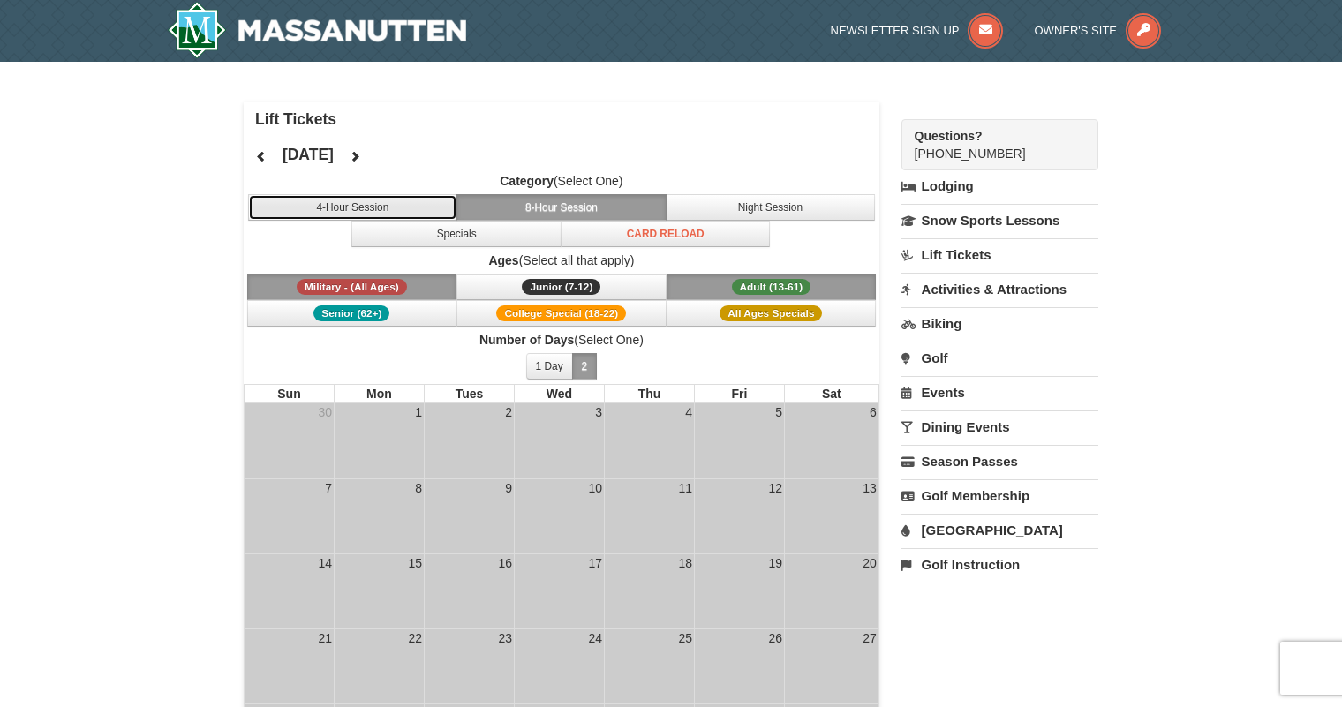
click at [392, 207] on button "4-Hour Session" at bounding box center [353, 207] width 210 height 26
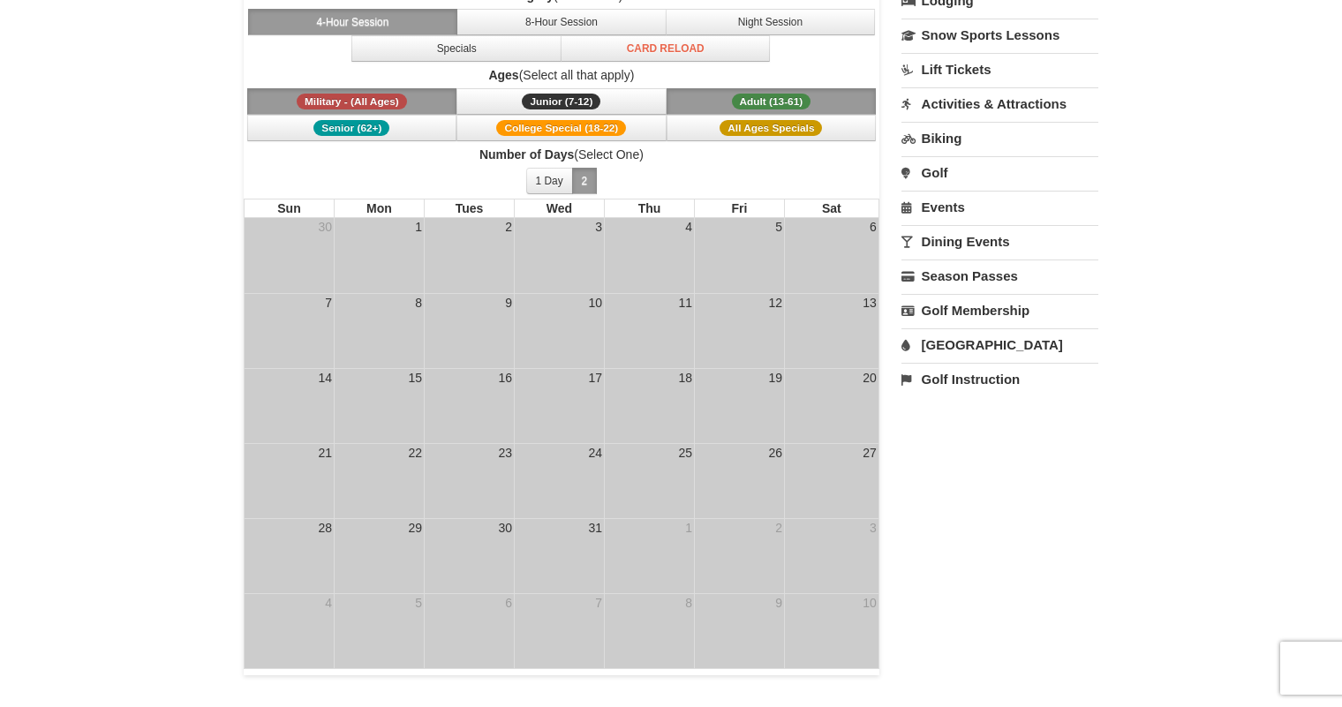
scroll to position [240, 0]
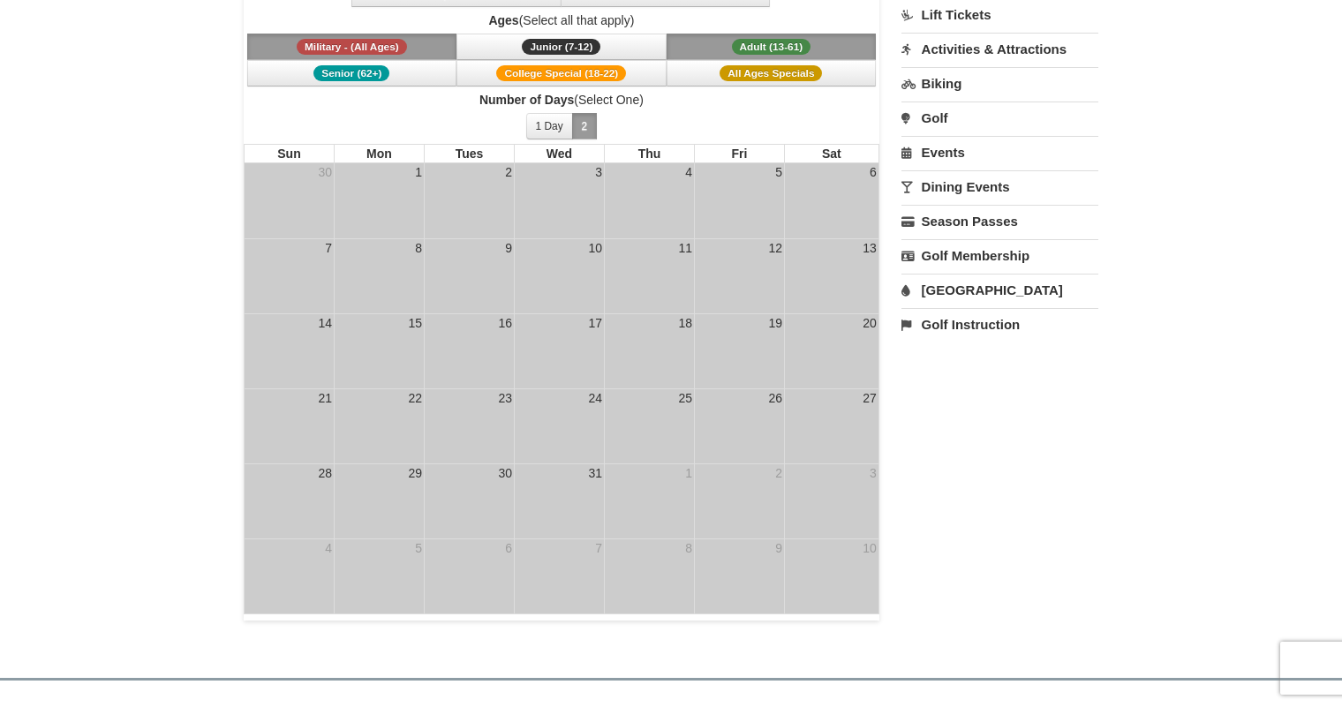
click at [666, 414] on td "25" at bounding box center [649, 425] width 90 height 75
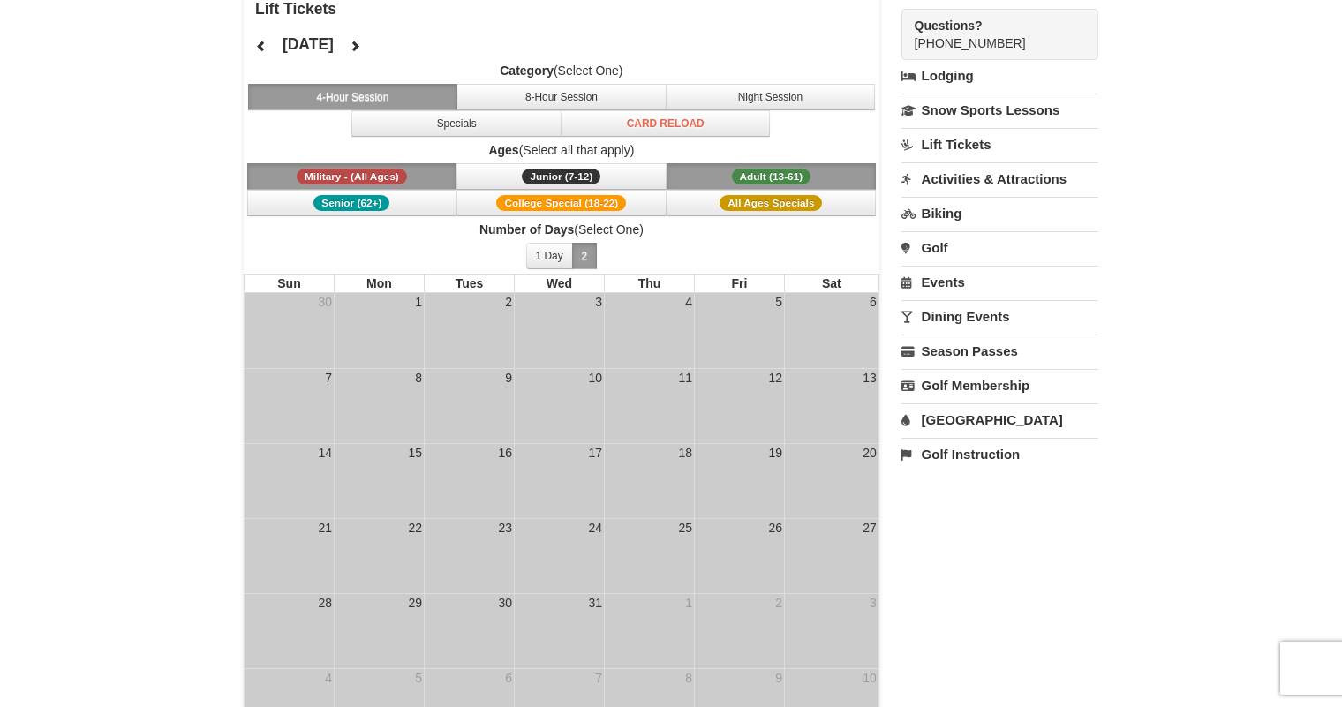
scroll to position [114, 0]
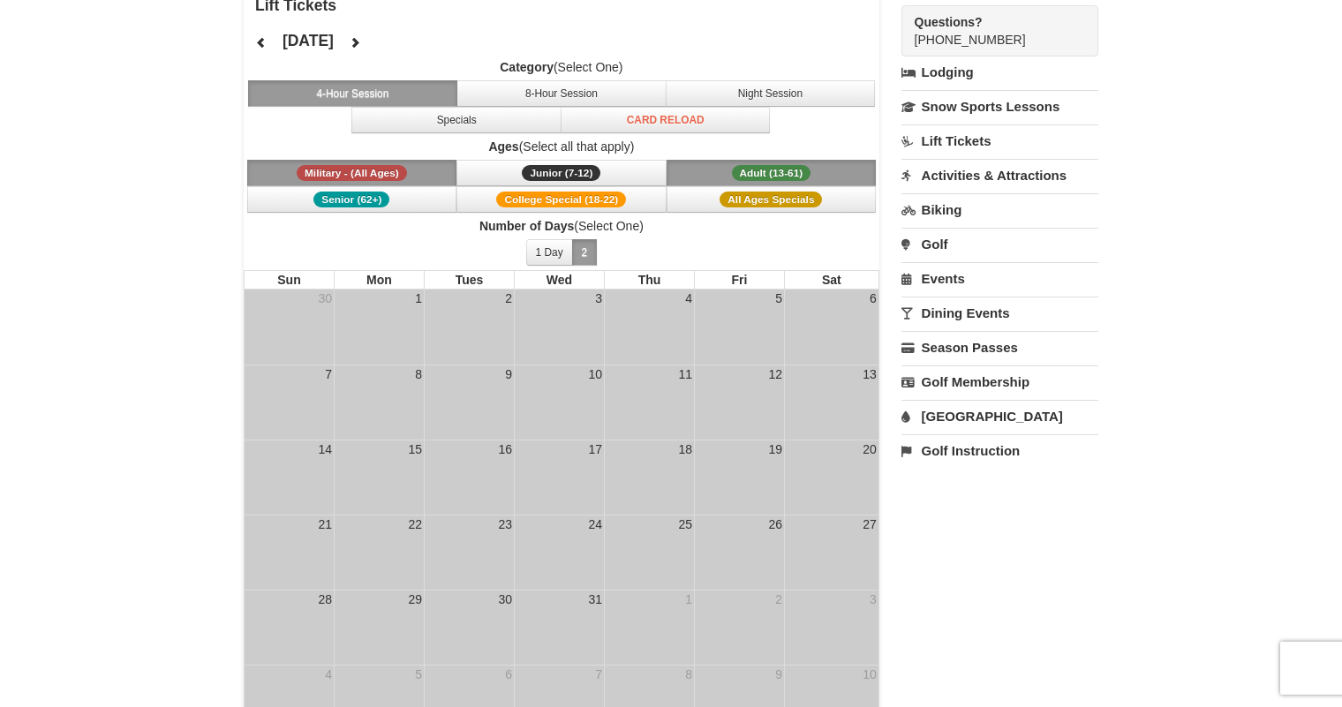
click at [961, 131] on link "Lift Tickets" at bounding box center [999, 140] width 197 height 33
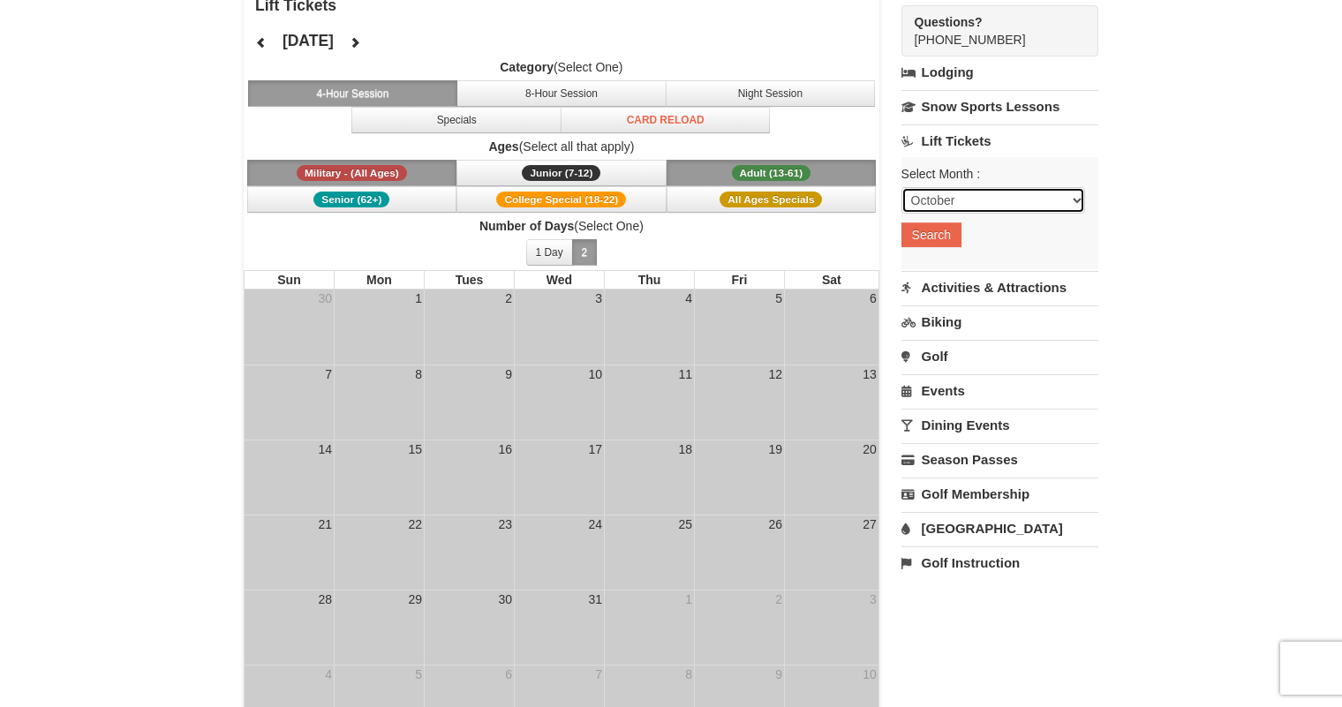
click at [984, 197] on select "October November December January February March April May June July August Sep…" at bounding box center [993, 200] width 184 height 26
click at [901, 187] on select "October November December January February March April May June July August Sep…" at bounding box center [993, 200] width 184 height 26
click at [933, 237] on button "Search" at bounding box center [931, 235] width 60 height 25
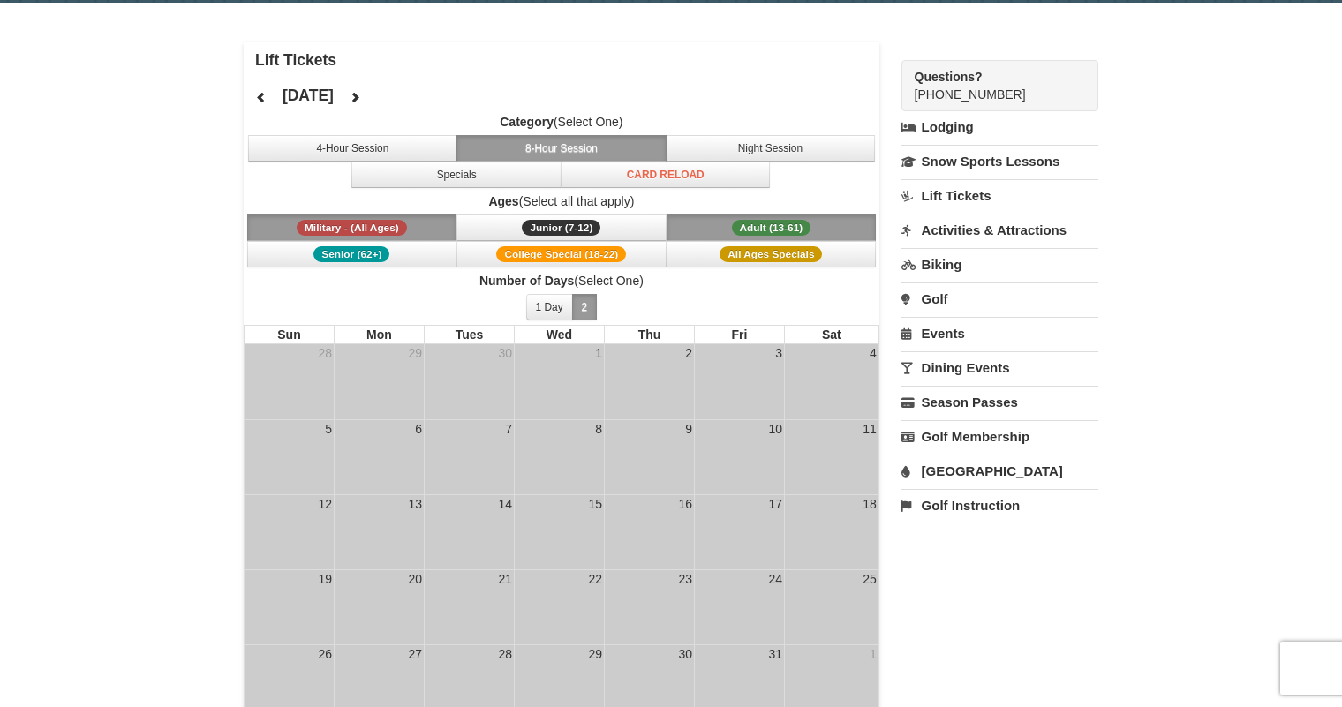
scroll to position [57, 0]
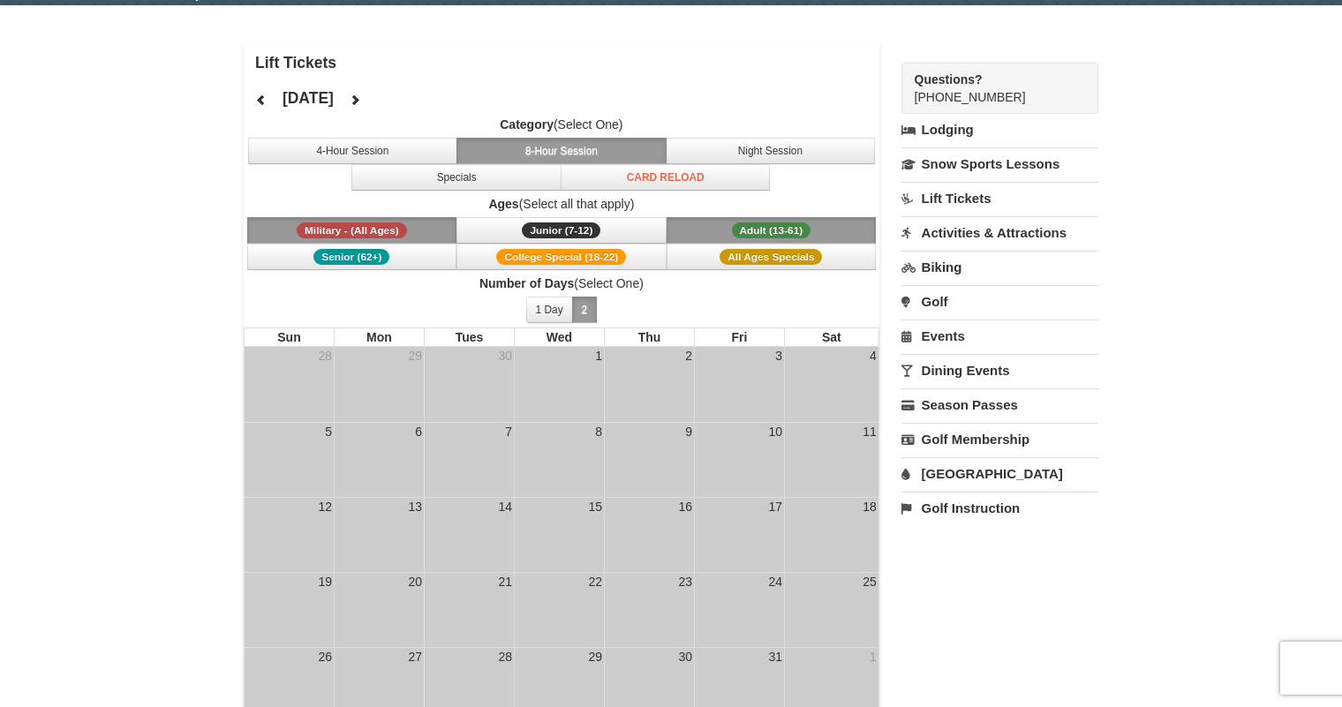
click at [978, 200] on link "Lift Tickets" at bounding box center [999, 198] width 197 height 33
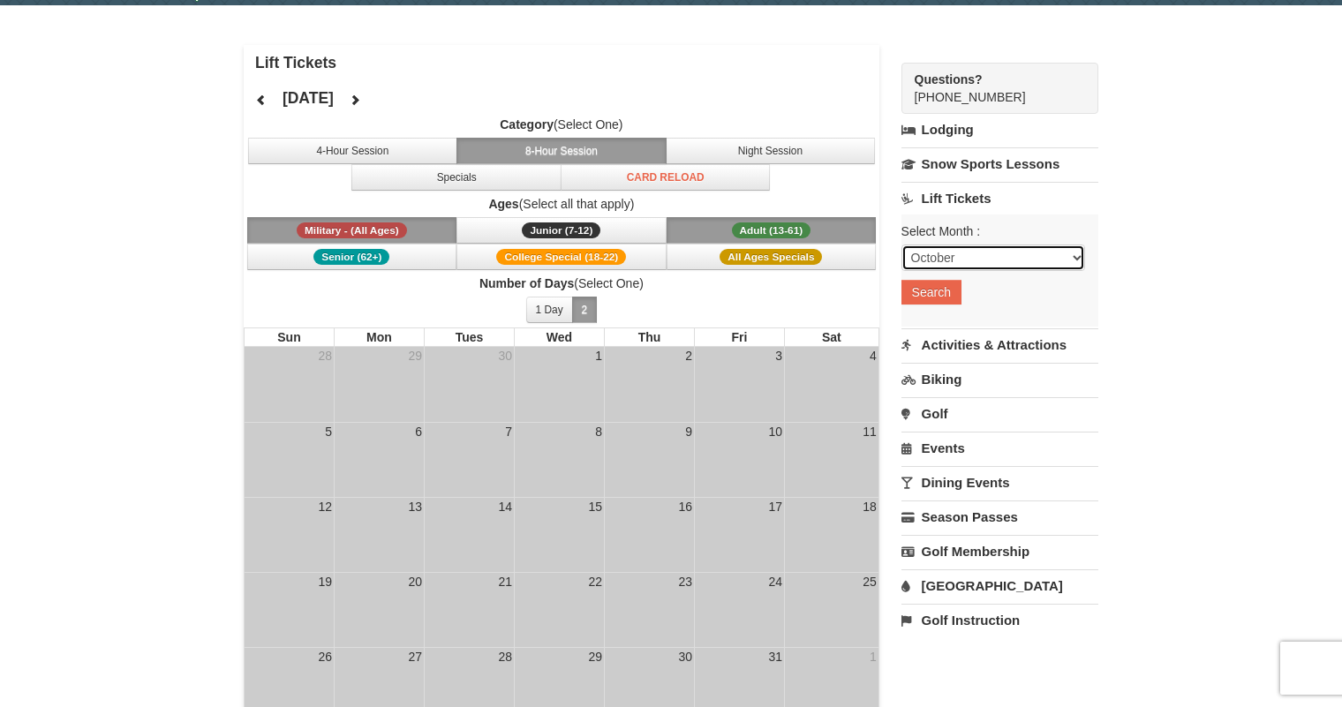
click at [1075, 254] on select "October November December January February March April May June July August Sep…" at bounding box center [993, 258] width 184 height 26
select select "12"
click at [901, 245] on select "October November December January February March April May June July August Sep…" at bounding box center [993, 258] width 184 height 26
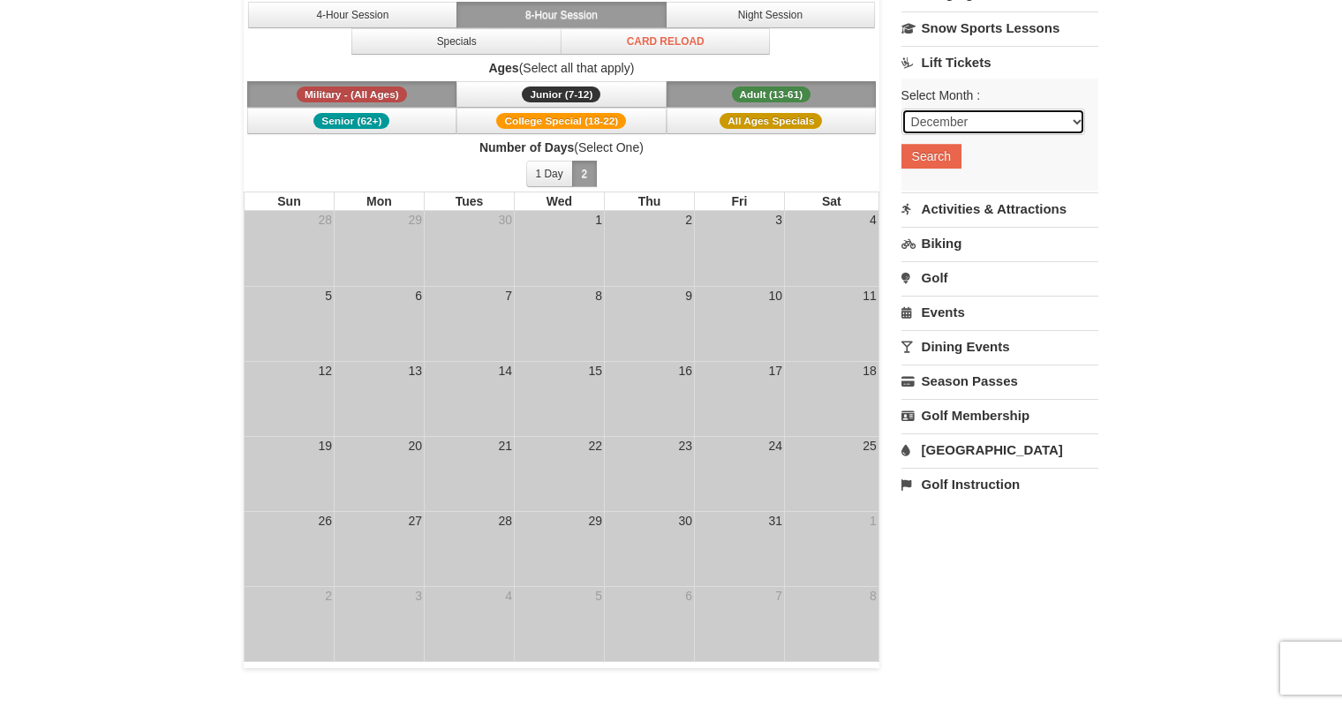
scroll to position [199, 0]
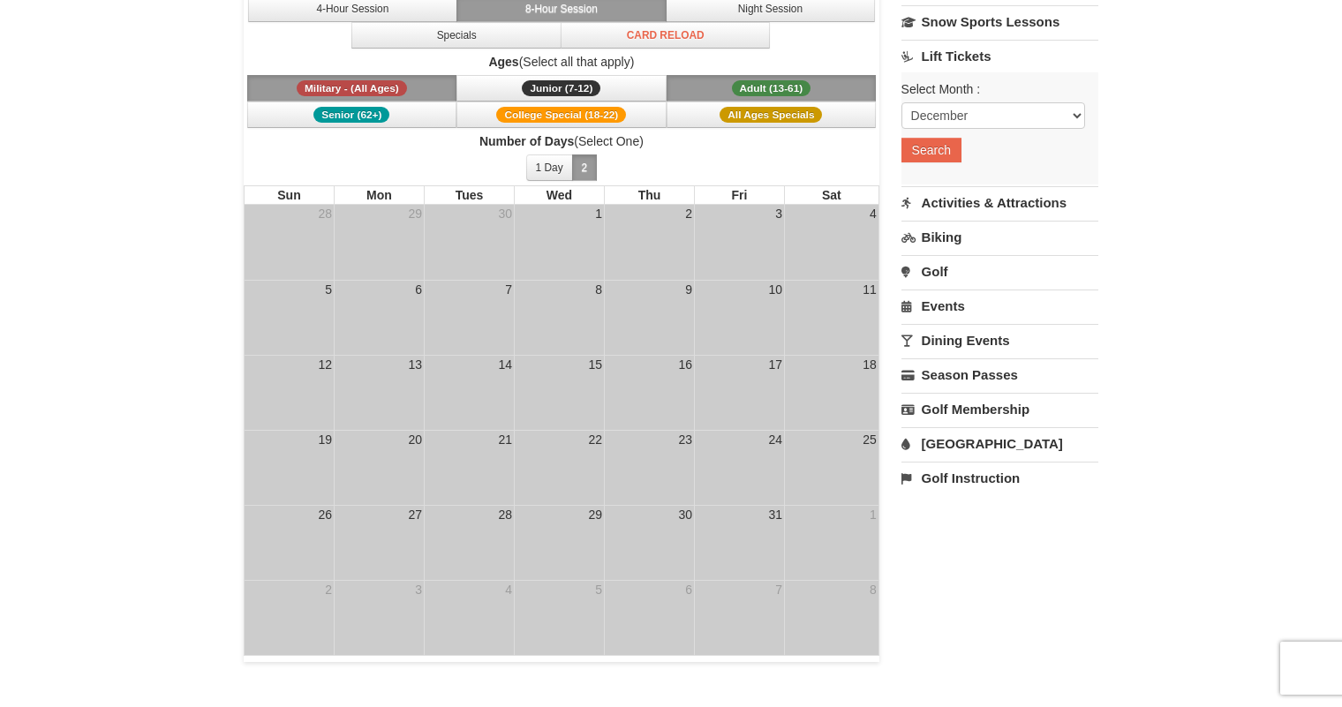
click at [955, 446] on link "[GEOGRAPHIC_DATA]" at bounding box center [999, 443] width 197 height 33
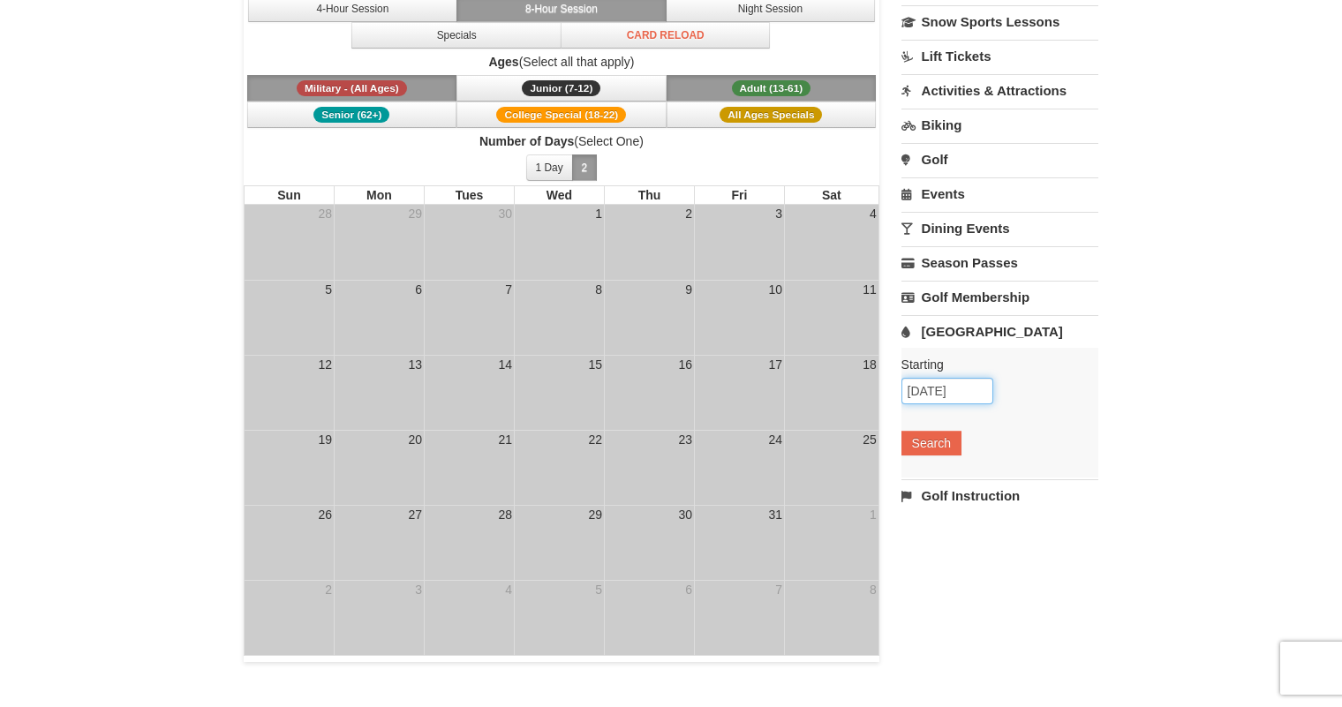
click at [983, 385] on input "[DATE]" at bounding box center [947, 391] width 92 height 26
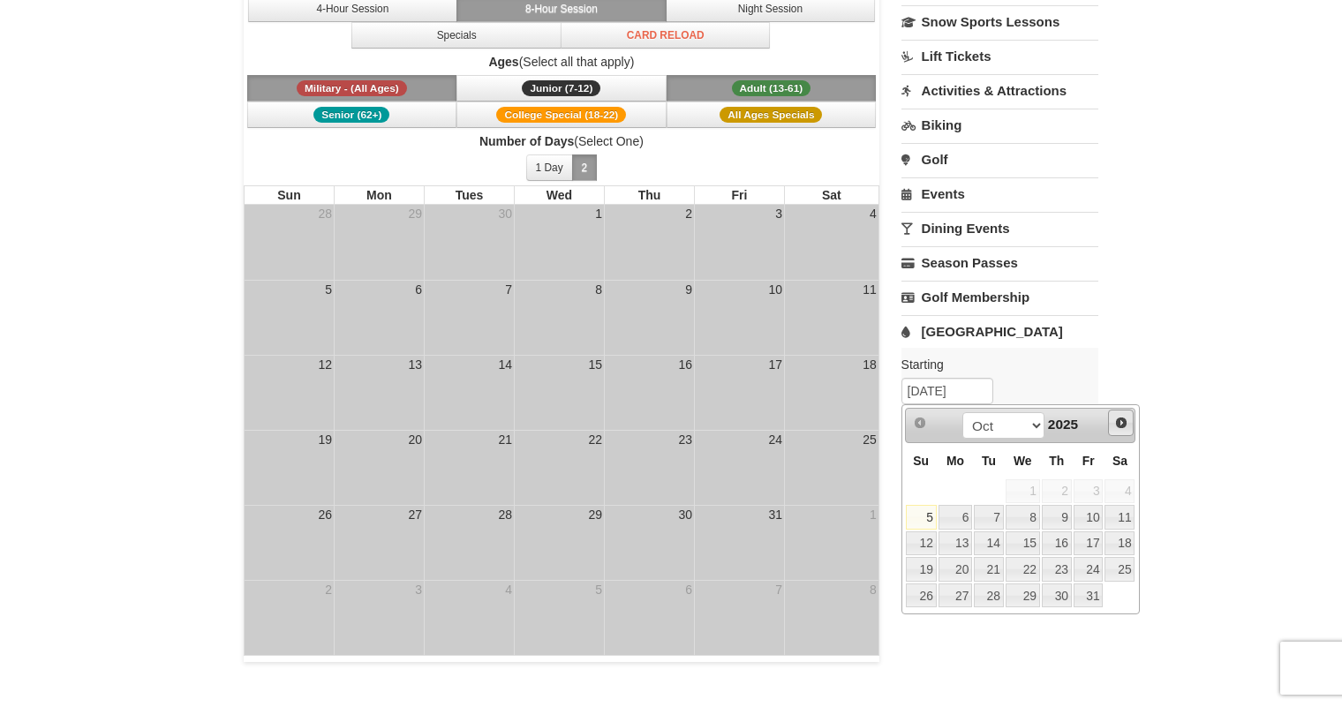
click at [1125, 423] on span "Next" at bounding box center [1121, 423] width 14 height 14
click at [965, 488] on link "1" at bounding box center [956, 491] width 34 height 25
type input "[DATE]"
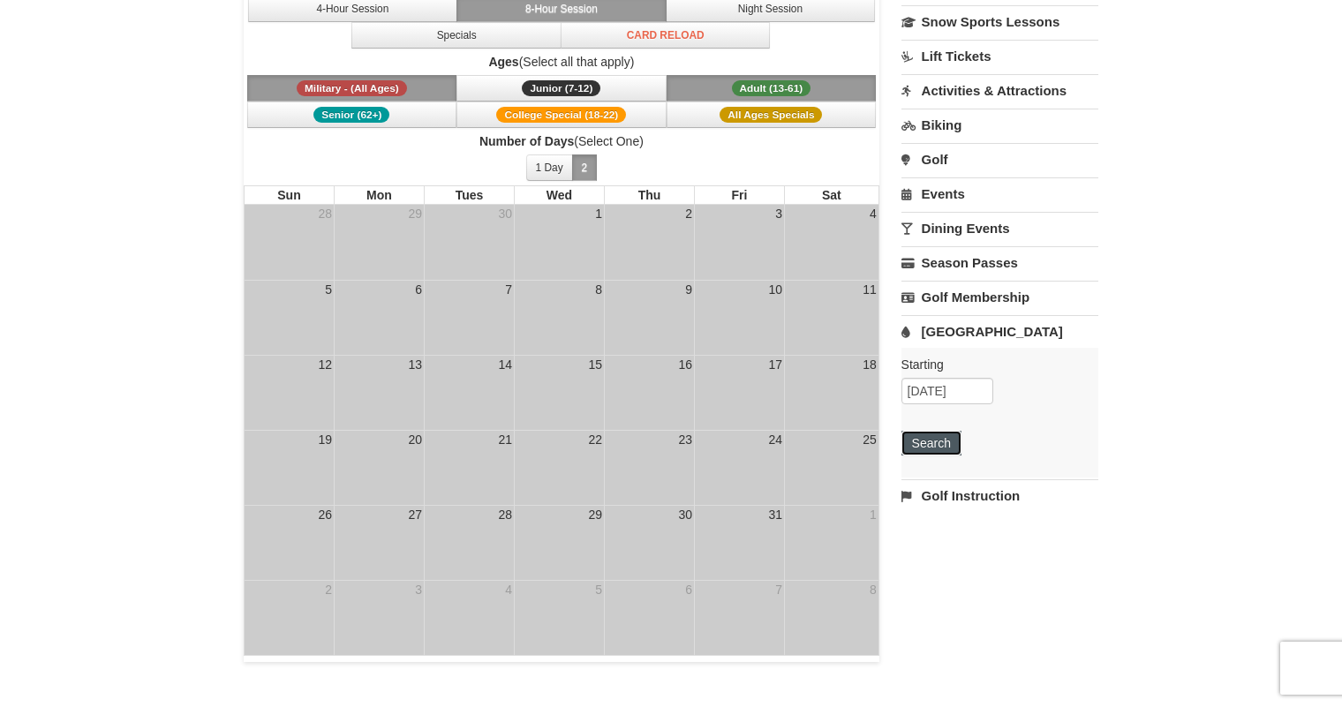
click at [934, 443] on button "Search" at bounding box center [931, 443] width 60 height 25
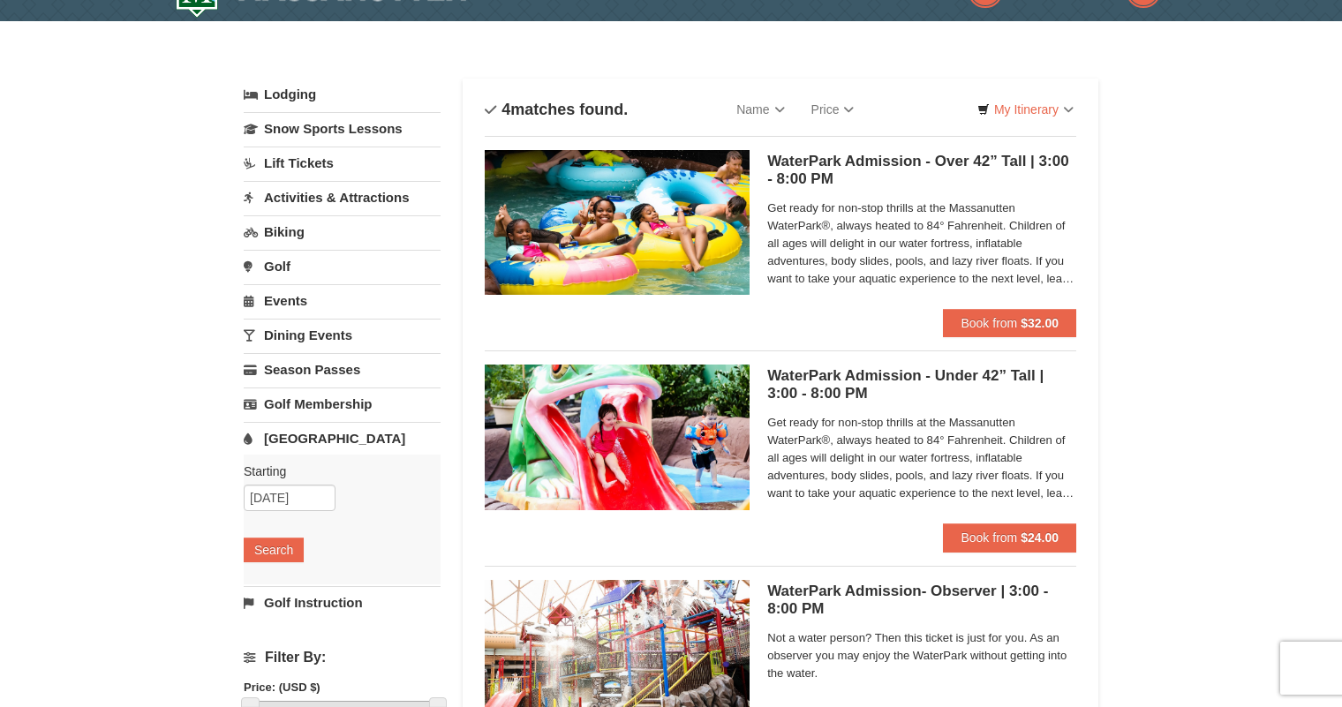
scroll to position [42, 0]
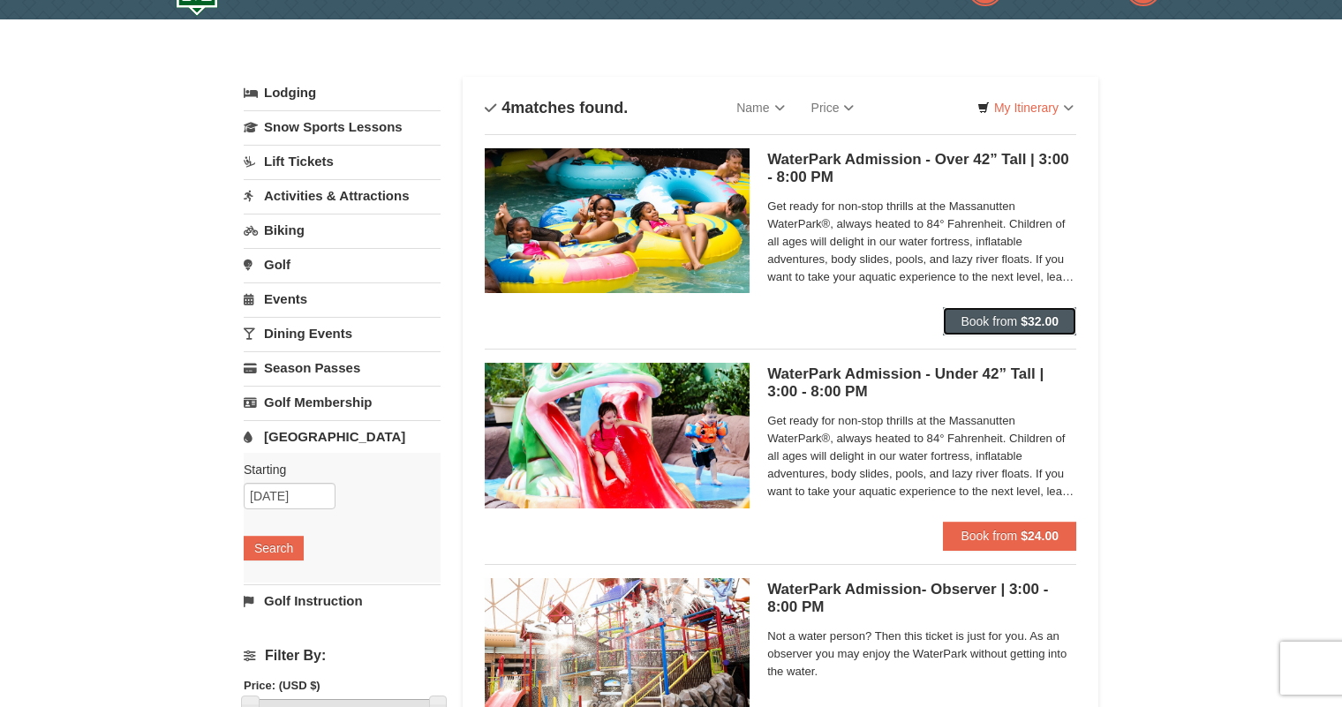
click at [1001, 324] on span "Book from" at bounding box center [989, 321] width 57 height 14
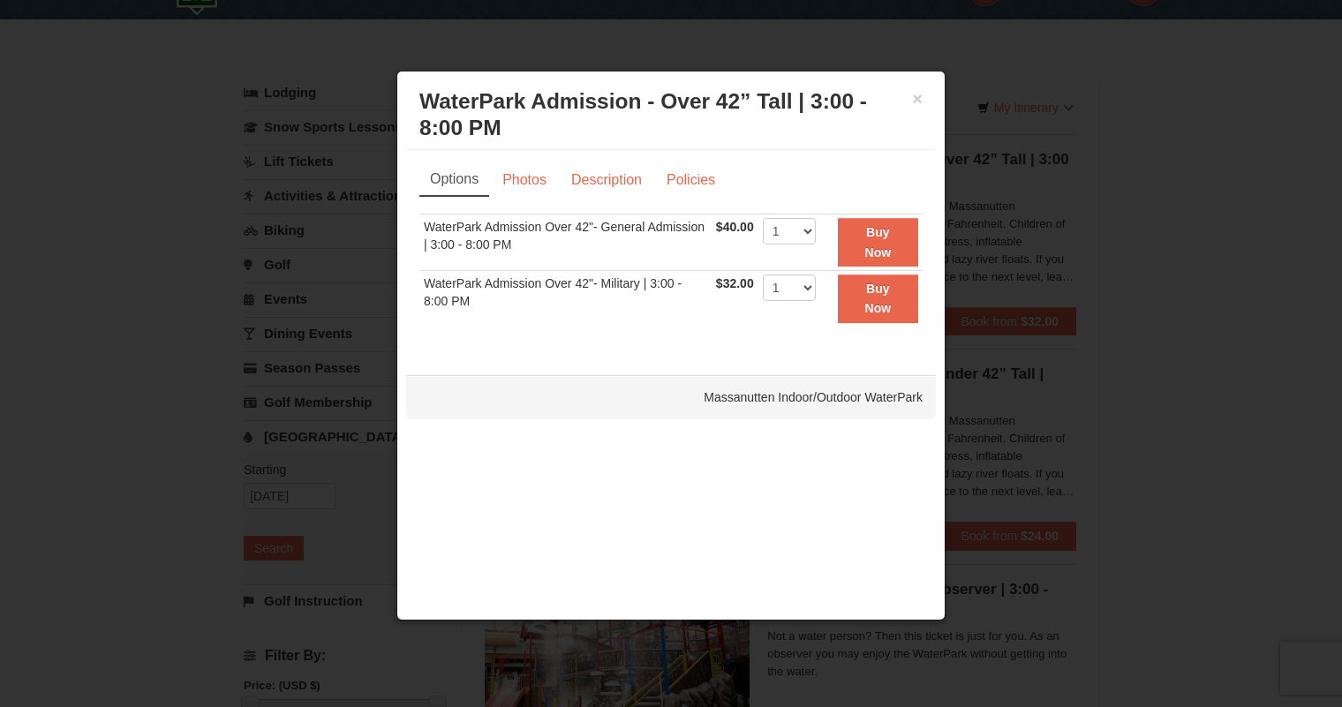
click at [910, 99] on h3 "WaterPark Admission - Over 42” Tall | 3:00 - 8:00 PM Massanutten Indoor/Outdoor…" at bounding box center [670, 114] width 503 height 53
click at [917, 101] on button "×" at bounding box center [917, 99] width 11 height 18
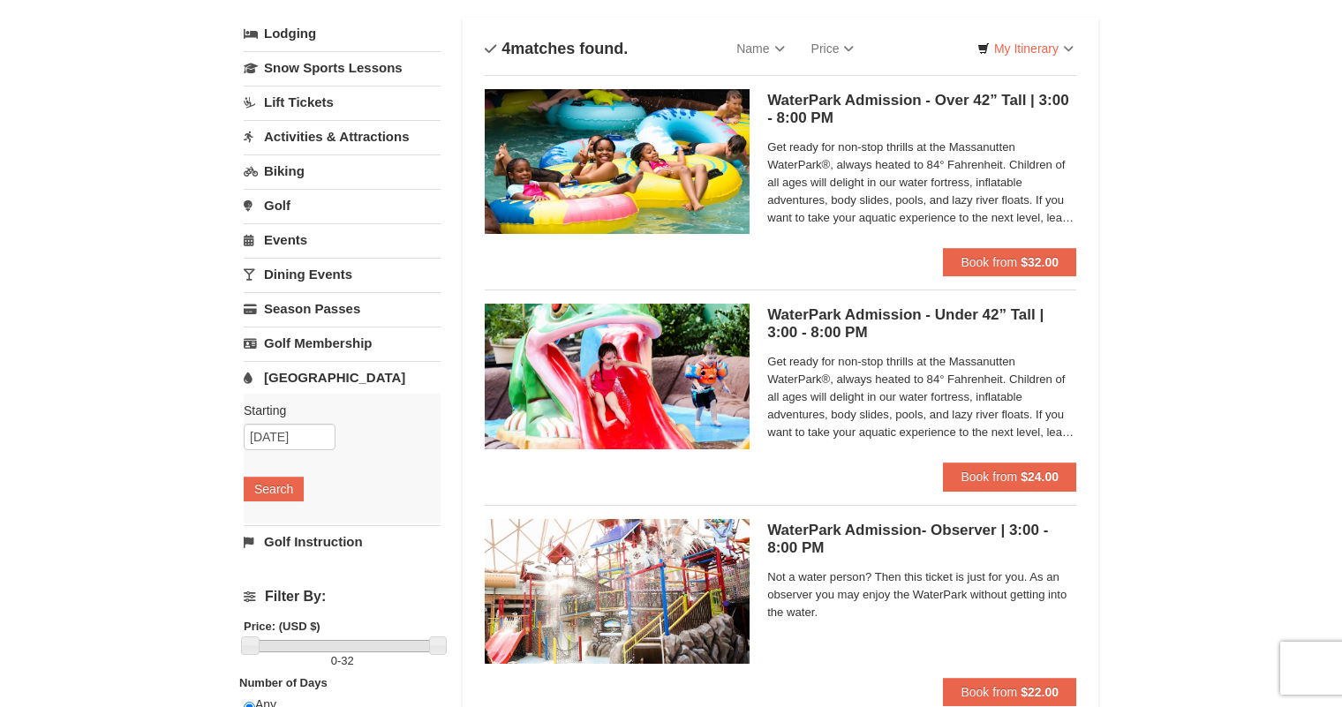
scroll to position [0, 0]
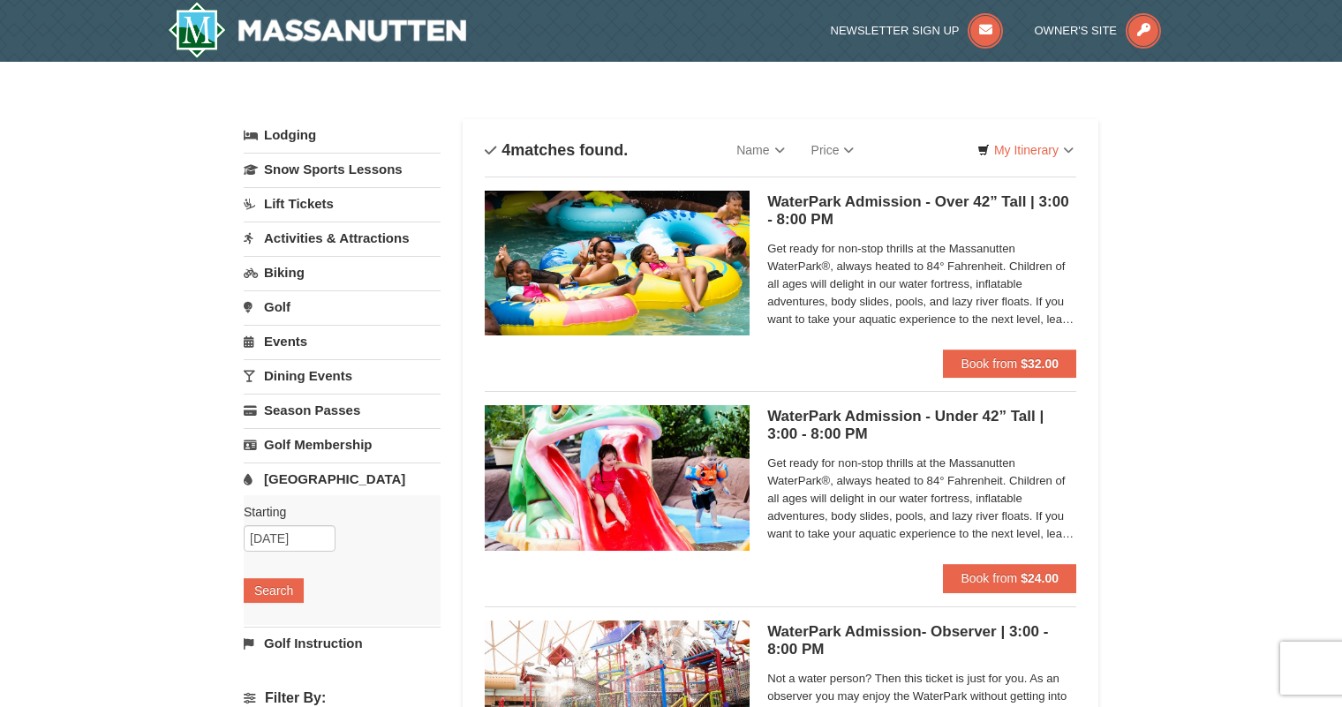
click at [289, 238] on link "Activities & Attractions" at bounding box center [342, 238] width 197 height 33
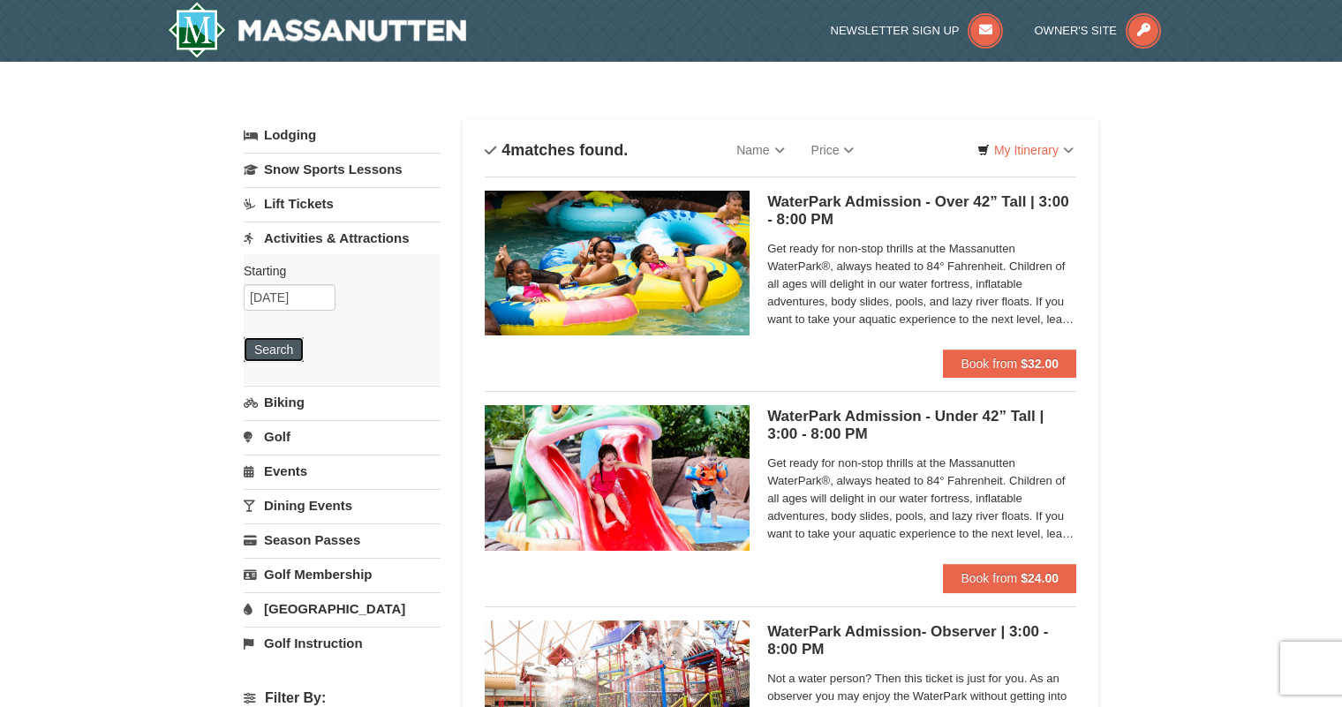
click at [283, 351] on button "Search" at bounding box center [274, 349] width 60 height 25
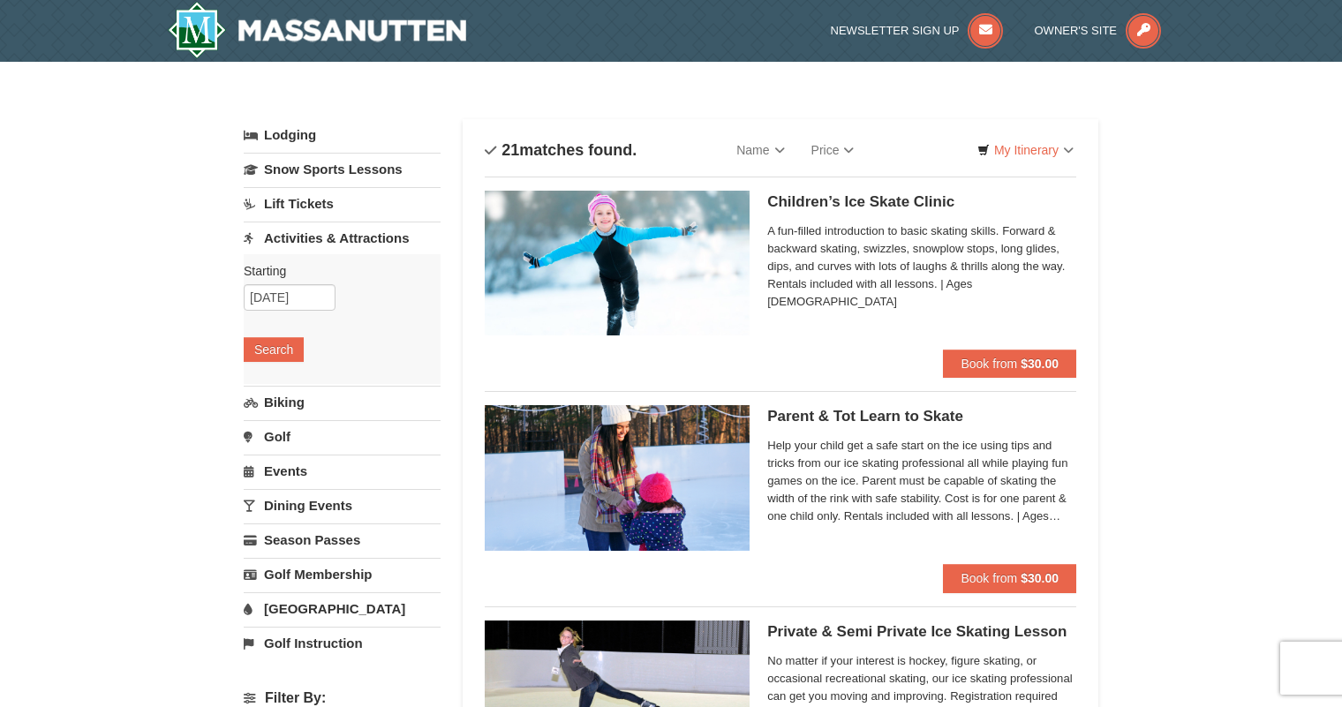
click at [290, 199] on link "Lift Tickets" at bounding box center [342, 203] width 197 height 33
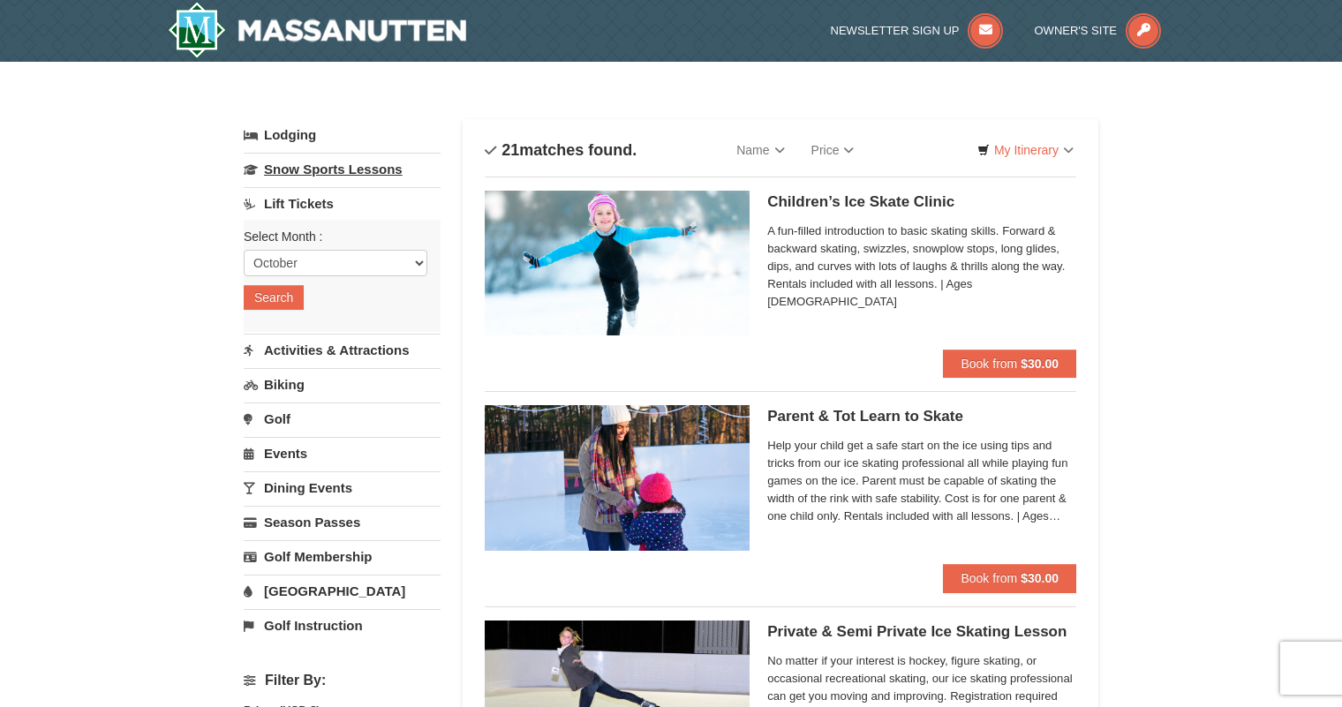
click at [373, 162] on link "Snow Sports Lessons" at bounding box center [342, 169] width 197 height 33
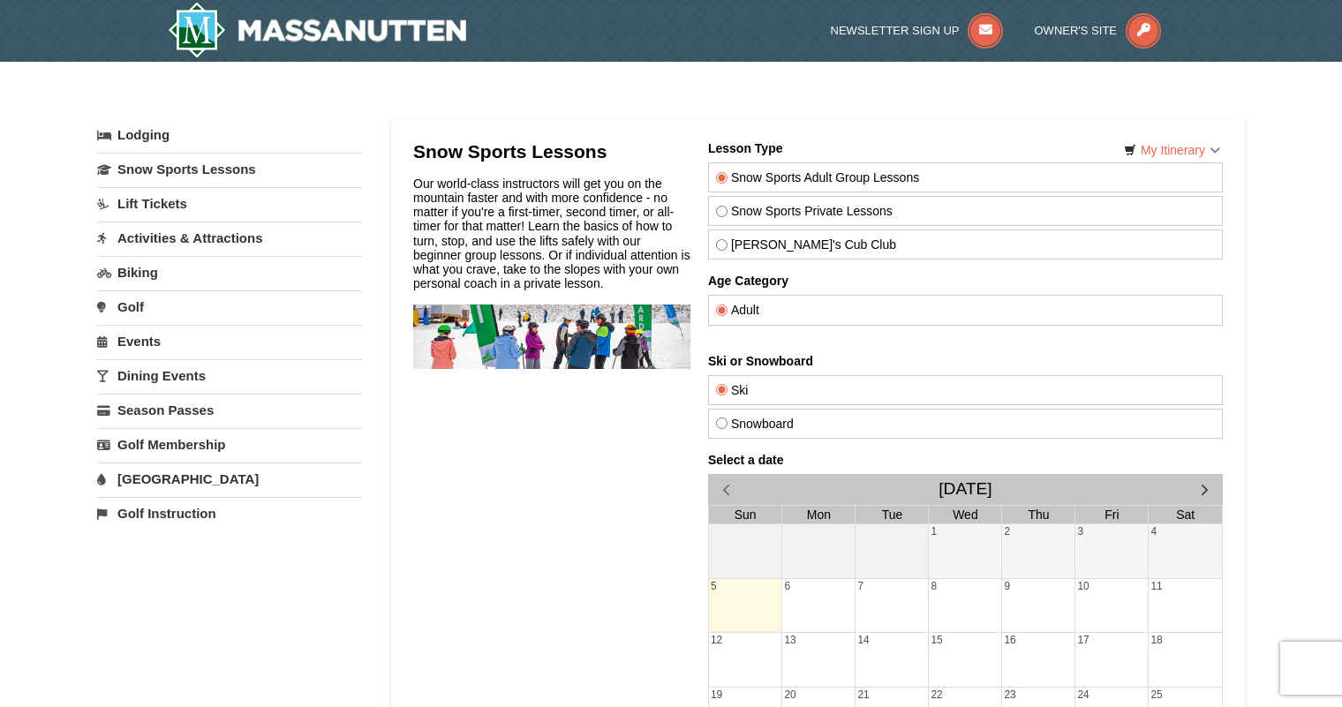
click at [149, 197] on link "Lift Tickets" at bounding box center [229, 203] width 265 height 33
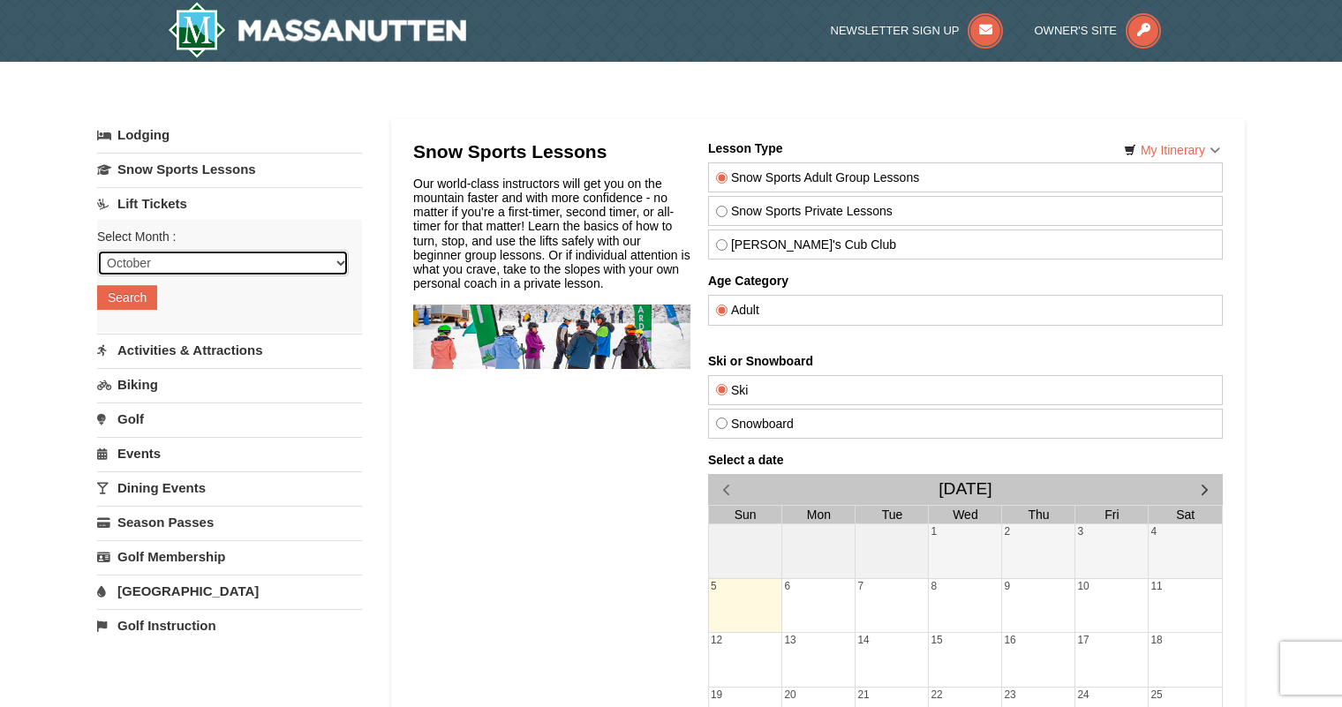
click at [337, 263] on select "October November December January February March April May June July August Sep…" at bounding box center [223, 263] width 252 height 26
select select "12"
click at [97, 250] on select "October November December January February March April May June July August Sep…" at bounding box center [223, 263] width 252 height 26
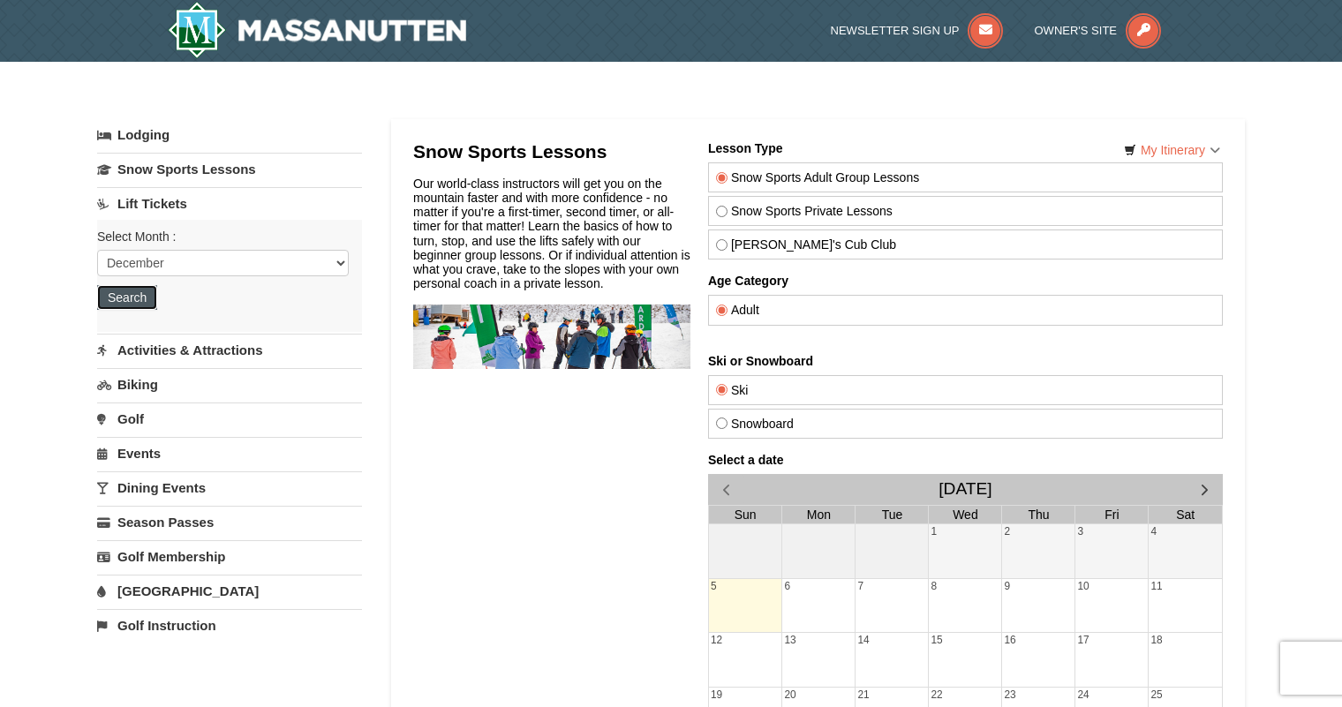
click at [120, 302] on button "Search" at bounding box center [127, 297] width 60 height 25
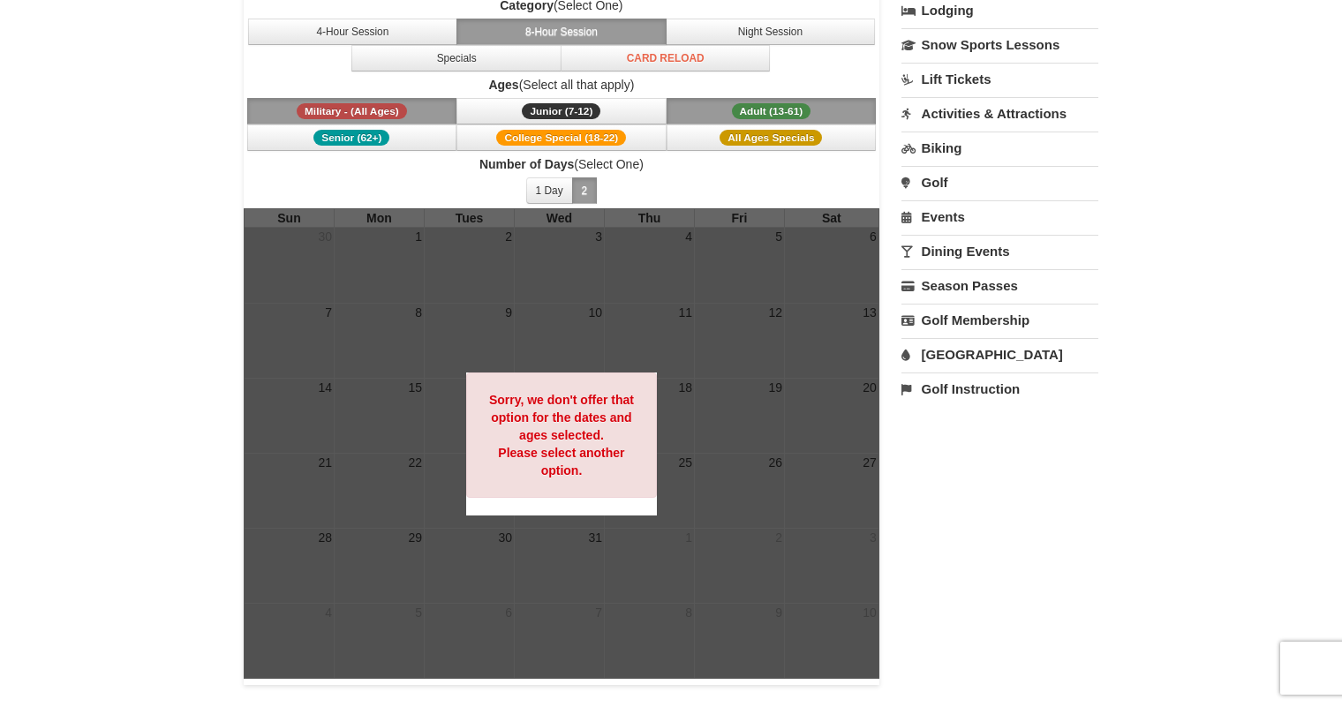
scroll to position [175, 0]
click at [517, 109] on button "Junior (7-12) (7 - 12)" at bounding box center [561, 112] width 210 height 26
click at [775, 112] on span "Adult (13-61)" at bounding box center [771, 112] width 79 height 16
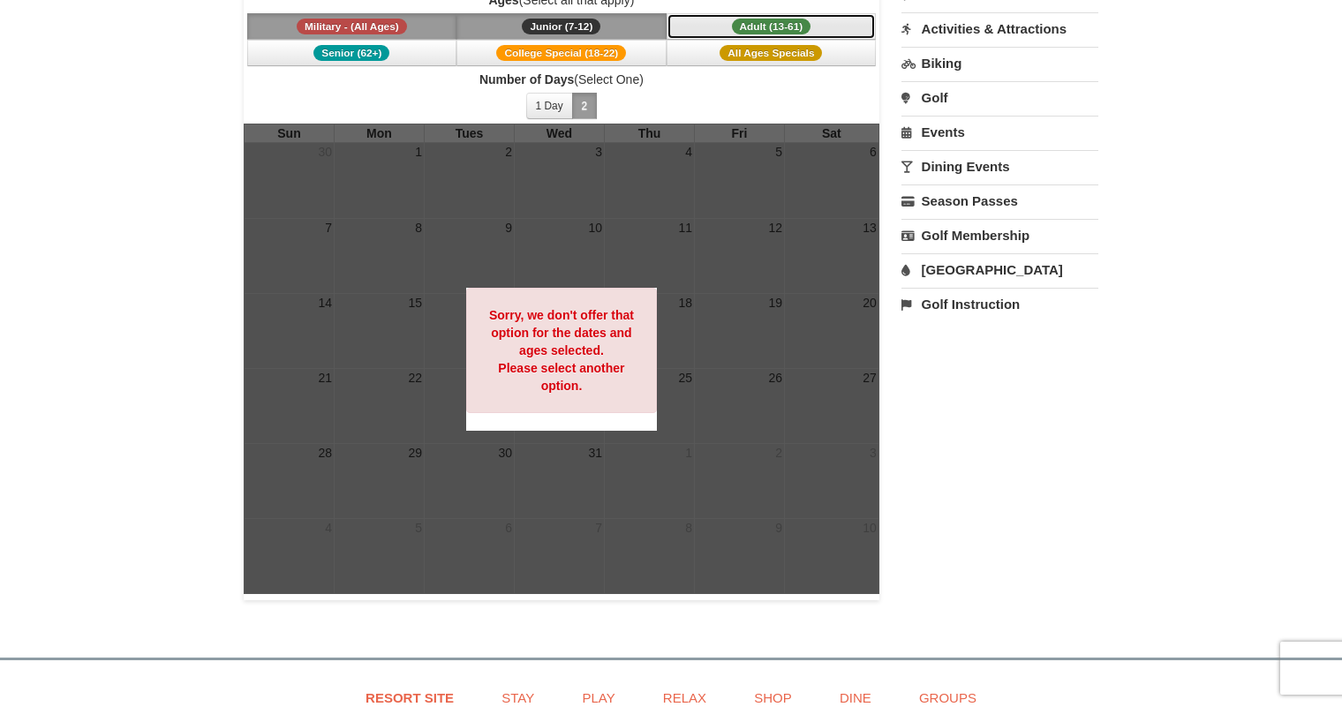
scroll to position [268, 0]
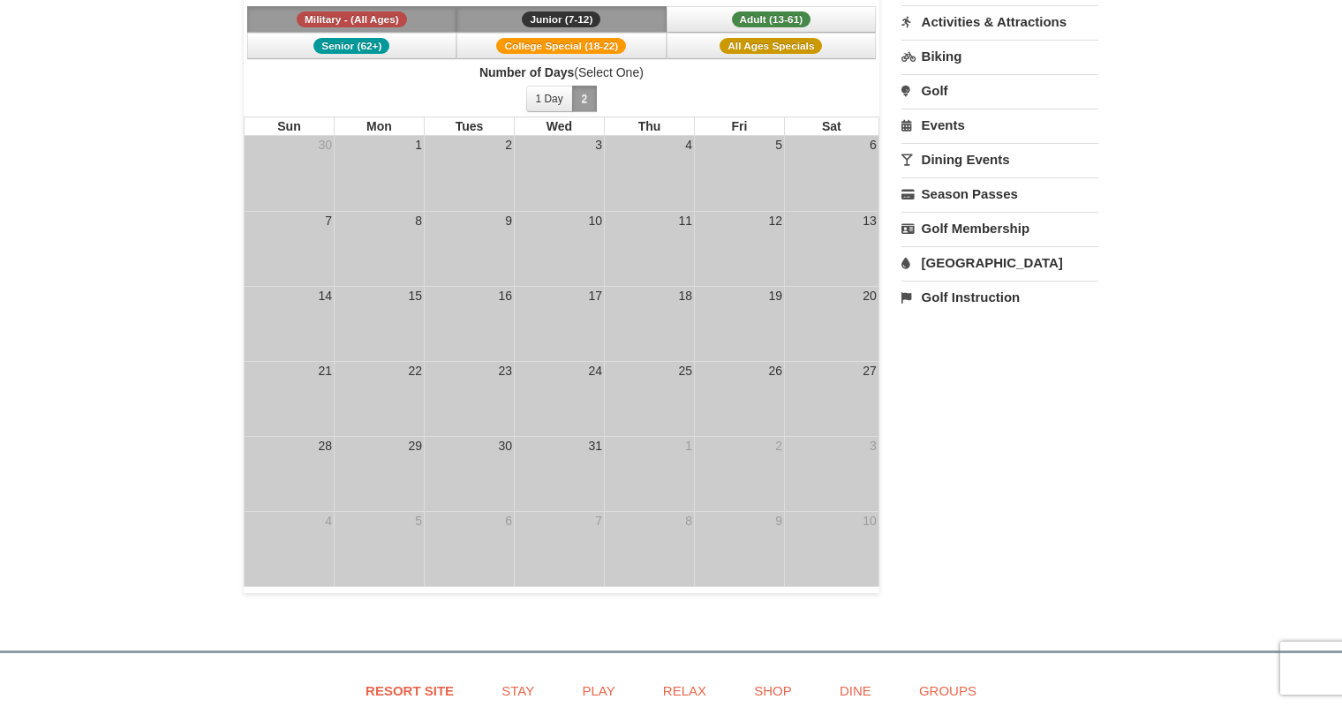
click at [550, 321] on td "17" at bounding box center [559, 323] width 90 height 75
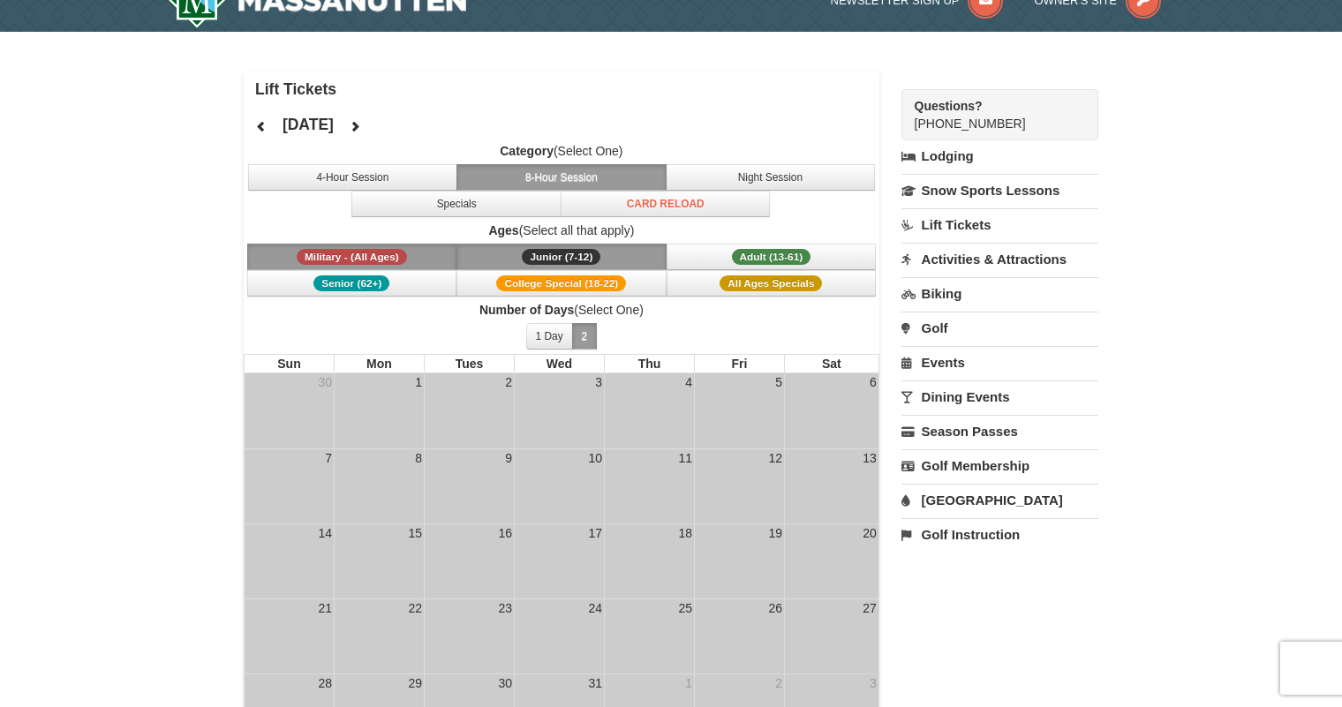
scroll to position [29, 0]
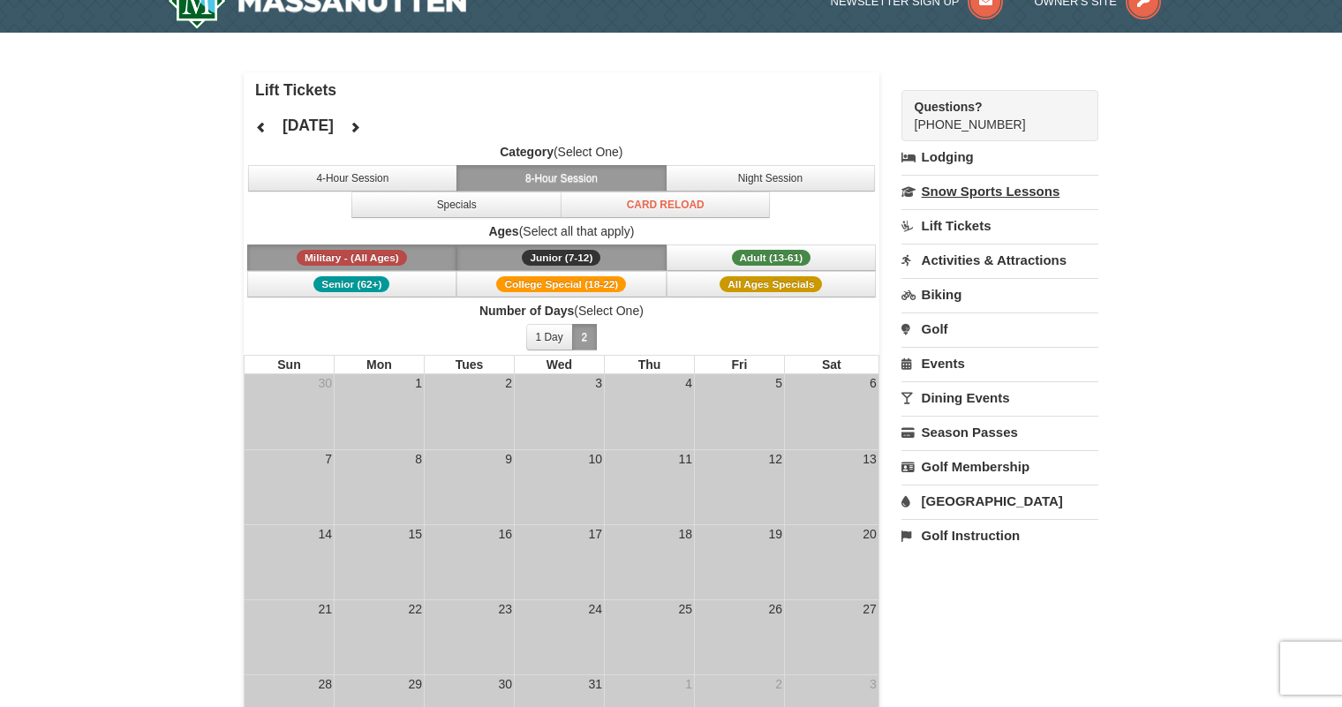
click at [965, 187] on link "Snow Sports Lessons" at bounding box center [999, 191] width 197 height 33
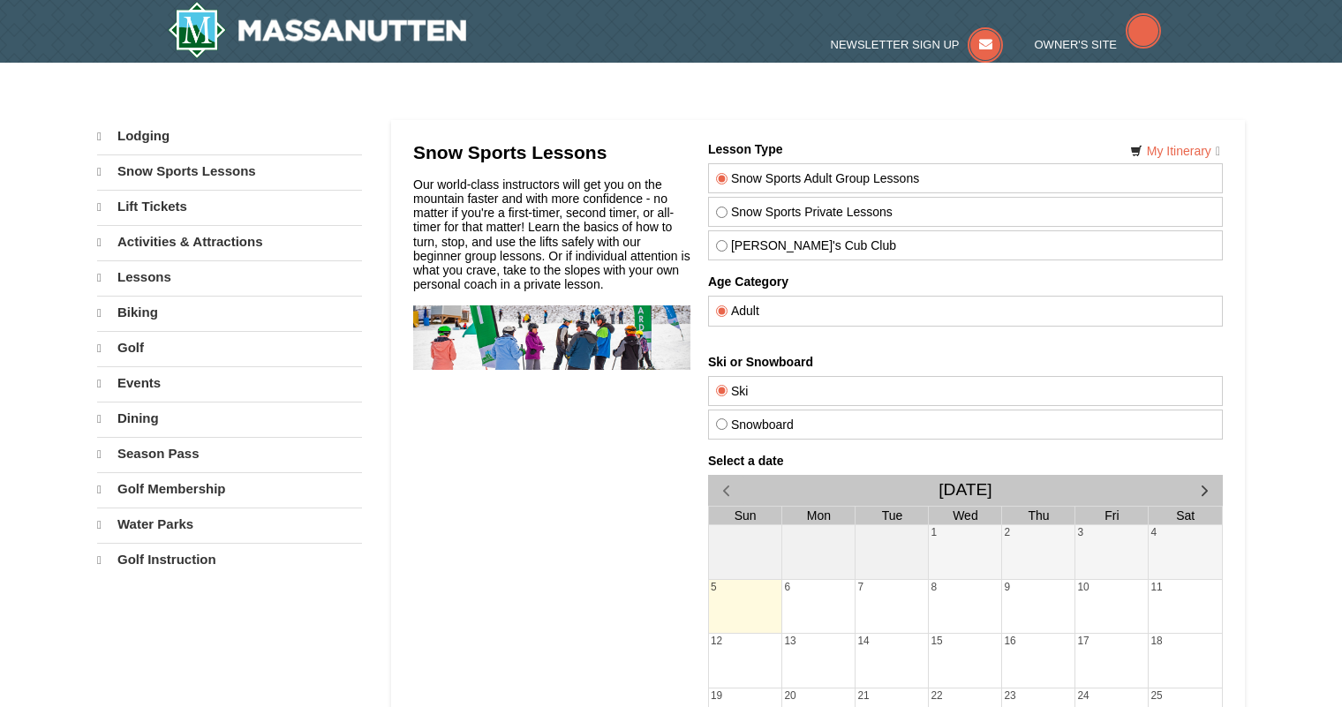
select select "10"
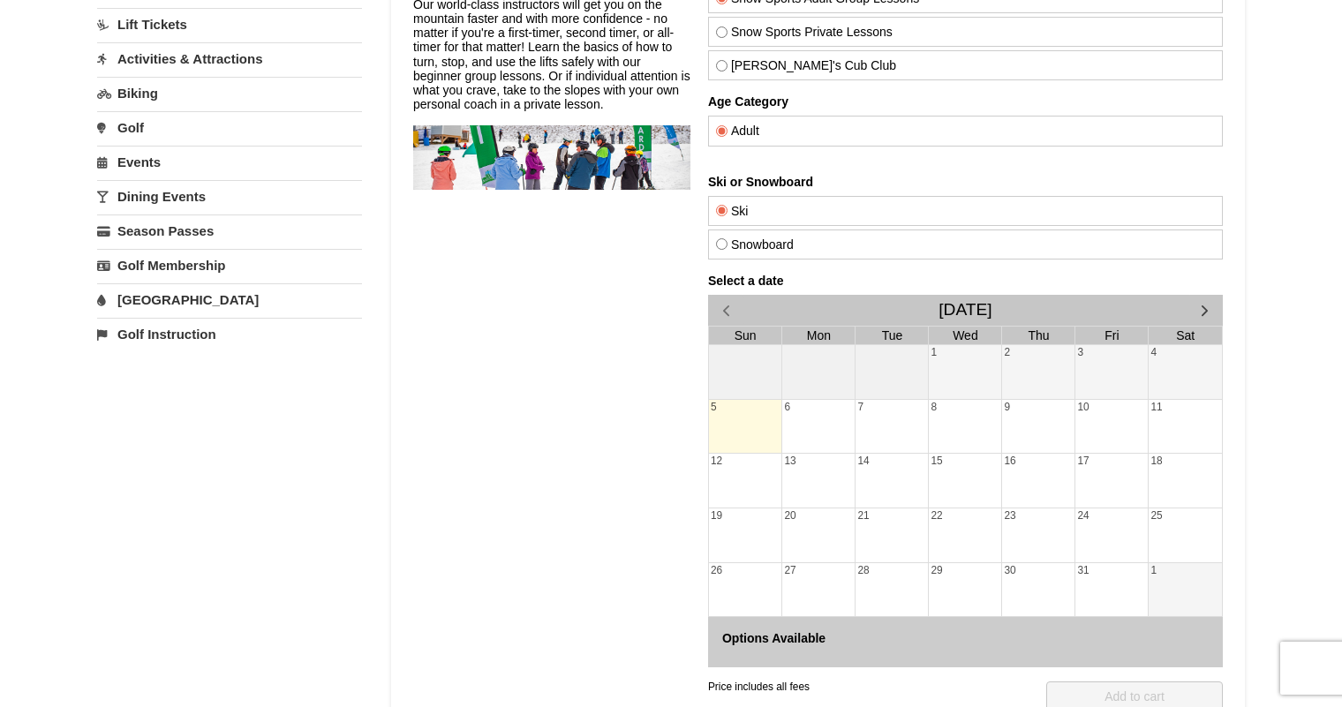
scroll to position [183, 0]
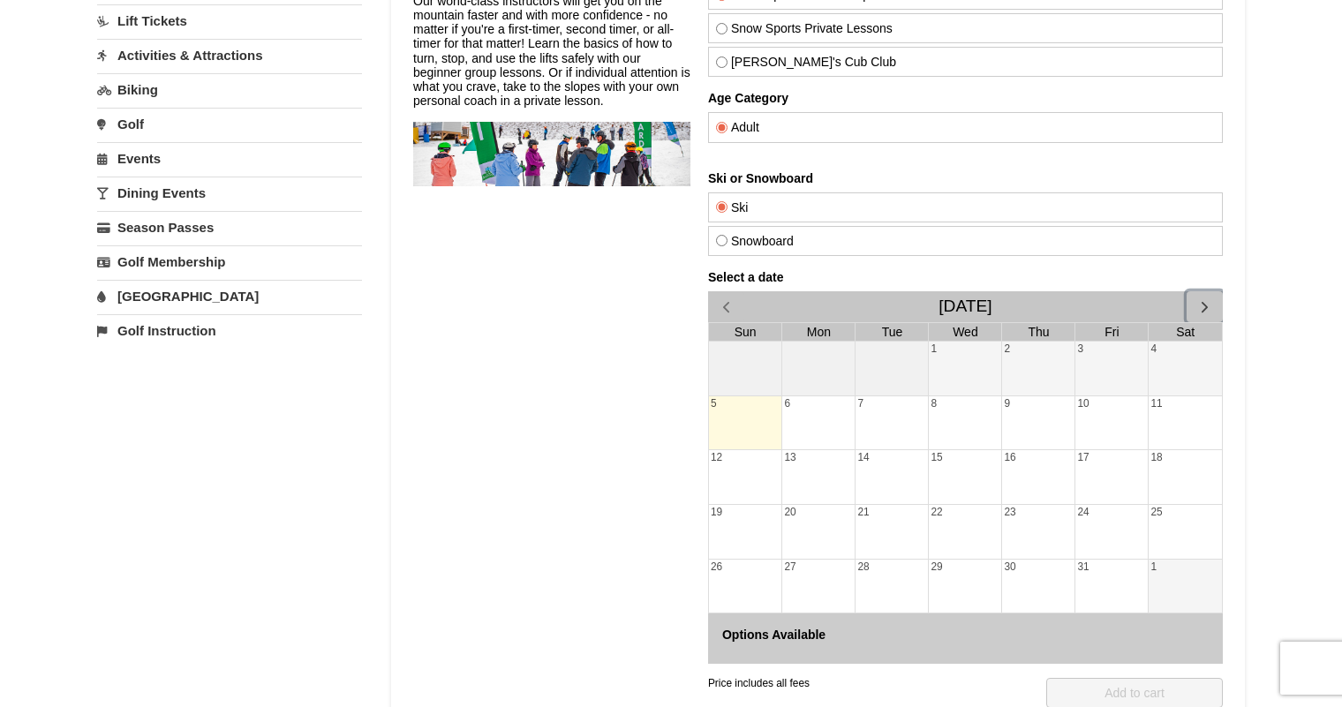
click at [1204, 301] on span "button" at bounding box center [1204, 307] width 19 height 19
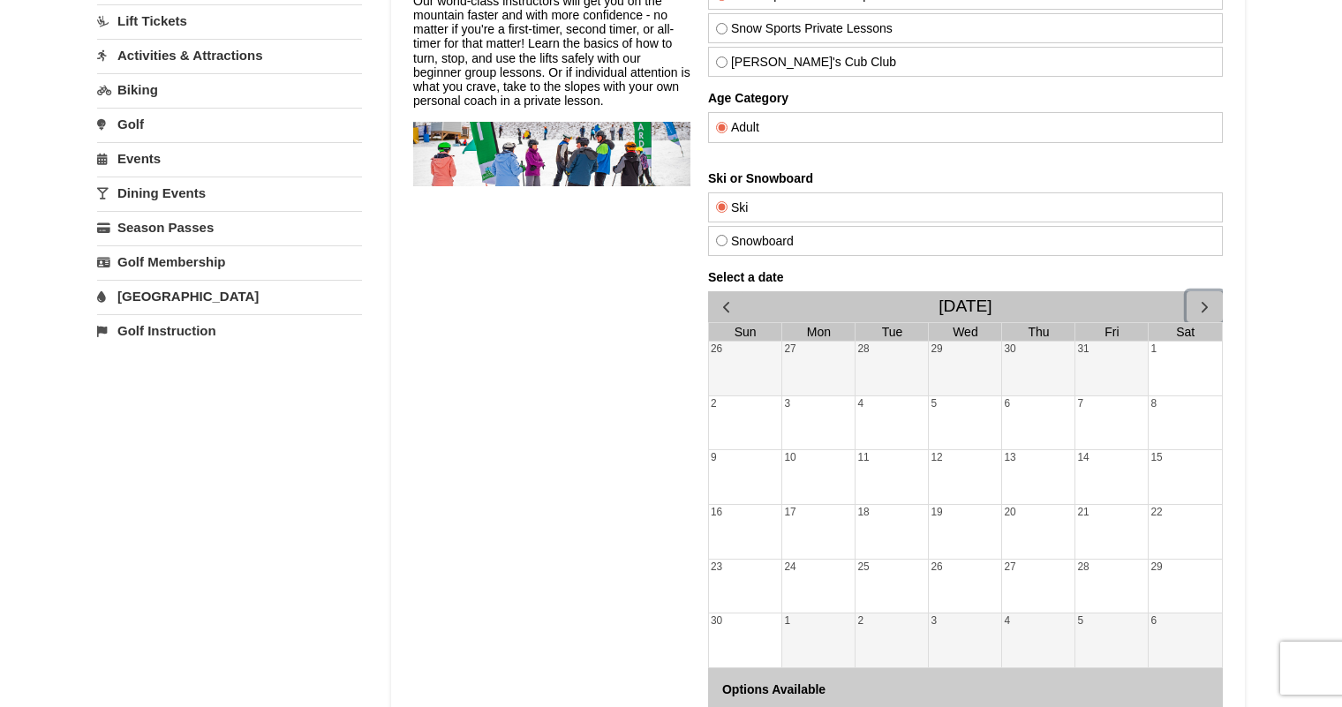
click at [1204, 301] on span "button" at bounding box center [1204, 307] width 19 height 19
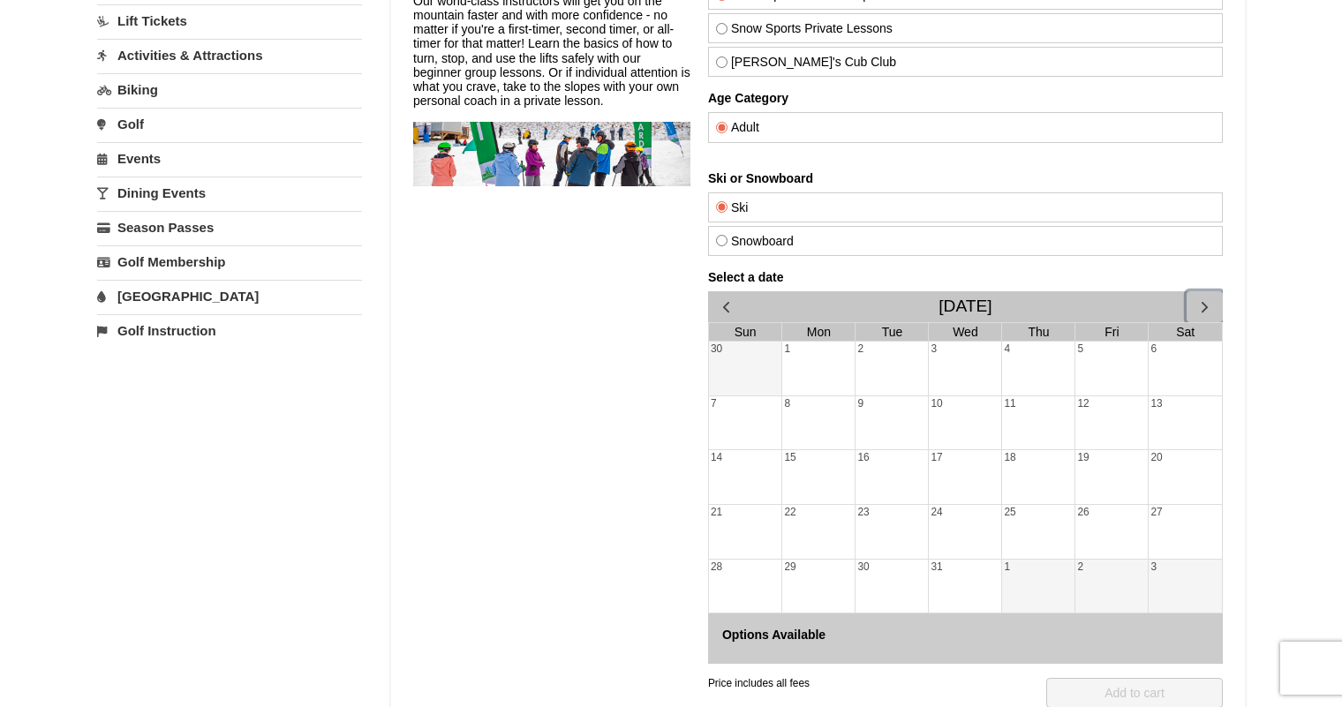
click at [1176, 510] on div "27" at bounding box center [1185, 532] width 73 height 54
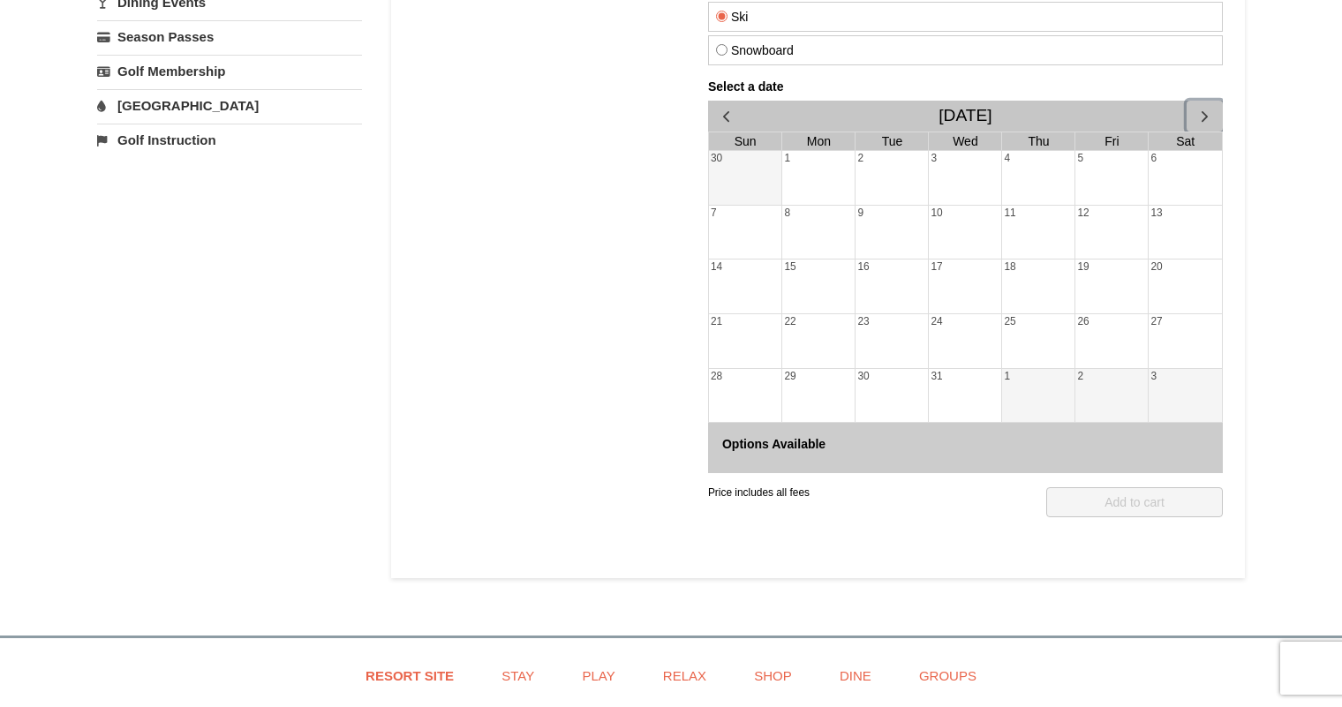
scroll to position [372, 0]
click at [752, 406] on div "28" at bounding box center [745, 398] width 73 height 54
click at [813, 388] on div "29" at bounding box center [818, 398] width 72 height 54
click at [886, 393] on div "30" at bounding box center [892, 398] width 72 height 54
click at [957, 387] on div "31" at bounding box center [965, 398] width 72 height 54
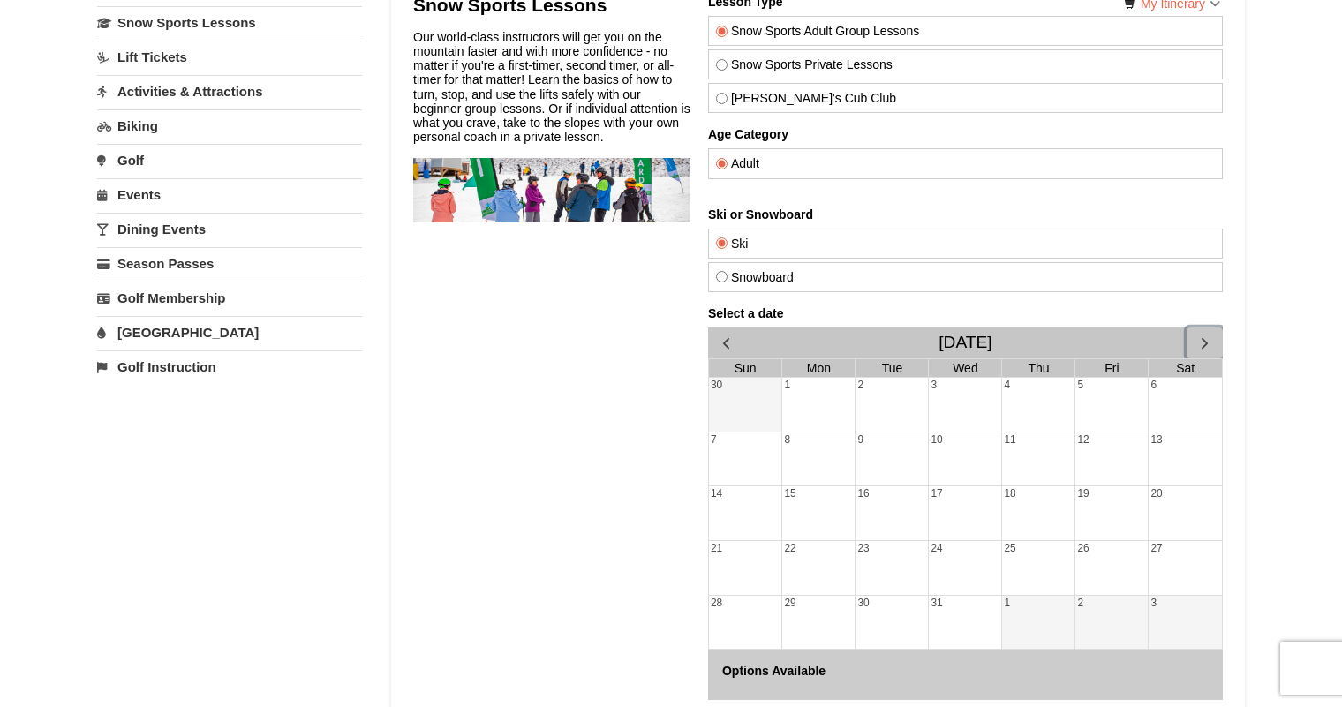
scroll to position [124, 0]
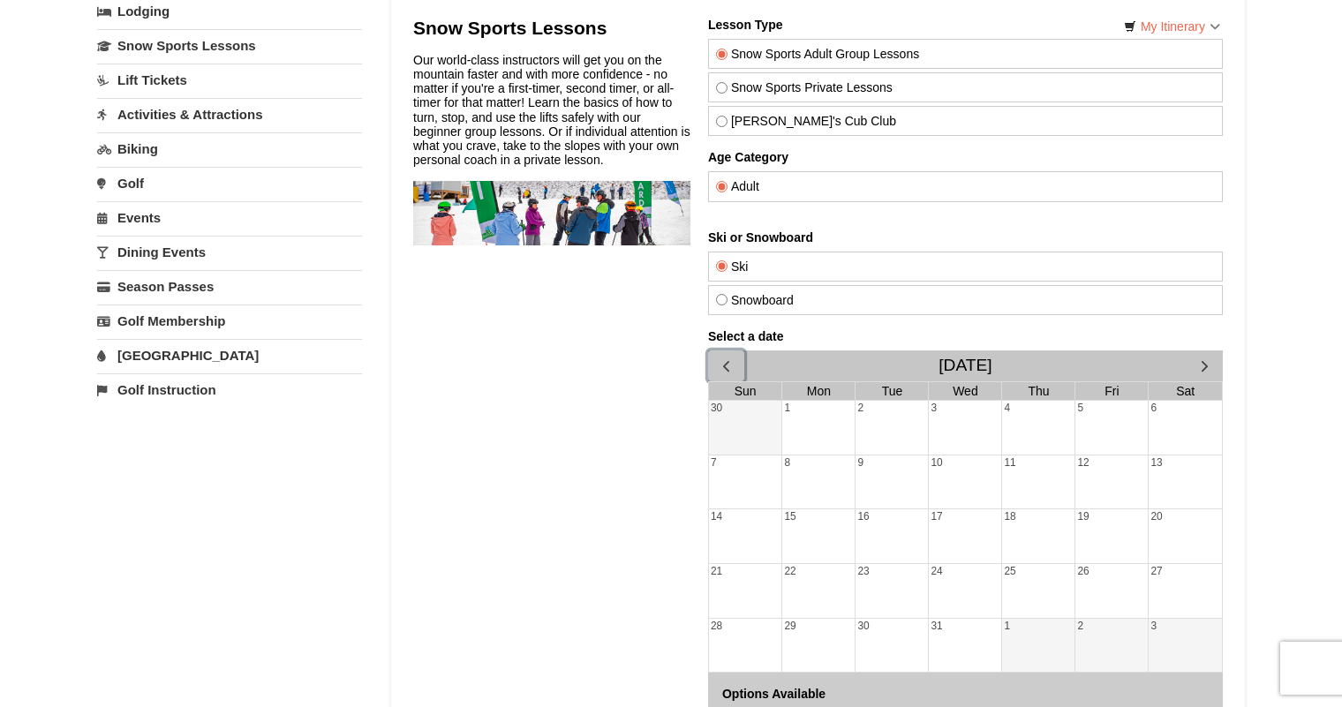
click at [719, 365] on span "button" at bounding box center [726, 366] width 19 height 19
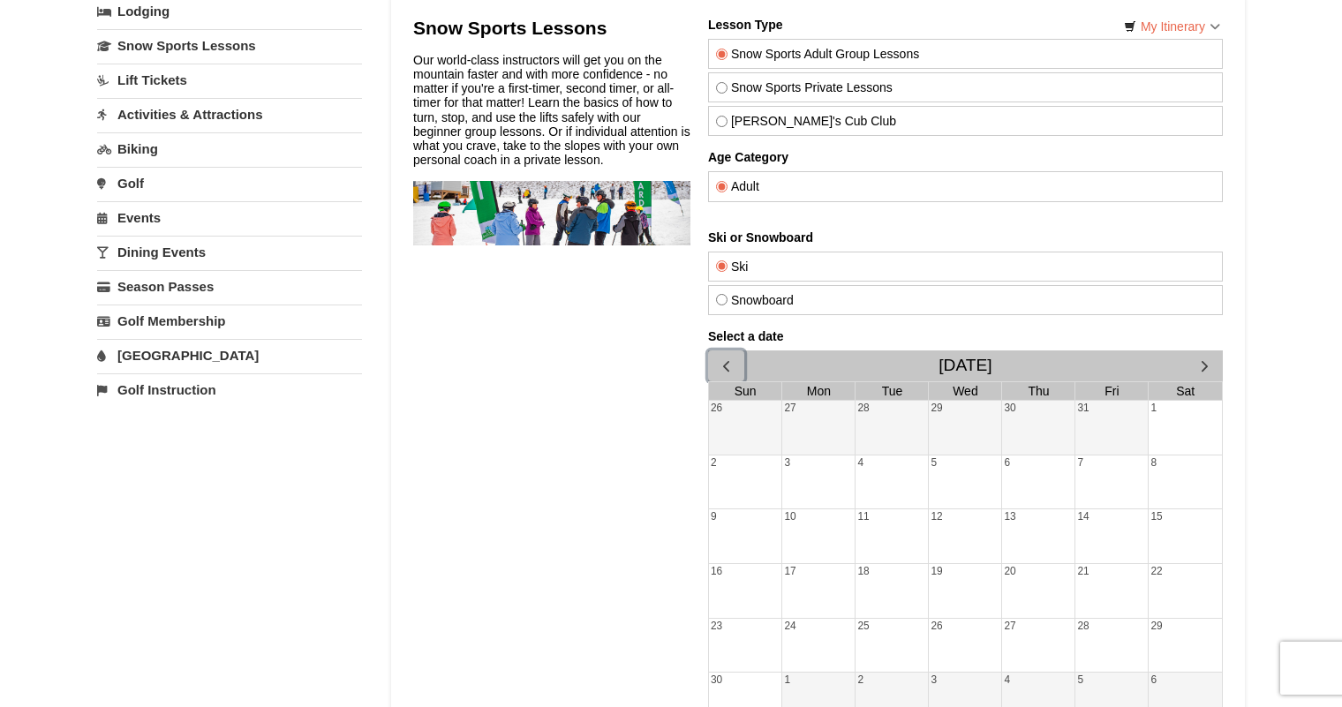
click at [873, 491] on div "4" at bounding box center [892, 483] width 72 height 54
click at [962, 486] on div "5" at bounding box center [965, 483] width 72 height 54
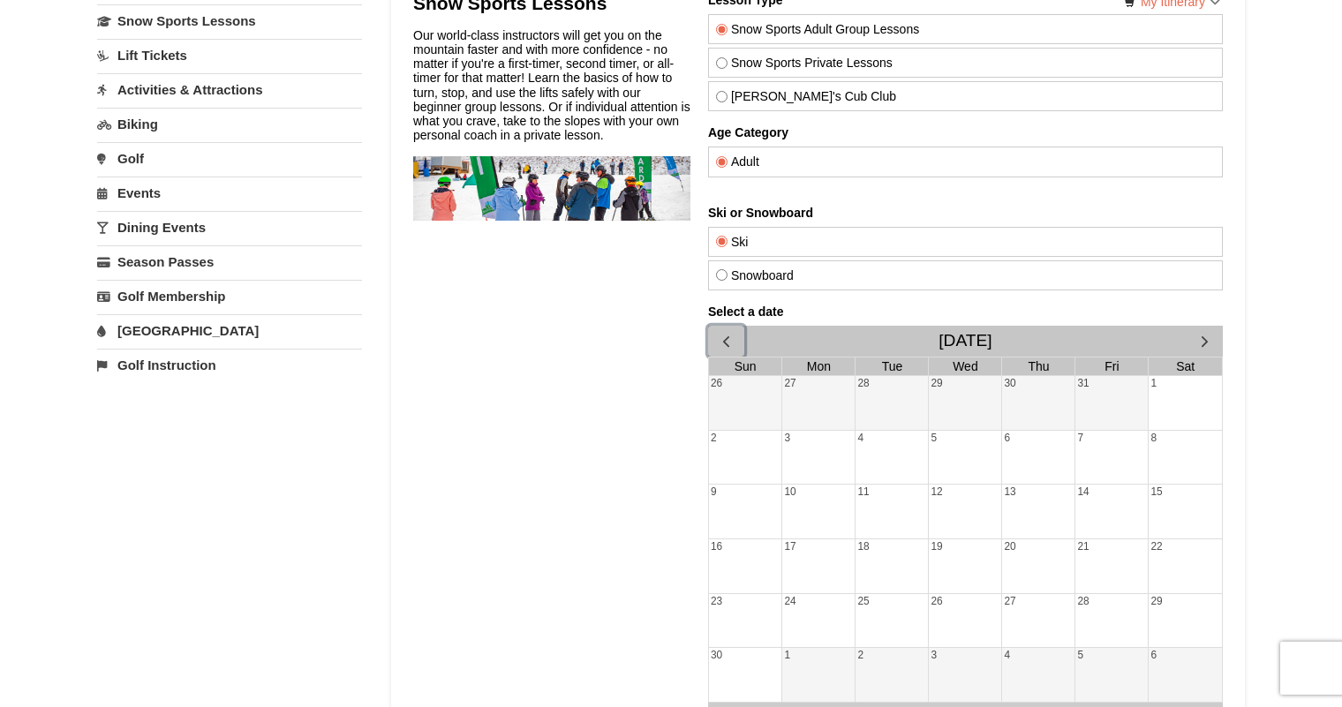
scroll to position [146, 0]
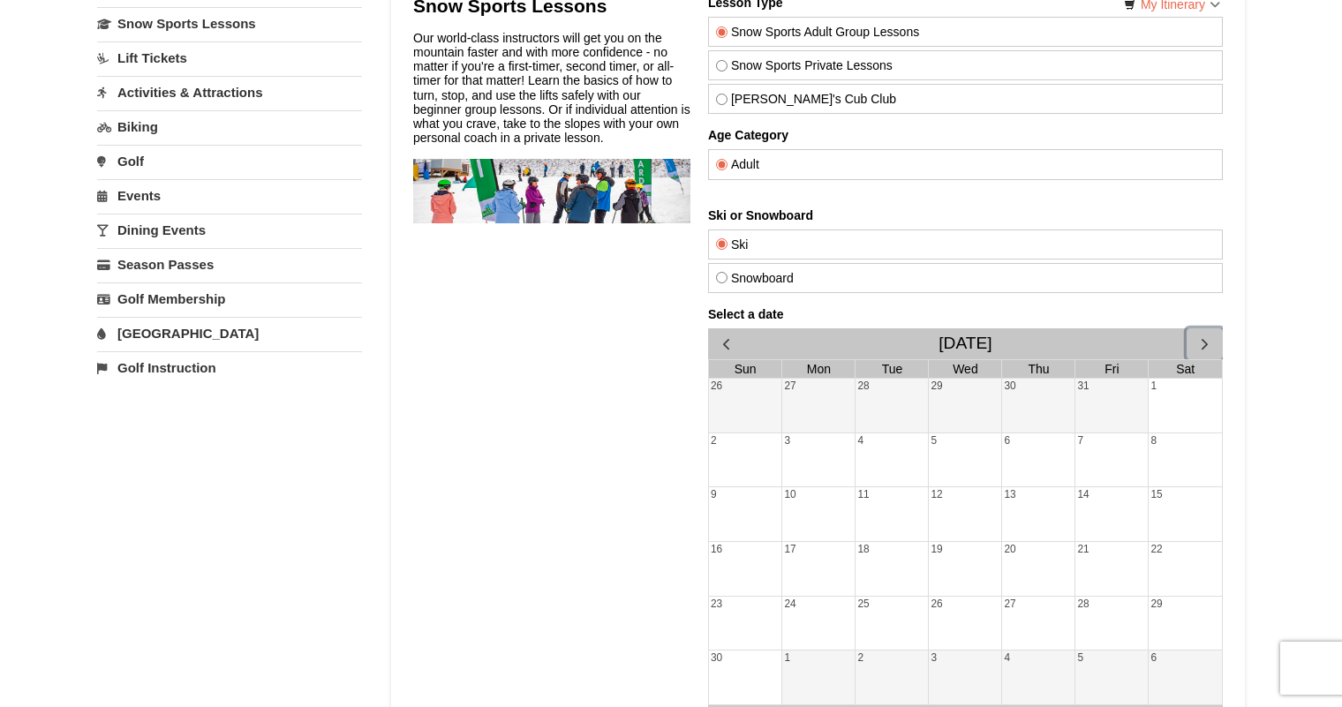
click at [1204, 343] on span "button" at bounding box center [1204, 344] width 19 height 19
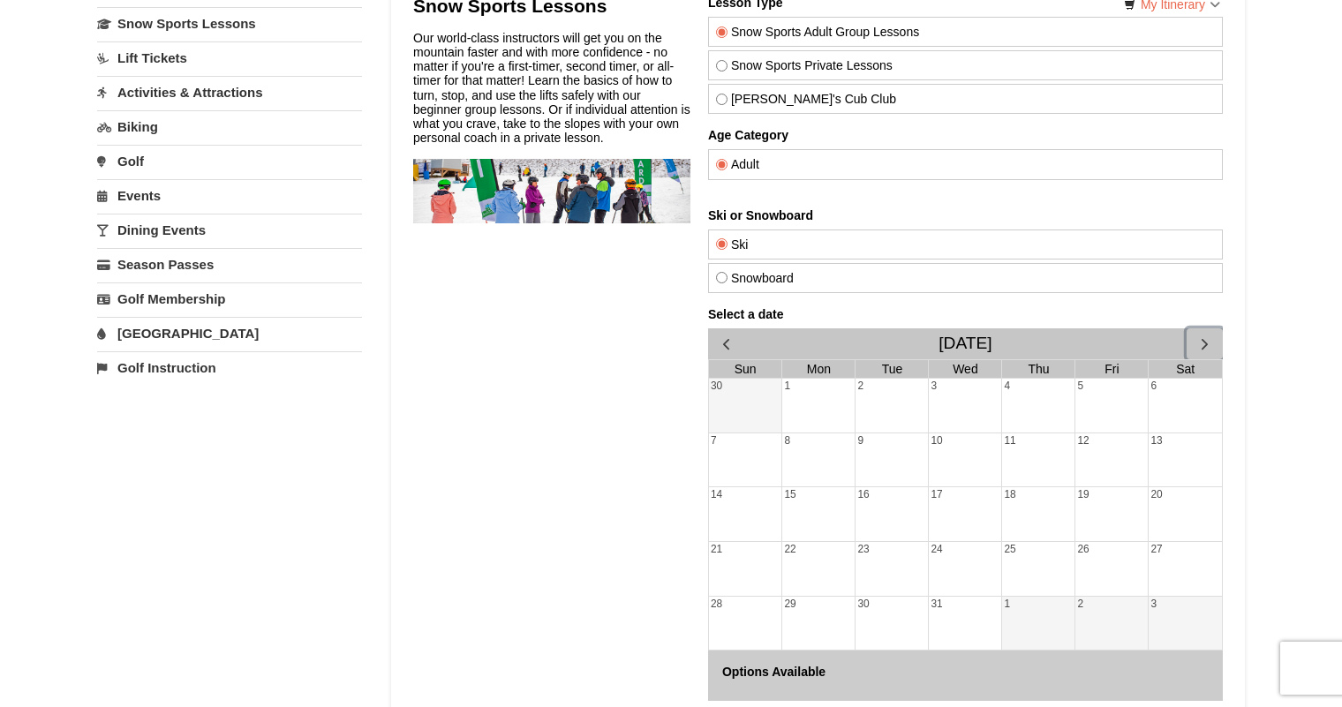
click at [1197, 350] on span "button" at bounding box center [1204, 344] width 19 height 19
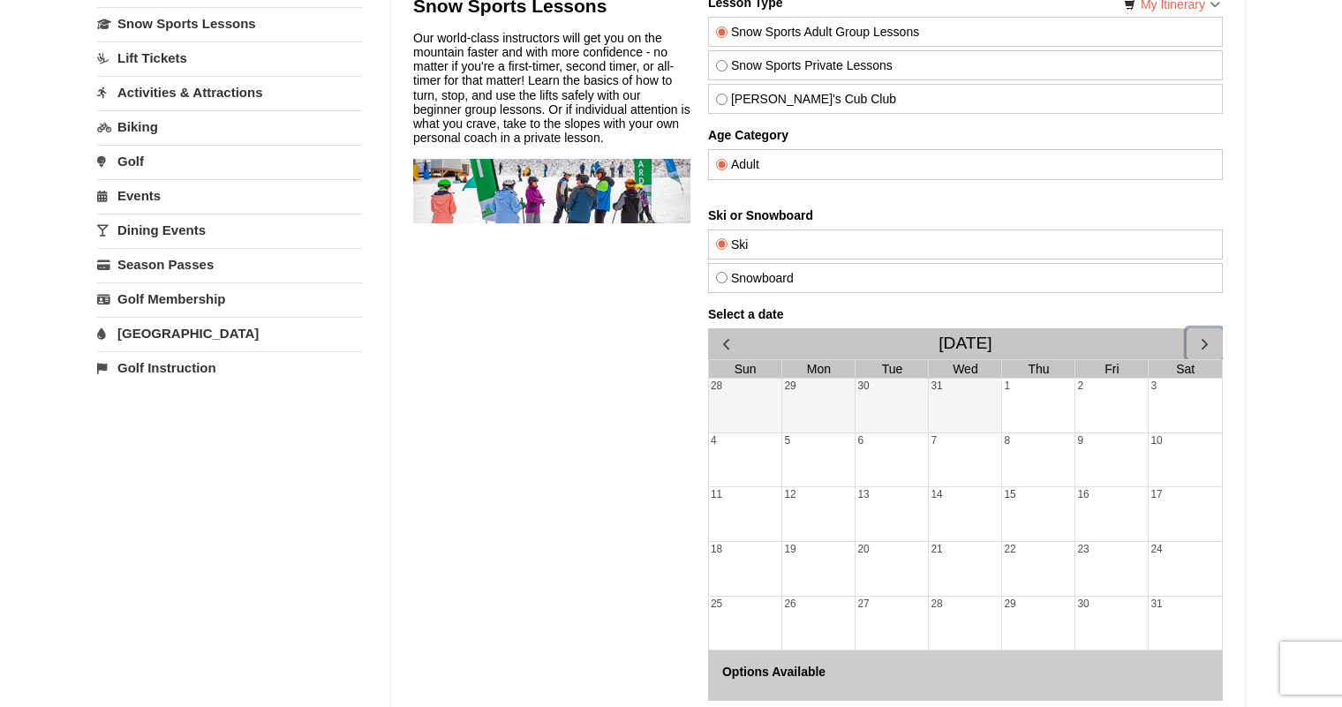
click at [1037, 412] on div "1" at bounding box center [1038, 406] width 72 height 54
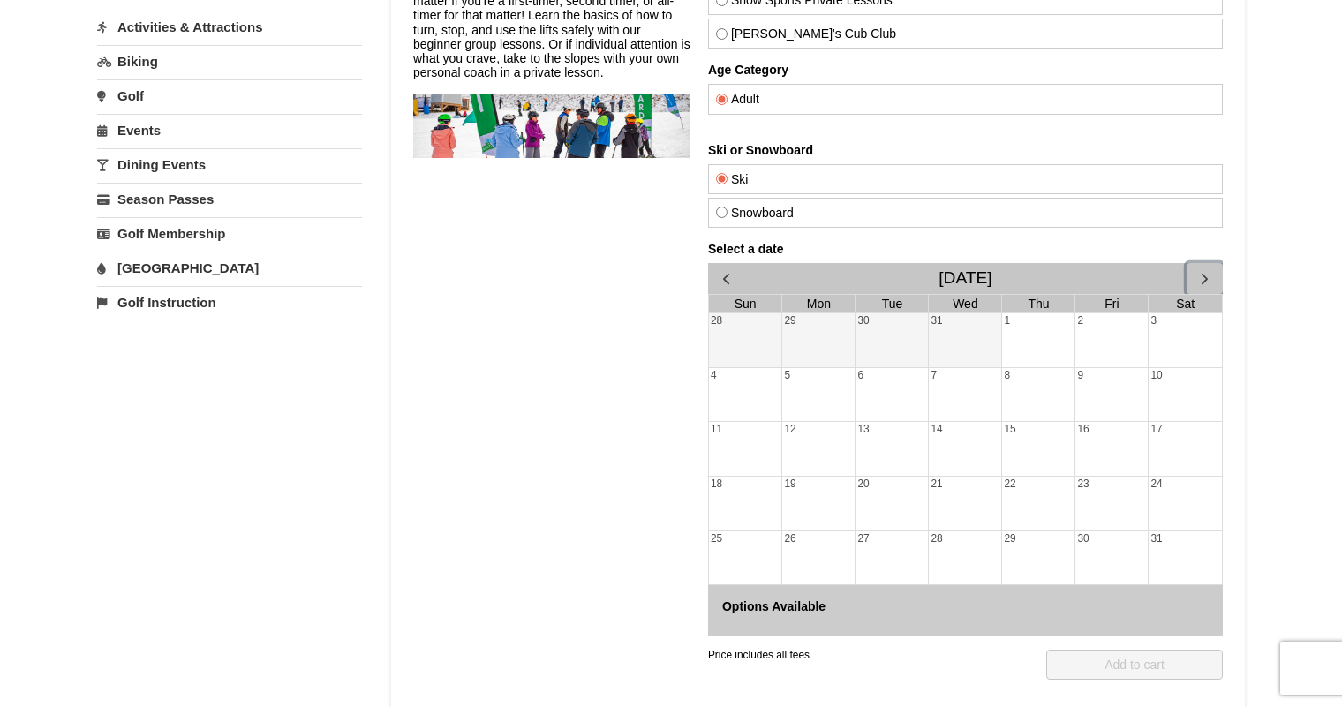
scroll to position [88, 0]
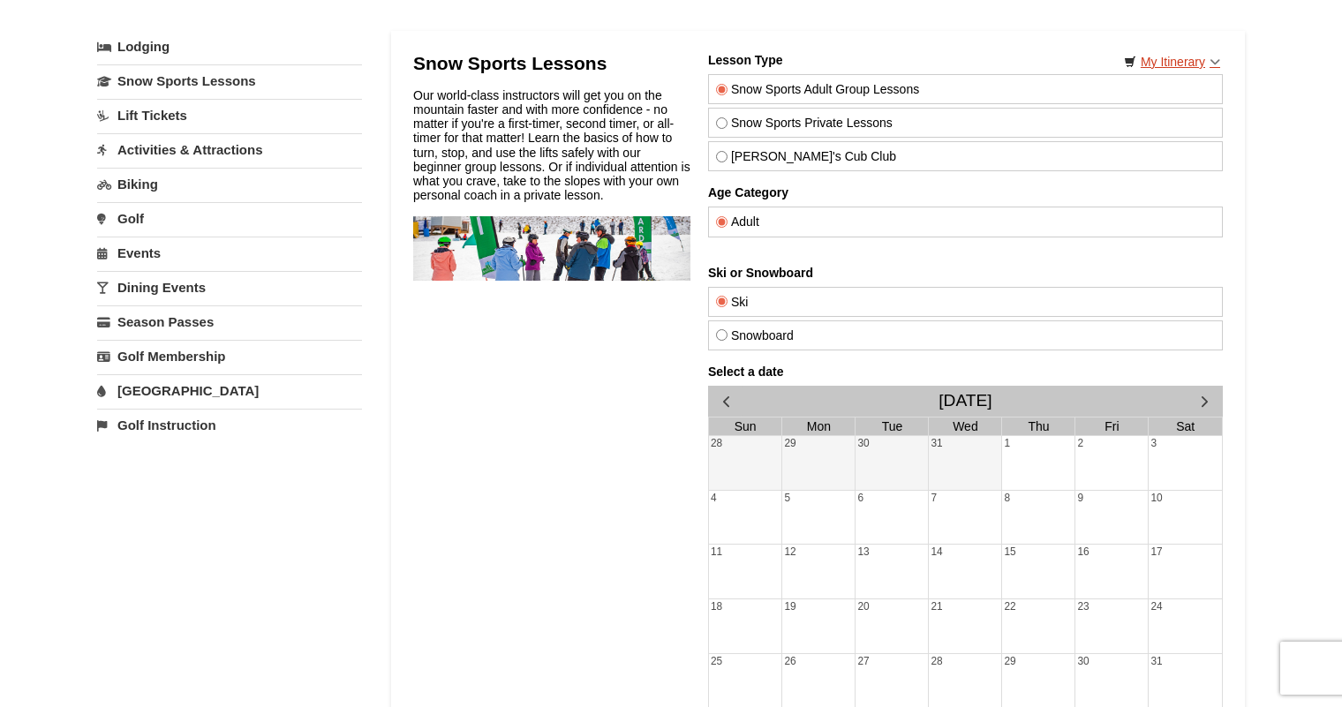
click at [1217, 58] on link "My Itinerary" at bounding box center [1172, 62] width 119 height 26
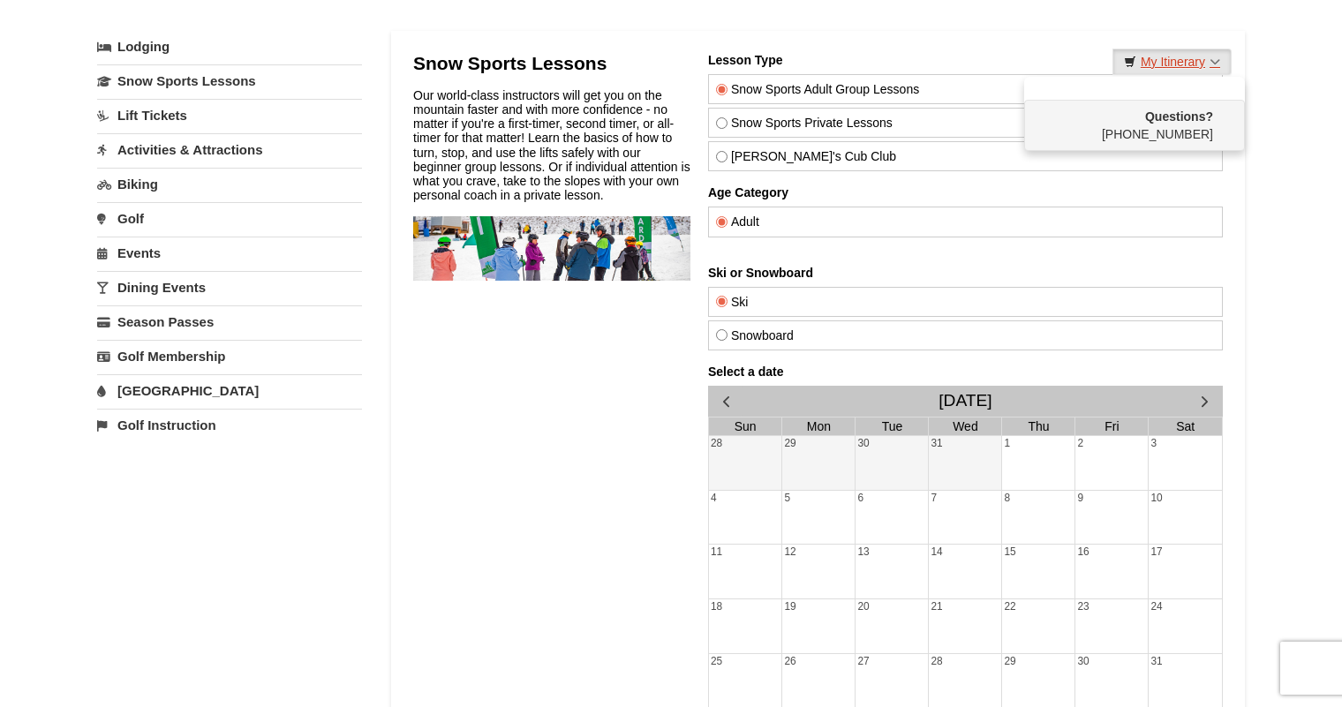
click at [1216, 59] on link "My Itinerary" at bounding box center [1172, 62] width 119 height 26
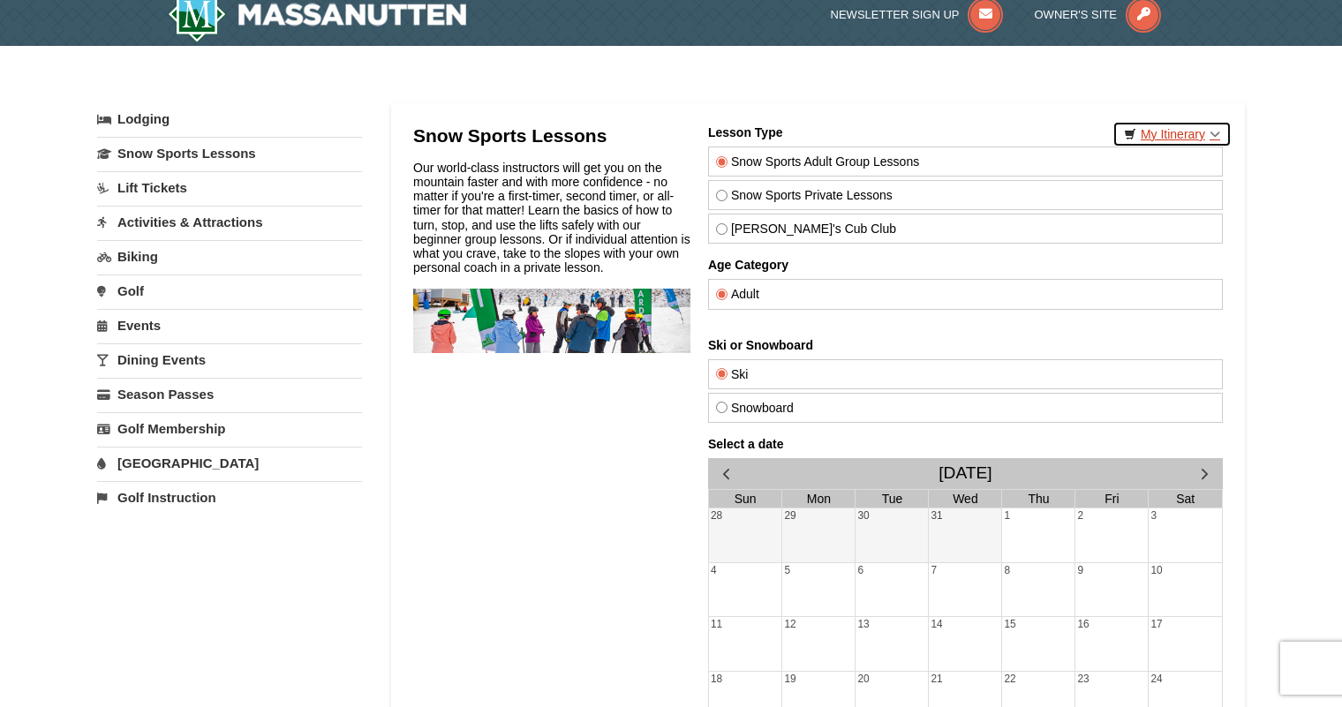
scroll to position [0, 0]
